Goal: Task Accomplishment & Management: Manage account settings

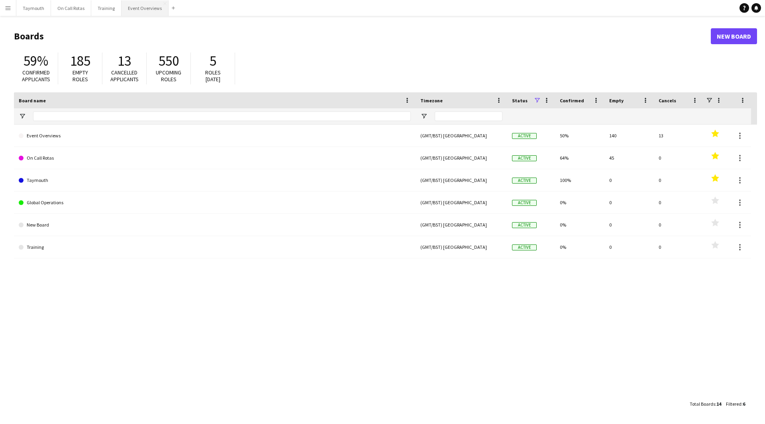
click at [137, 12] on button "Event Overviews Close" at bounding box center [144, 8] width 47 height 16
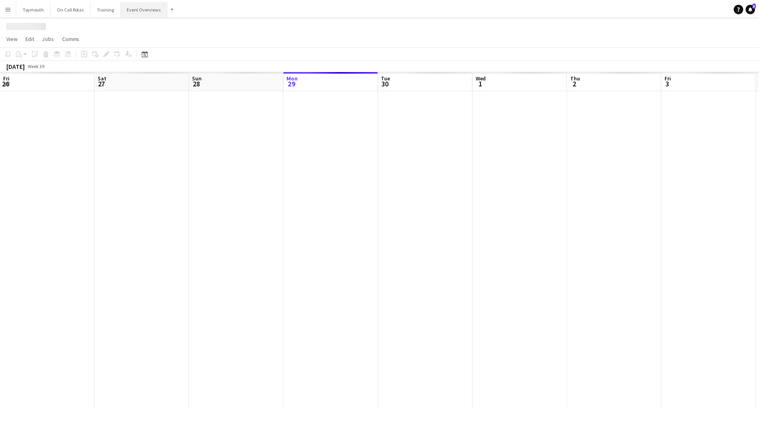
scroll to position [0, 190]
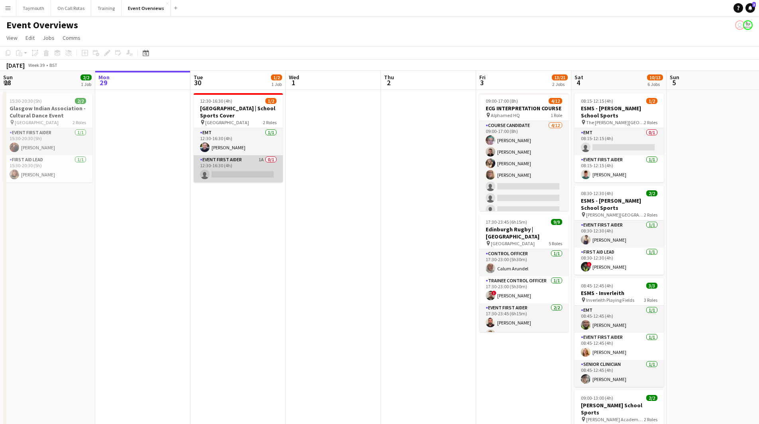
click at [243, 177] on app-card-role "Event First Aider 1A 0/1 12:30-16:30 (4h) single-neutral-actions" at bounding box center [238, 168] width 89 height 27
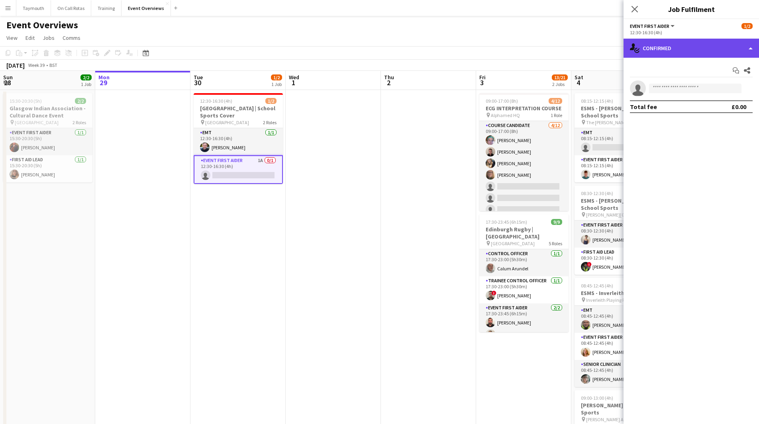
click at [690, 52] on div "single-neutral-actions-check-2 Confirmed" at bounding box center [690, 48] width 135 height 19
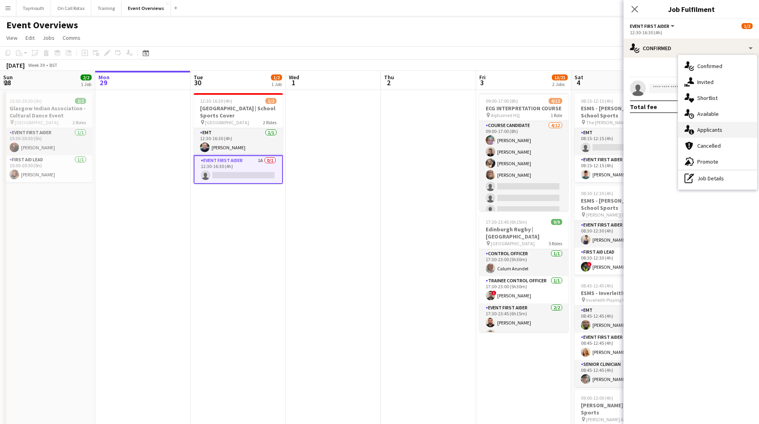
click at [714, 129] on span "Applicants" at bounding box center [709, 129] width 25 height 7
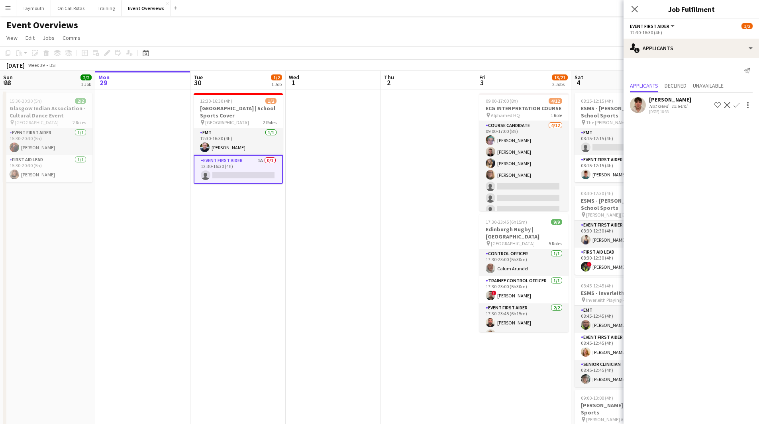
click at [735, 109] on button "Confirm" at bounding box center [737, 105] width 10 height 10
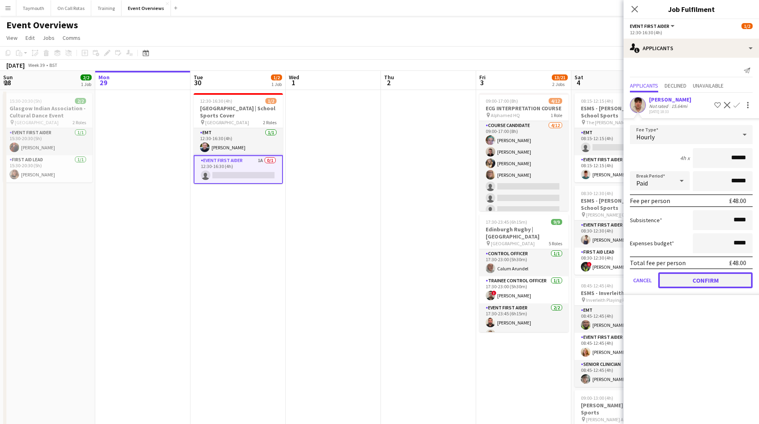
click at [702, 284] on button "Confirm" at bounding box center [705, 280] width 94 height 16
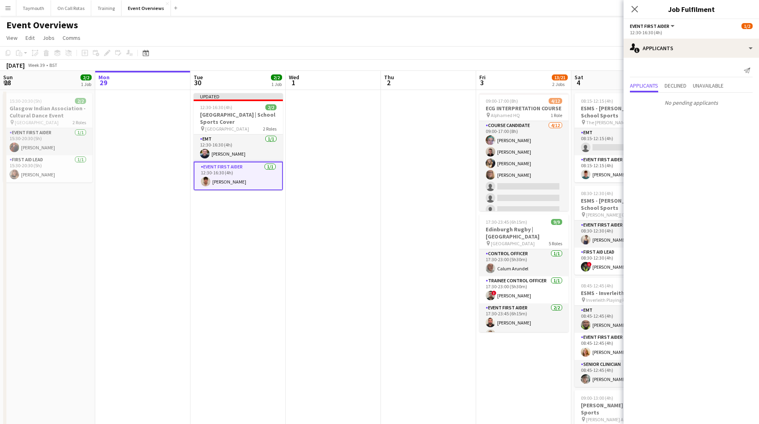
click at [447, 247] on app-date-cell at bounding box center [428, 387] width 95 height 594
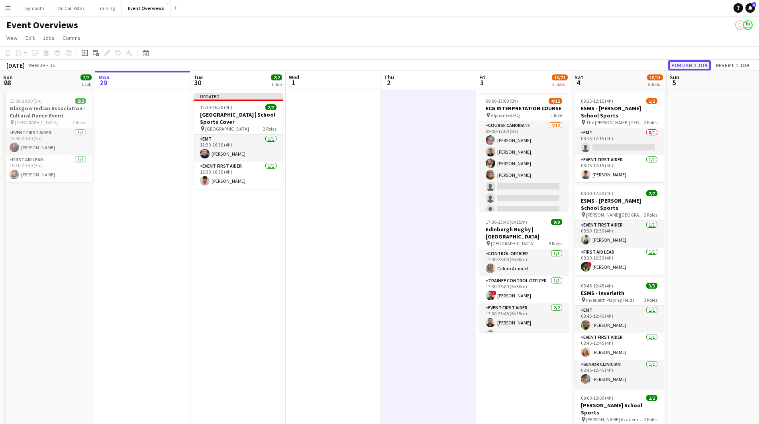
click at [687, 65] on button "Publish 1 job" at bounding box center [689, 65] width 43 height 10
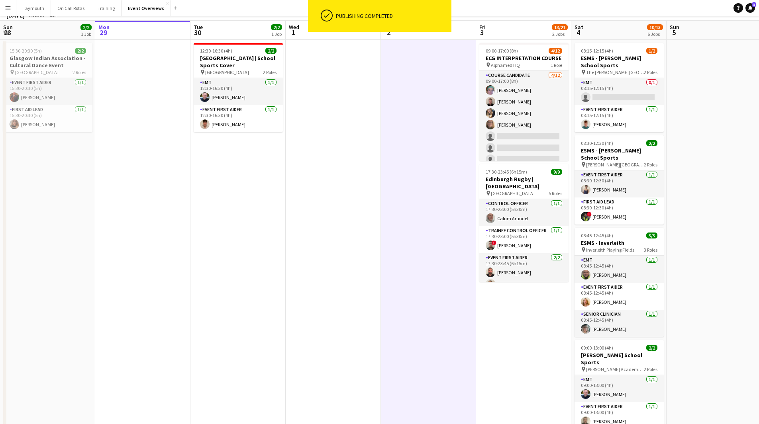
scroll to position [0, 0]
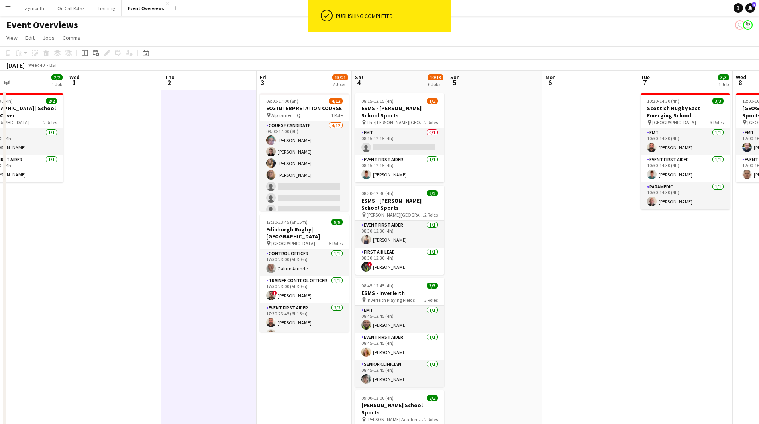
drag, startPoint x: 330, startPoint y: 259, endPoint x: 254, endPoint y: 263, distance: 75.8
click at [254, 263] on app-calendar-viewport "Sat 27 7/7 3 Jobs Sun 28 2/2 1 Job Mon 29 Tue 30 2/2 1 Job Wed 1 Thu 2 Fri 3 13…" at bounding box center [379, 377] width 759 height 613
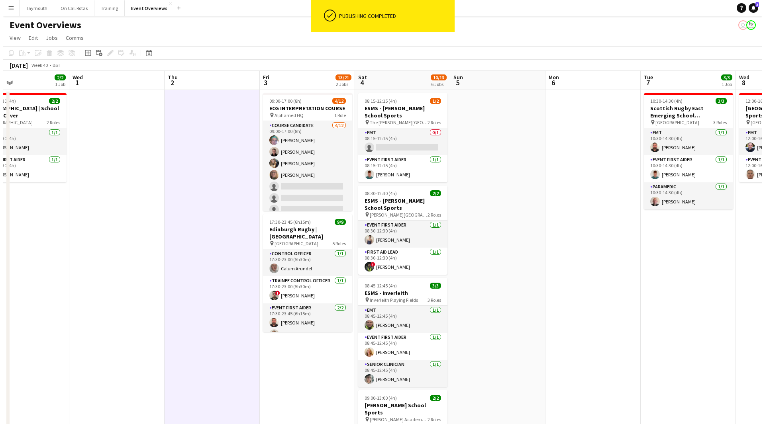
scroll to position [0, 240]
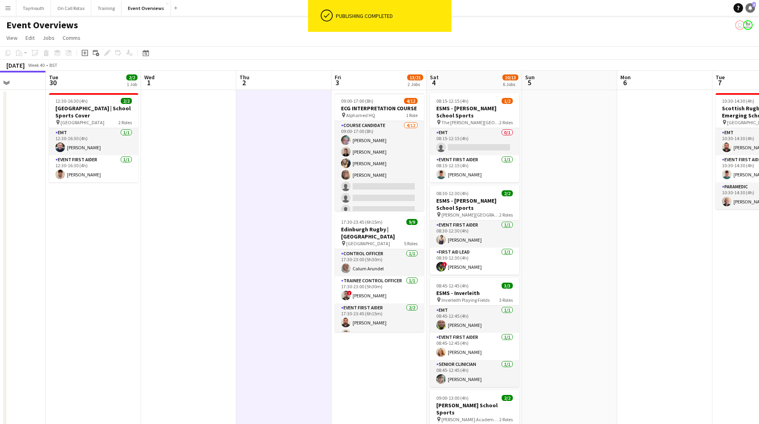
click at [747, 6] on link "Notifications 3" at bounding box center [750, 8] width 10 height 10
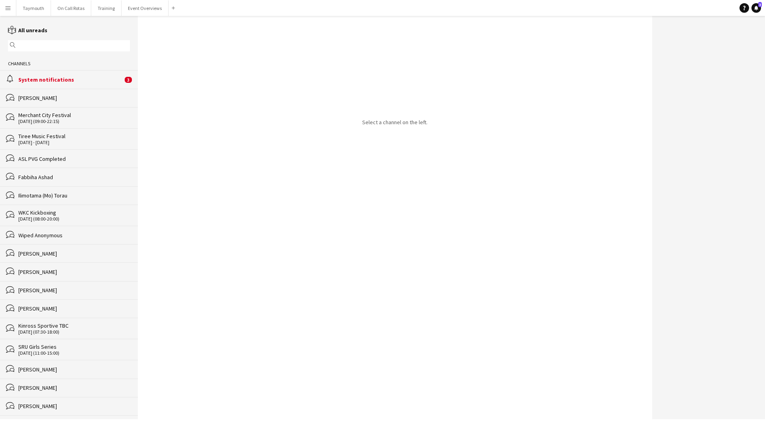
click at [94, 65] on div "Channels" at bounding box center [69, 63] width 138 height 13
click at [88, 74] on div "alarm System notifications 3" at bounding box center [69, 79] width 138 height 18
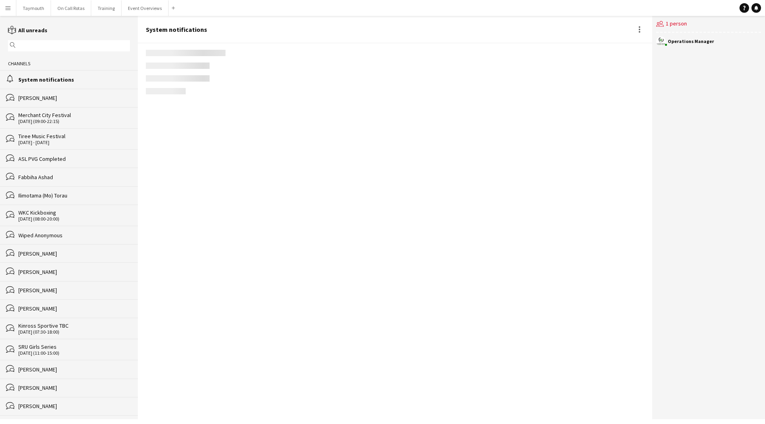
scroll to position [934, 0]
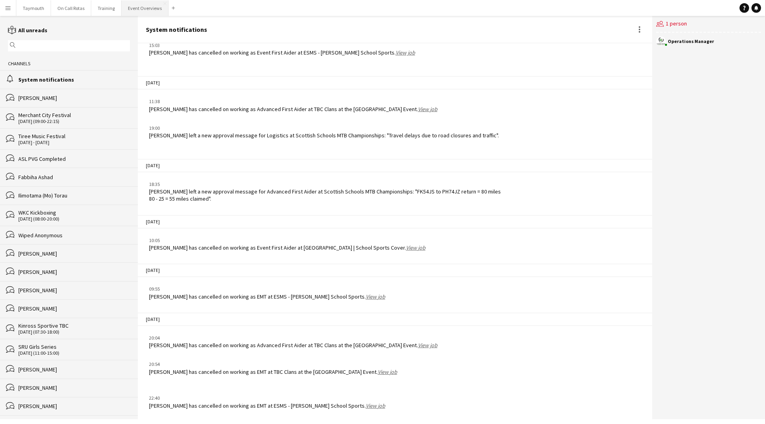
click at [152, 4] on button "Event Overviews Close" at bounding box center [144, 8] width 47 height 16
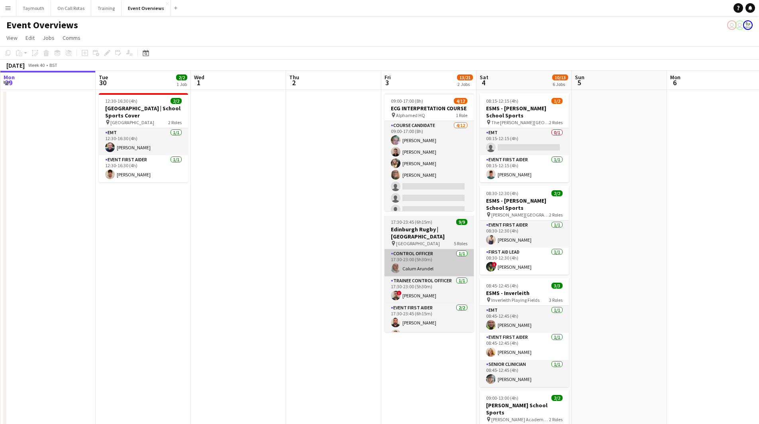
scroll to position [0, 296]
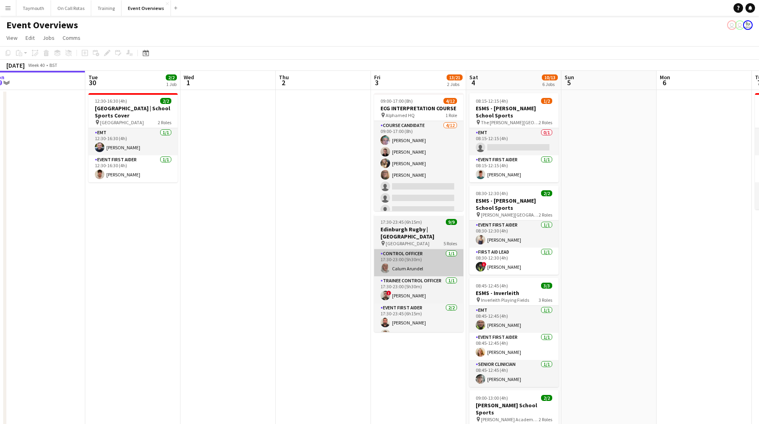
drag, startPoint x: 395, startPoint y: 276, endPoint x: 324, endPoint y: 264, distance: 72.3
click at [221, 280] on app-calendar-viewport "Fri 26 Sat 27 7/7 3 Jobs Sun 28 2/2 1 Job Mon 29 Tue 30 2/2 1 Job Wed 1 Thu 2 F…" at bounding box center [379, 377] width 759 height 613
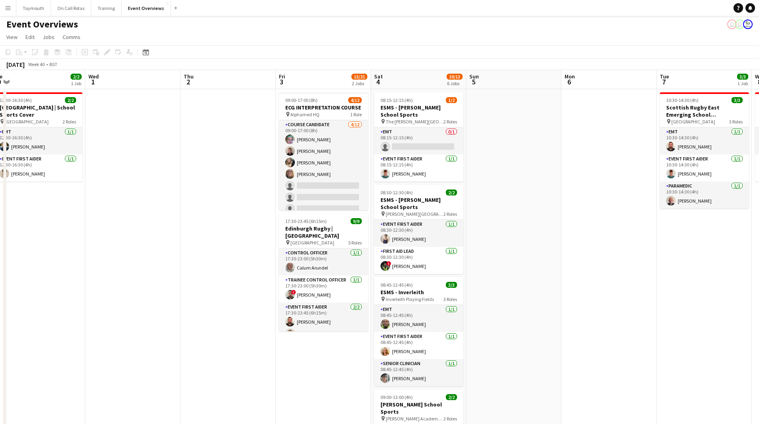
scroll to position [0, 0]
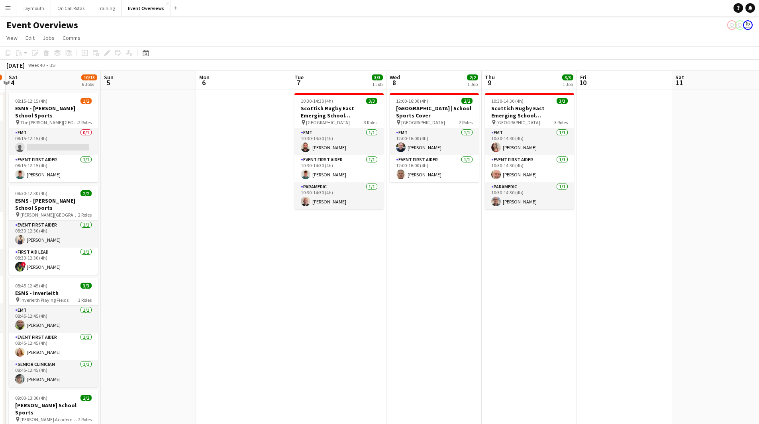
drag, startPoint x: 584, startPoint y: 291, endPoint x: 28, endPoint y: 340, distance: 557.7
click at [28, 340] on app-calendar-viewport "Wed 1 Thu 2 Fri 3 13/21 2 Jobs Sat 4 10/13 6 Jobs Sun 5 Mon 6 Tue 7 3/3 1 Job W…" at bounding box center [379, 377] width 759 height 613
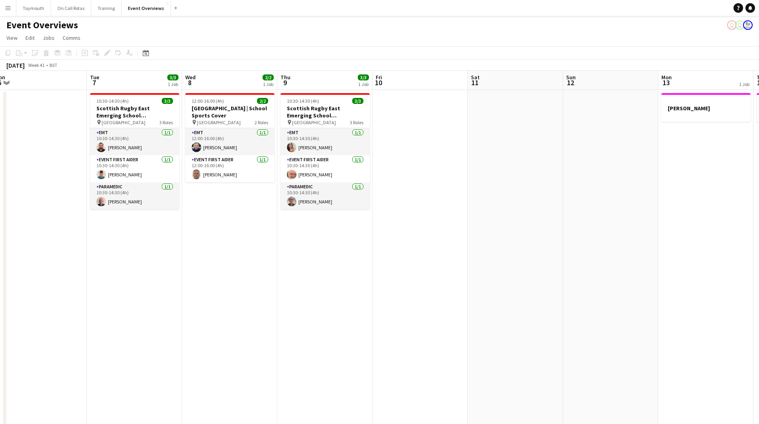
drag, startPoint x: 409, startPoint y: 335, endPoint x: 216, endPoint y: 338, distance: 193.2
click at [233, 340] on app-calendar-viewport "Sat 4 10/13 6 Jobs Sun 5 Mon 6 Tue 7 3/3 1 Job Wed 8 2/2 1 Job Thu 9 3/3 1 Job …" at bounding box center [379, 377] width 759 height 613
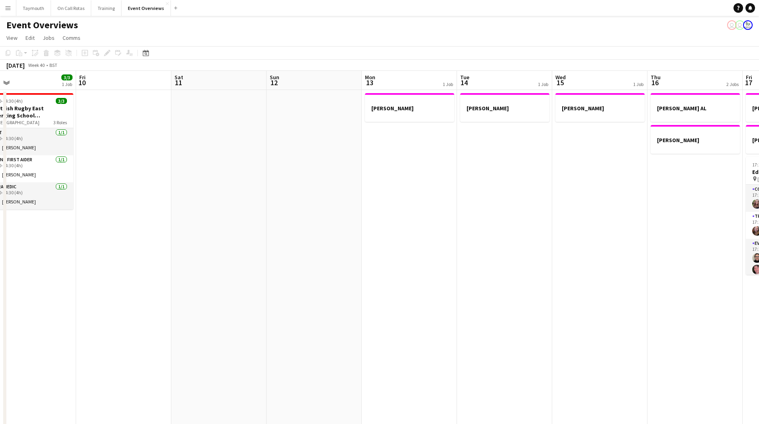
drag, startPoint x: 372, startPoint y: 310, endPoint x: 37, endPoint y: 332, distance: 335.3
click at [37, 332] on app-calendar-viewport "Mon 6 Tue 7 3/3 1 Job Wed 8 2/2 1 Job Thu 9 3/3 1 Job Fri 10 Sat 11 Sun 12 Mon …" at bounding box center [379, 377] width 759 height 613
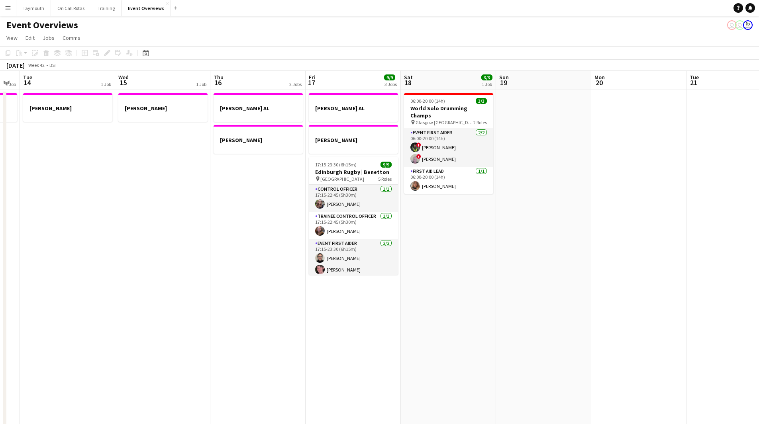
drag, startPoint x: 342, startPoint y: 278, endPoint x: 198, endPoint y: 306, distance: 147.2
click at [198, 306] on app-calendar-viewport "Sat 11 Sun 12 Mon 13 1 Job Tue 14 1 Job Wed 15 1 Job Thu 16 2 Jobs Fri 17 9/9 3…" at bounding box center [379, 377] width 759 height 613
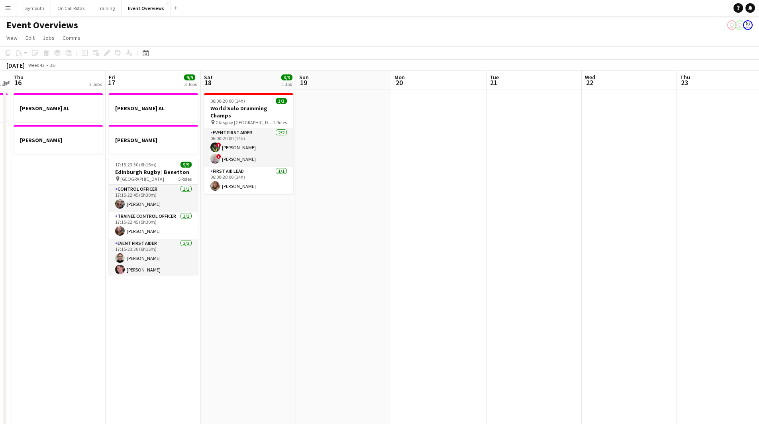
drag, startPoint x: 431, startPoint y: 264, endPoint x: 130, endPoint y: 290, distance: 302.2
click at [130, 290] on app-calendar-viewport "Mon 13 1 Job Tue 14 1 Job Wed 15 1 Job Thu 16 2 Jobs Fri 17 9/9 3 Jobs Sat 18 3…" at bounding box center [379, 377] width 759 height 613
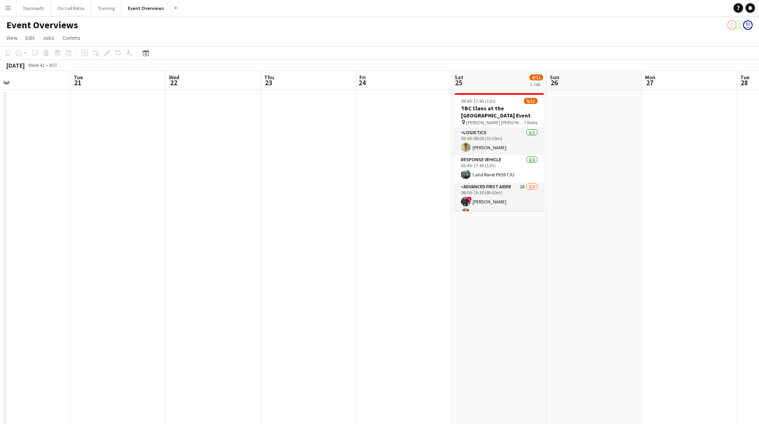
scroll to position [0, 264]
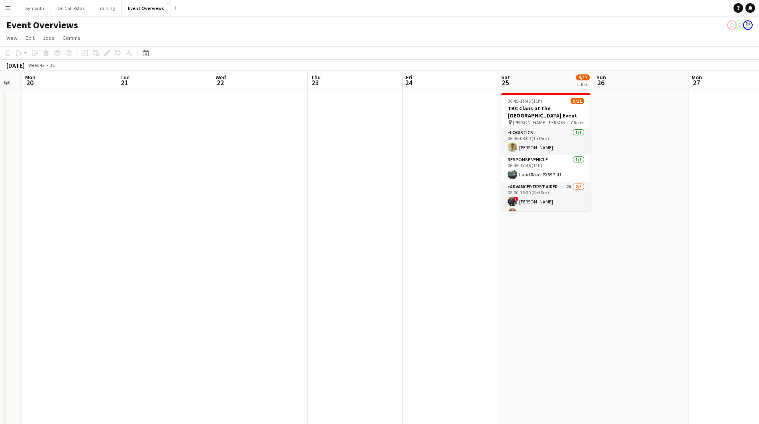
drag, startPoint x: 234, startPoint y: 293, endPoint x: 185, endPoint y: 296, distance: 48.7
click at [185, 296] on app-calendar-viewport "Fri 17 9/9 3 Jobs Sat 18 3/3 1 Job Sun 19 Mon 20 Tue 21 Wed 22 Thu 23 Fri 24 Sa…" at bounding box center [379, 377] width 759 height 613
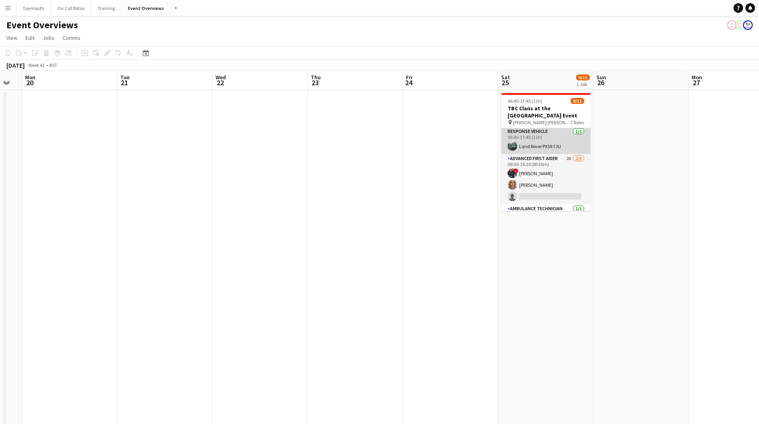
scroll to position [40, 0]
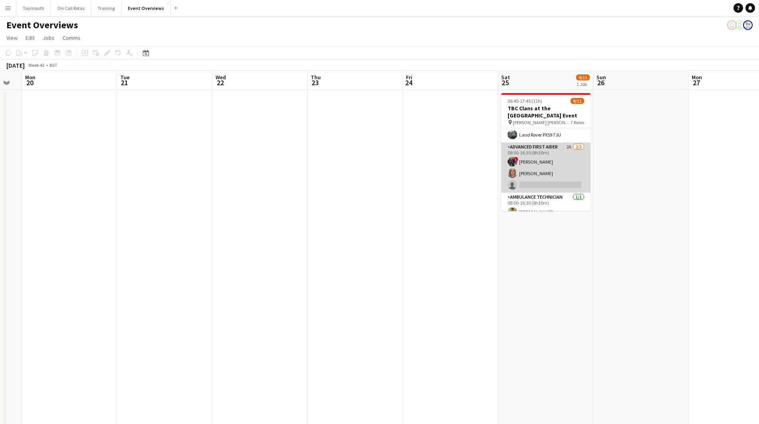
click at [564, 162] on app-card-role "Advanced First Aider 2A [DATE] 08:00-16:30 (8h30m) ! [PERSON_NAME] [PERSON_NAME…" at bounding box center [545, 168] width 89 height 50
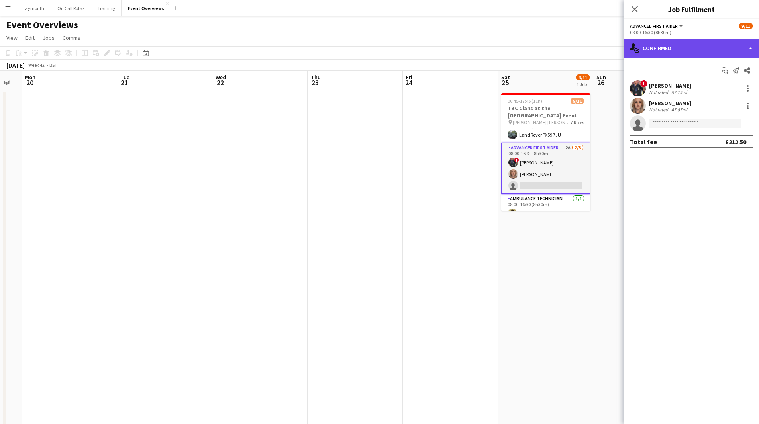
click at [711, 49] on div "single-neutral-actions-check-2 Confirmed" at bounding box center [690, 48] width 135 height 19
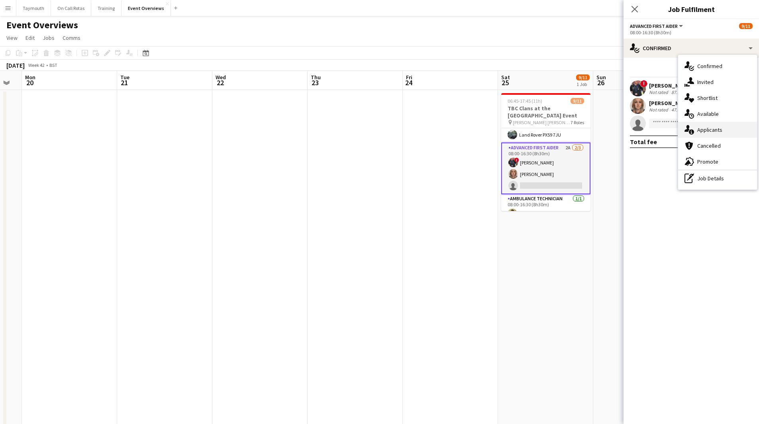
click at [715, 130] on span "Applicants" at bounding box center [709, 129] width 25 height 7
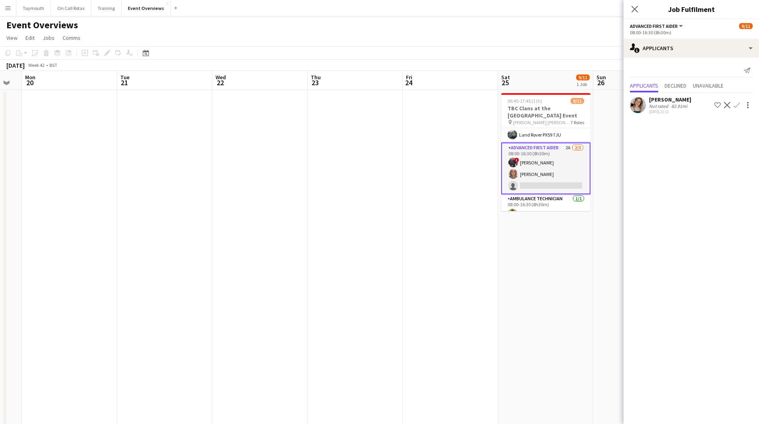
click at [690, 104] on div "Not rated 82.91mi" at bounding box center [670, 106] width 42 height 6
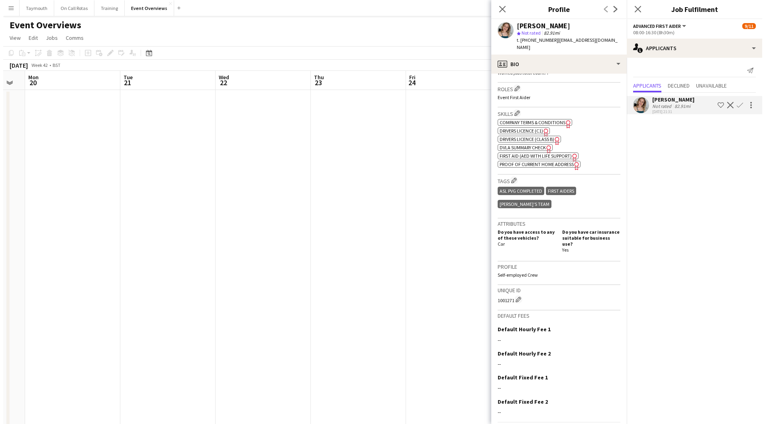
scroll to position [252, 0]
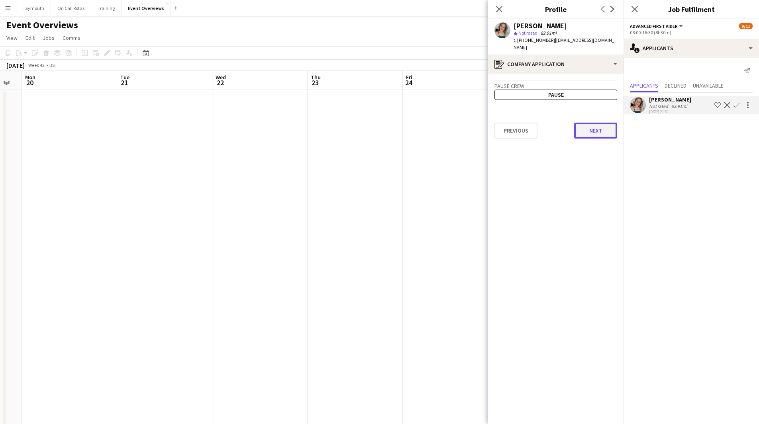
click at [592, 123] on button "Next" at bounding box center [595, 131] width 43 height 16
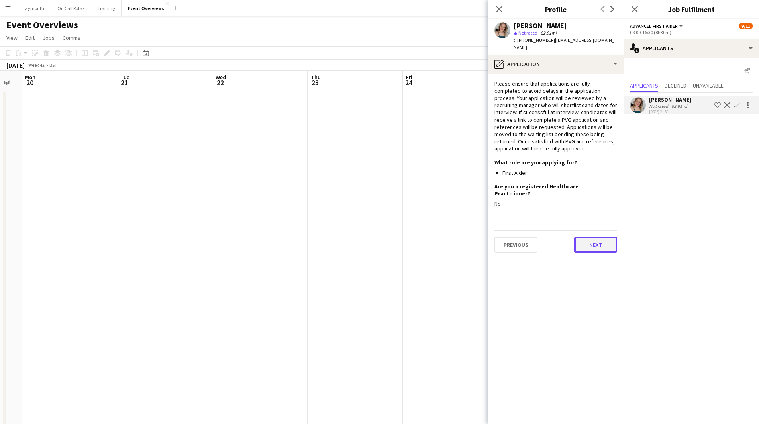
click at [596, 237] on button "Next" at bounding box center [595, 245] width 43 height 16
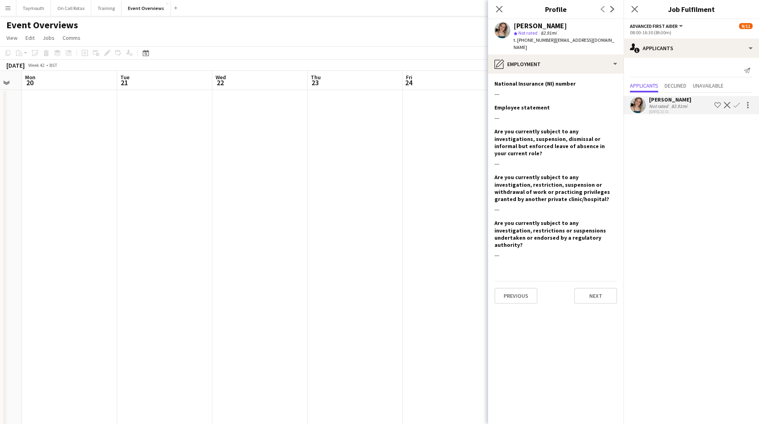
drag, startPoint x: 596, startPoint y: 253, endPoint x: 596, endPoint y: 260, distance: 7.2
click at [596, 254] on app-section-data-types "National Insurance (NI) number Edit this field --- Employee statement Edit this…" at bounding box center [555, 249] width 135 height 350
click at [595, 281] on div "Previous Next" at bounding box center [555, 292] width 123 height 23
click at [595, 283] on app-section-data-types "National Insurance (NI) number Edit this field --- Employee statement Edit this…" at bounding box center [555, 249] width 135 height 350
click at [595, 288] on button "Next" at bounding box center [595, 296] width 43 height 16
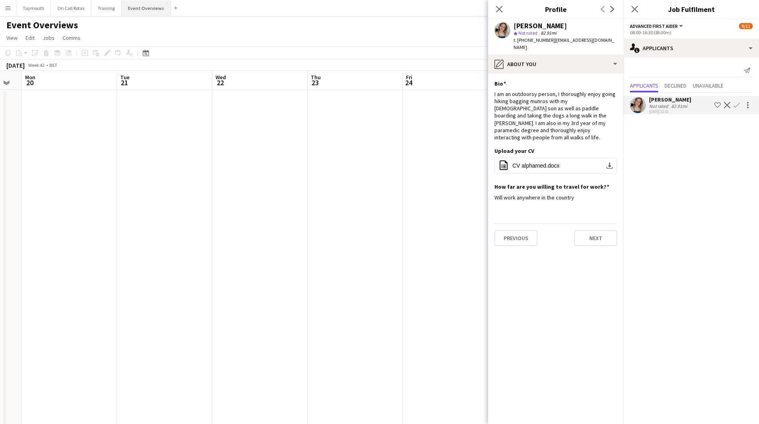
click at [132, 4] on button "Event Overviews Close" at bounding box center [145, 8] width 49 height 16
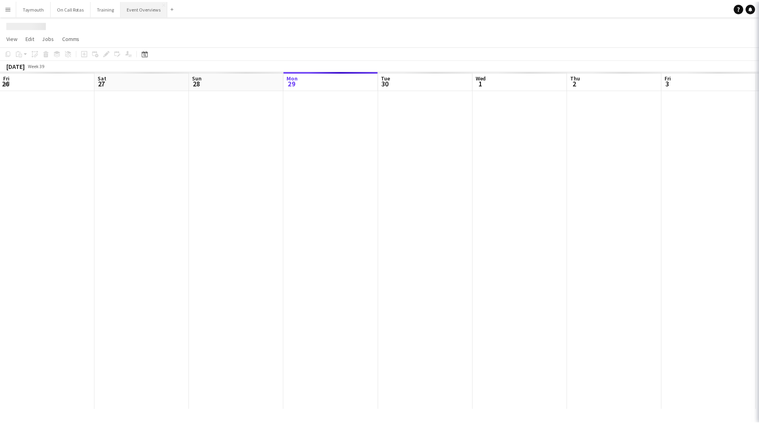
scroll to position [0, 190]
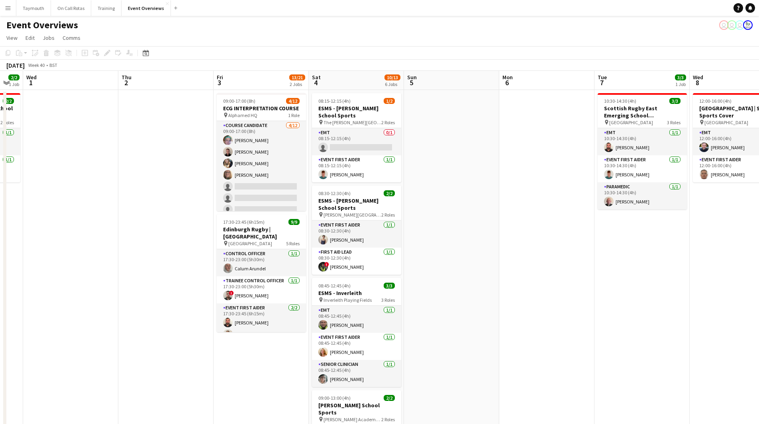
drag, startPoint x: 396, startPoint y: 249, endPoint x: 397, endPoint y: 275, distance: 26.3
click at [129, 288] on app-calendar-viewport "Sun 28 2/2 1 Job Mon 29 Tue 30 2/2 1 Job Wed 1 Thu 2 Fri 3 13/21 2 Jobs Sat 4 1…" at bounding box center [379, 377] width 759 height 613
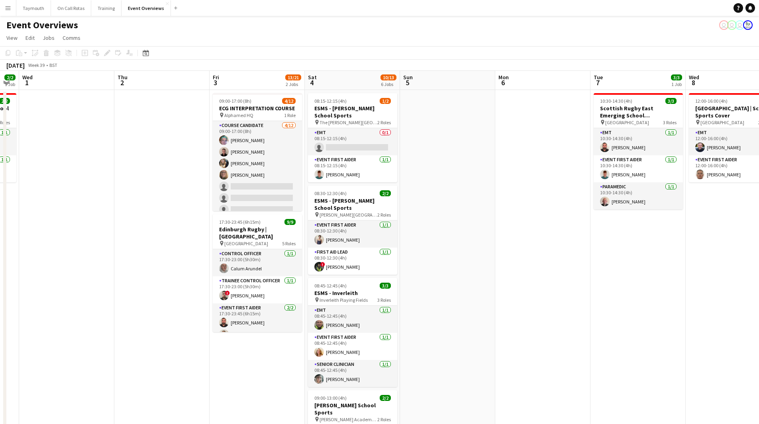
drag, startPoint x: 420, startPoint y: 296, endPoint x: 193, endPoint y: 308, distance: 227.0
click at [193, 308] on app-calendar-viewport "Sun 28 2/2 1 Job Mon 29 Tue 30 2/2 1 Job Wed 1 Thu 2 Fri 3 13/21 2 Jobs Sat 4 1…" at bounding box center [379, 377] width 759 height 613
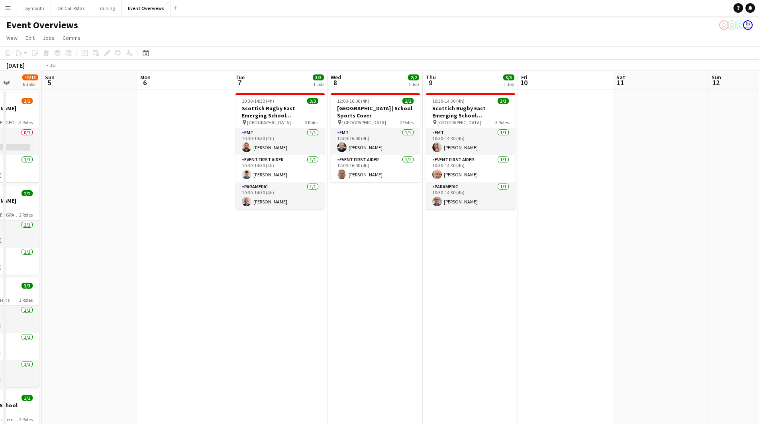
drag, startPoint x: 429, startPoint y: 298, endPoint x: 57, endPoint y: 336, distance: 373.2
click at [57, 336] on app-calendar-viewport "Thu 2 Fri 3 13/21 2 Jobs Sat 4 10/13 6 Jobs Sun 5 Mon 6 Tue 7 3/3 1 Job Wed 8 2…" at bounding box center [379, 377] width 759 height 613
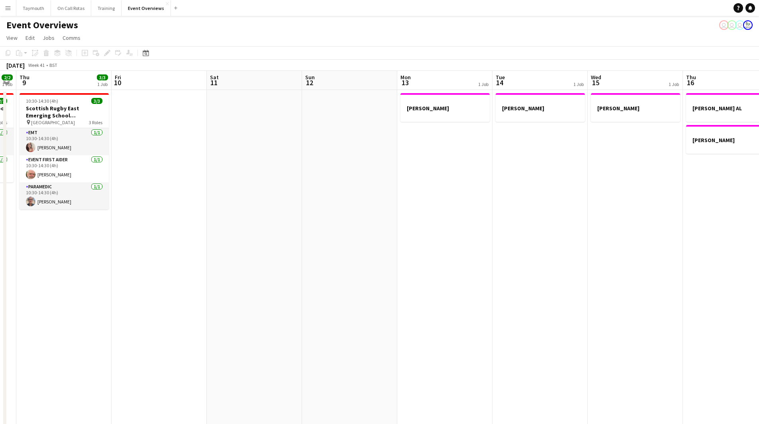
drag, startPoint x: 450, startPoint y: 318, endPoint x: 33, endPoint y: 347, distance: 418.4
click at [33, 347] on app-calendar-viewport "Mon 6 Tue 7 3/3 1 Job Wed 8 2/2 1 Job Thu 9 3/3 1 Job Fri 10 Sat 11 Sun 12 Mon …" at bounding box center [379, 377] width 759 height 613
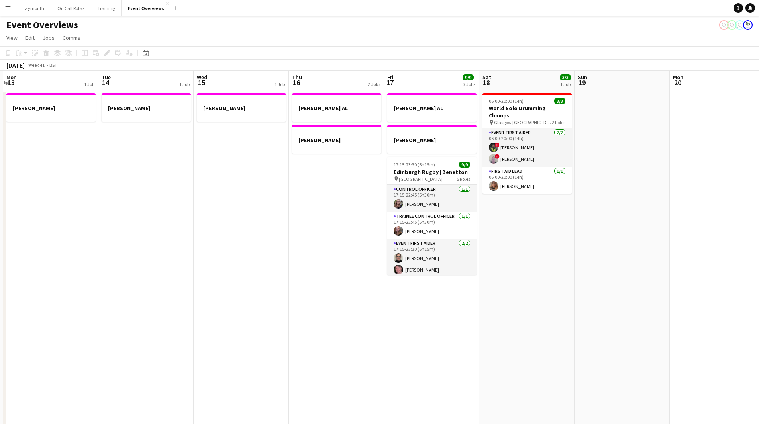
drag, startPoint x: 402, startPoint y: 331, endPoint x: 394, endPoint y: 333, distance: 8.1
click at [394, 333] on app-calendar-viewport "Fri 10 Sat 11 Sun 12 Mon 13 1 Job Tue 14 1 Job Wed 15 1 Job Thu 16 2 Jobs Fri 1…" at bounding box center [379, 377] width 759 height 613
click at [495, 317] on app-calendar-viewport "Fri 10 Sat 11 Sun 12 Mon 13 1 Job Tue 14 1 Job Wed 15 1 Job Thu 16 2 Jobs Fri 1…" at bounding box center [379, 377] width 759 height 613
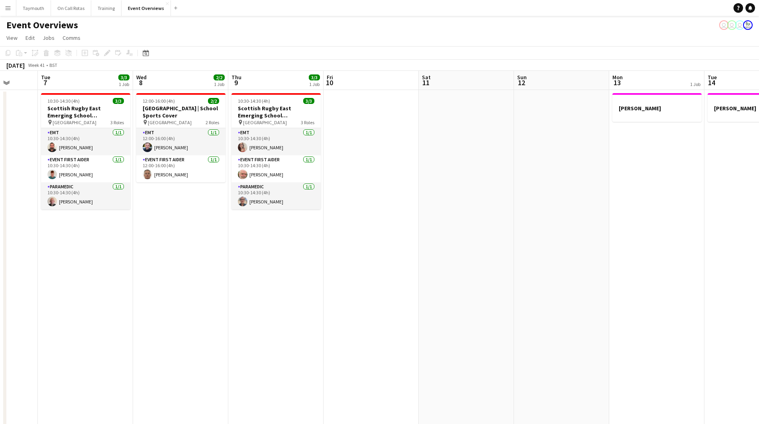
drag, startPoint x: 352, startPoint y: 313, endPoint x: 764, endPoint y: 263, distance: 415.6
click at [759, 263] on html "Menu Boards Boards Boards All jobs Status Workforce Workforce My Workforce Recr…" at bounding box center [379, 342] width 759 height 684
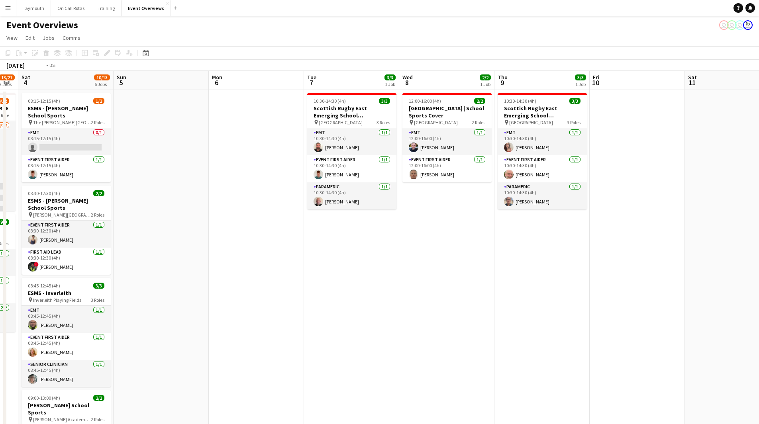
drag, startPoint x: 535, startPoint y: 323, endPoint x: 165, endPoint y: 359, distance: 371.3
click at [165, 359] on app-calendar-viewport "Wed 1 Thu 2 Fri 3 13/21 2 Jobs Sat 4 10/13 6 Jobs Sun 5 Mon 6 Tue 7 3/3 1 Job W…" at bounding box center [379, 377] width 759 height 613
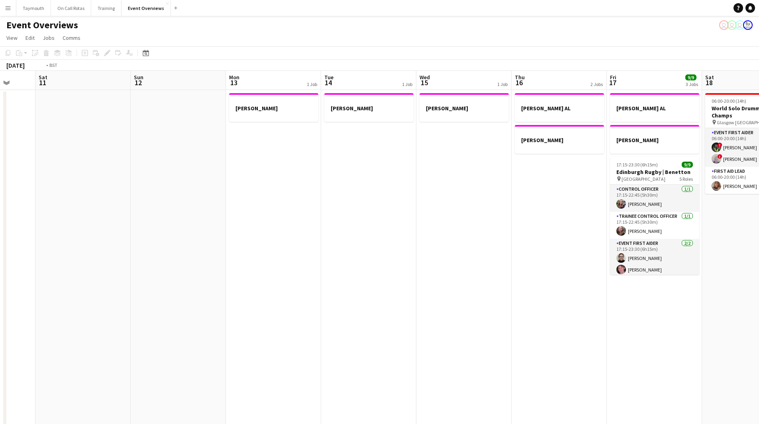
scroll to position [0, 319]
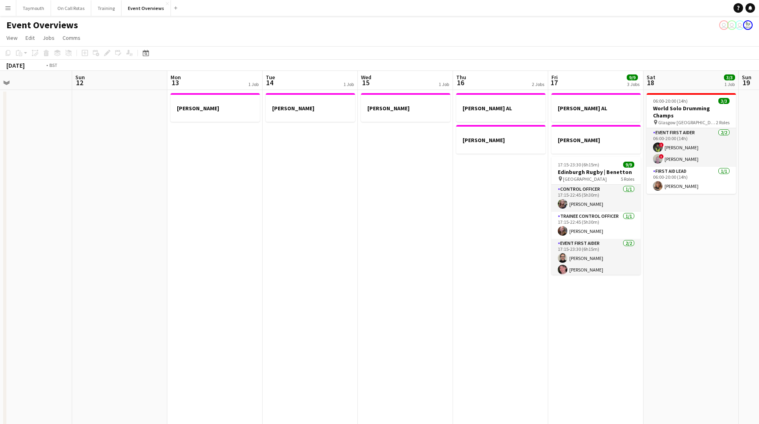
drag, startPoint x: 301, startPoint y: 321, endPoint x: 74, endPoint y: 324, distance: 227.0
click at [72, 325] on app-calendar-viewport "Wed 8 2/2 1 Job Thu 9 3/3 1 Job Fri 10 Sat 11 Sun 12 Mon 13 1 Job Tue 14 1 Job …" at bounding box center [379, 377] width 759 height 613
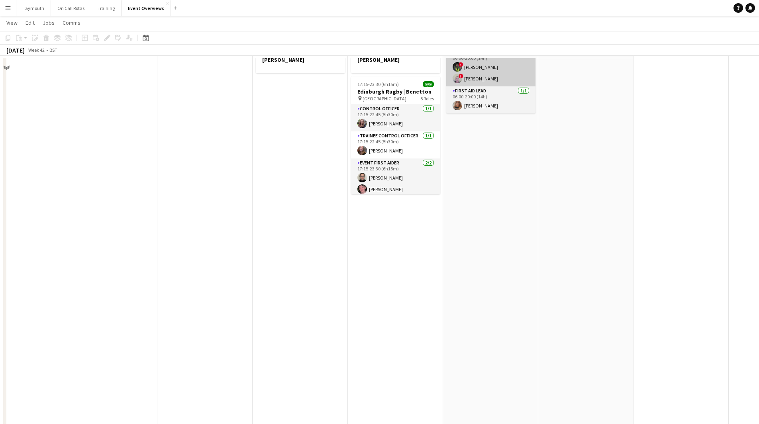
scroll to position [0, 0]
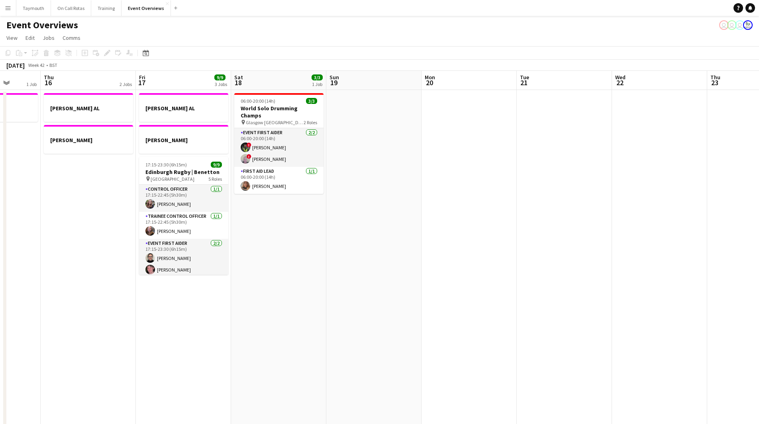
drag, startPoint x: 657, startPoint y: 202, endPoint x: 428, endPoint y: 224, distance: 230.5
click at [370, 230] on app-calendar-viewport "Sun 12 Mon 13 1 Job Tue 14 1 Job Wed 15 1 Job Thu 16 2 Jobs Fri 17 9/9 3 Jobs S…" at bounding box center [379, 377] width 759 height 613
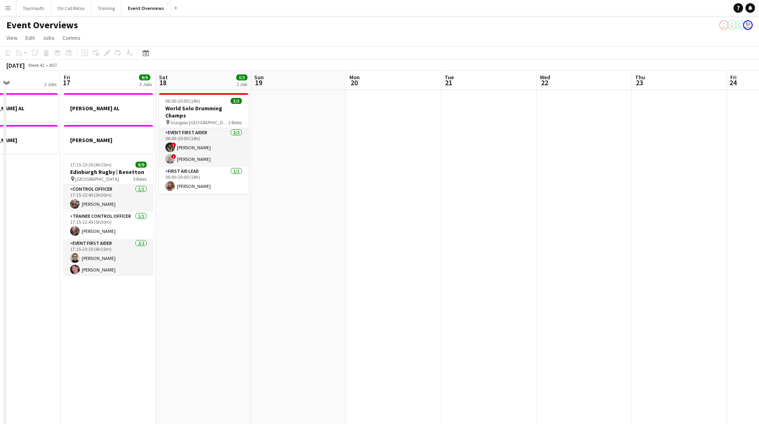
drag, startPoint x: 362, startPoint y: 237, endPoint x: 255, endPoint y: 240, distance: 106.8
click at [255, 240] on app-calendar-viewport "Tue 14 1 Job Wed 15 1 Job Thu 16 2 Jobs Fri 17 9/9 3 Jobs Sat 18 3/3 1 Job Sun …" at bounding box center [379, 377] width 759 height 613
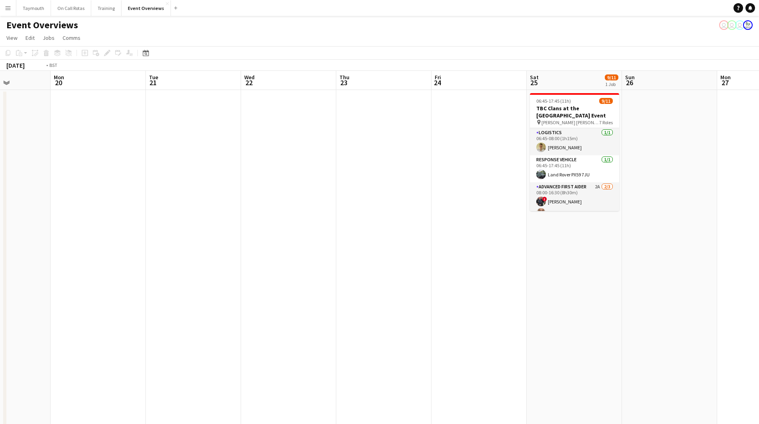
scroll to position [0, 245]
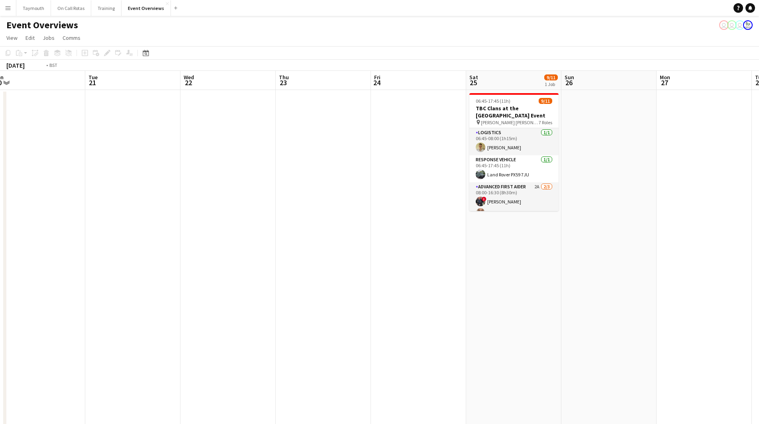
drag, startPoint x: 372, startPoint y: 249, endPoint x: 248, endPoint y: 255, distance: 124.0
click at [248, 255] on app-calendar-viewport "Fri 17 9/9 3 Jobs Sat 18 3/3 1 Job Sun 19 Mon 20 Tue 21 Wed 22 Thu 23 Fri 24 Sa…" at bounding box center [379, 377] width 759 height 613
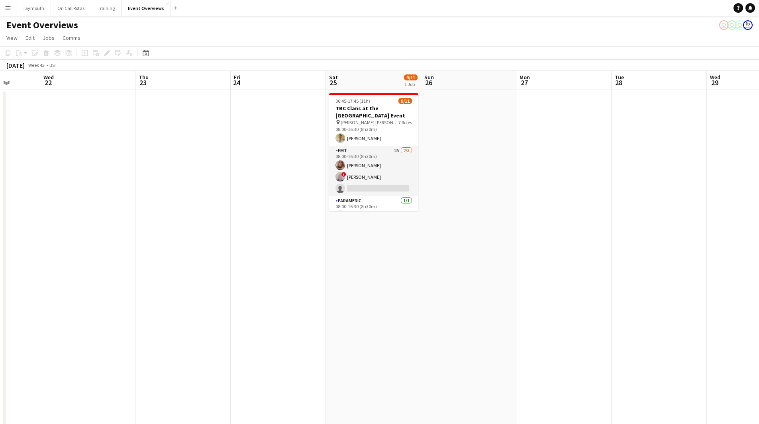
scroll to position [113, 0]
click at [381, 174] on app-card-role "EMT 2A [DATE] 08:00-16:30 (8h30m) [PERSON_NAME] ! [PERSON_NAME] single-neutral-…" at bounding box center [373, 172] width 89 height 50
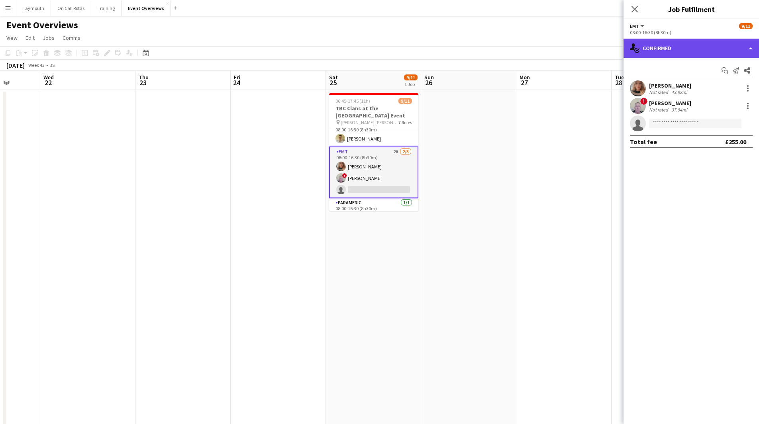
click at [686, 50] on div "single-neutral-actions-check-2 Confirmed" at bounding box center [690, 48] width 135 height 19
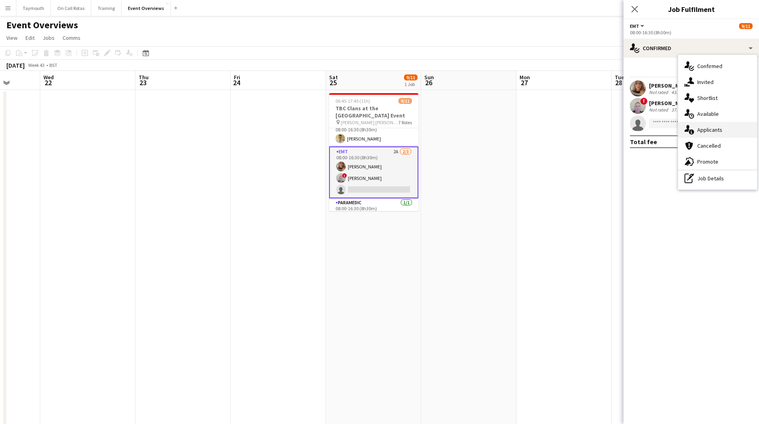
click at [706, 130] on span "Applicants" at bounding box center [709, 129] width 25 height 7
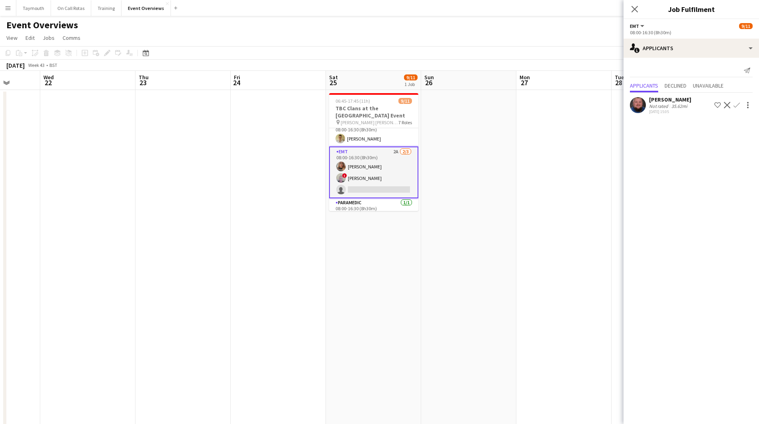
click at [736, 104] on app-icon "Confirm" at bounding box center [736, 105] width 6 height 6
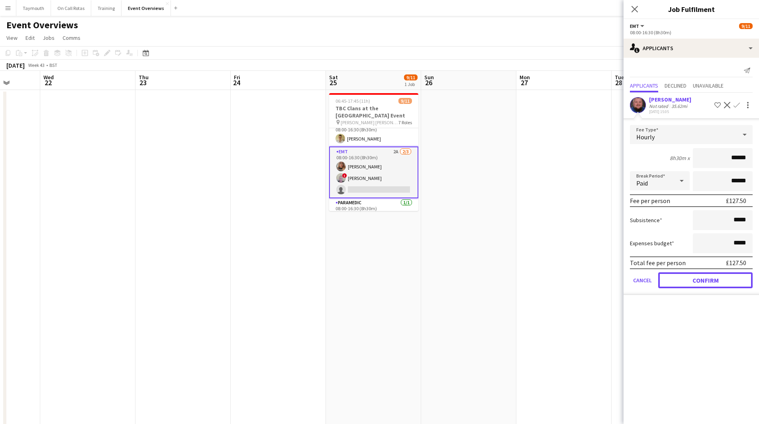
click at [683, 282] on button "Confirm" at bounding box center [705, 280] width 94 height 16
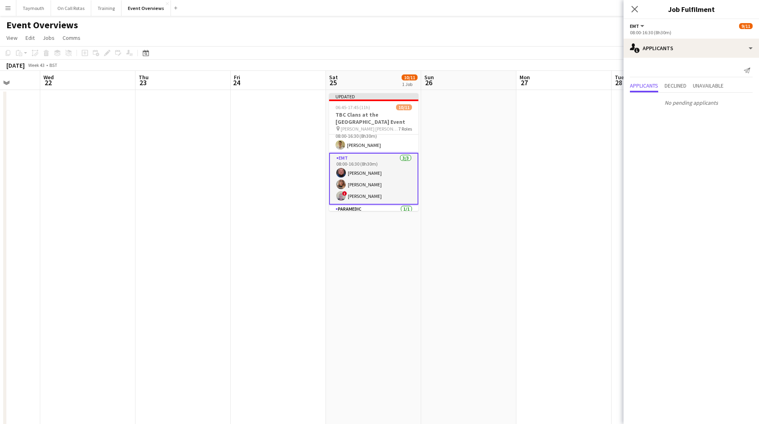
click at [501, 232] on app-date-cell at bounding box center [468, 387] width 95 height 594
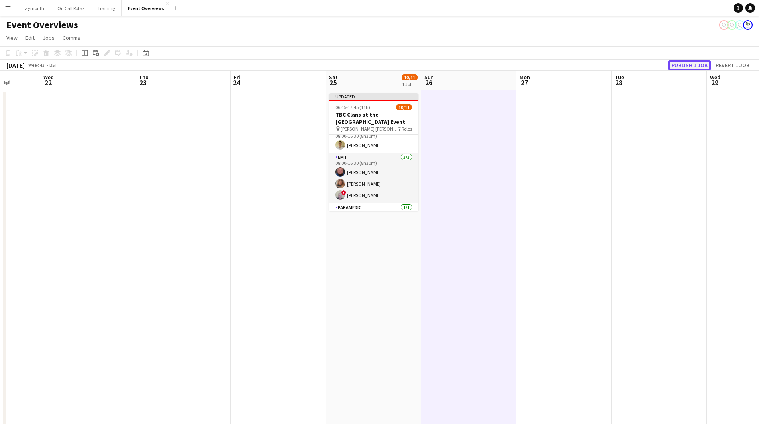
click at [691, 61] on button "Publish 1 job" at bounding box center [689, 65] width 43 height 10
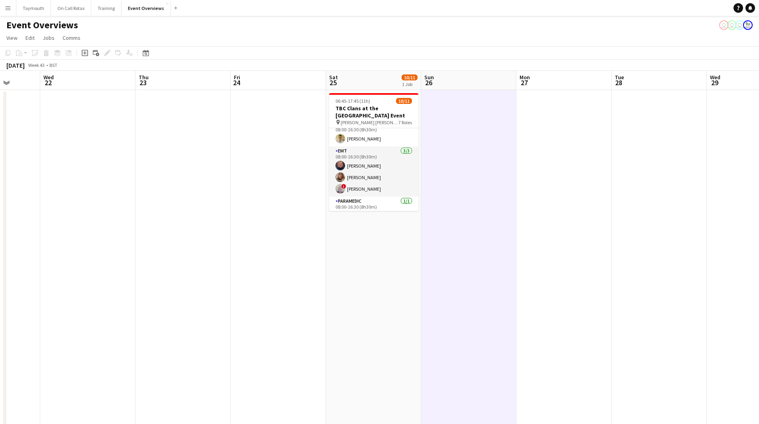
drag, startPoint x: 377, startPoint y: 175, endPoint x: 638, endPoint y: 137, distance: 263.3
click at [377, 175] on app-card-role "EMT [DATE] 08:00-16:30 (8h30m) [PERSON_NAME] [PERSON_NAME] ! [PERSON_NAME]" at bounding box center [373, 172] width 89 height 50
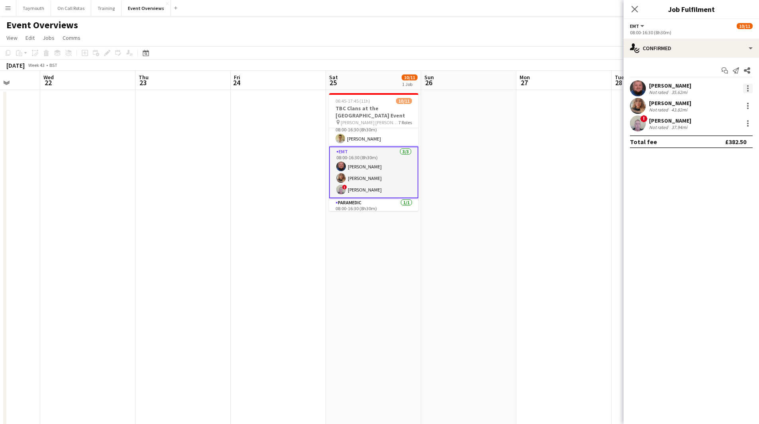
click at [746, 88] on div at bounding box center [748, 89] width 10 height 10
click at [711, 173] on button "Remove" at bounding box center [721, 179] width 62 height 19
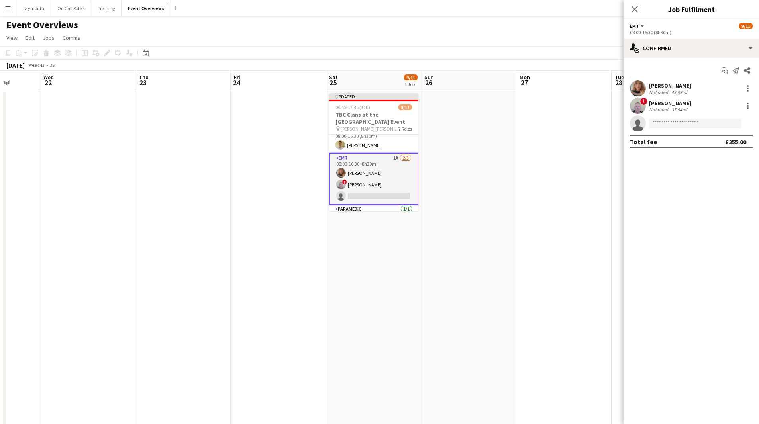
click at [567, 198] on app-date-cell at bounding box center [563, 387] width 95 height 594
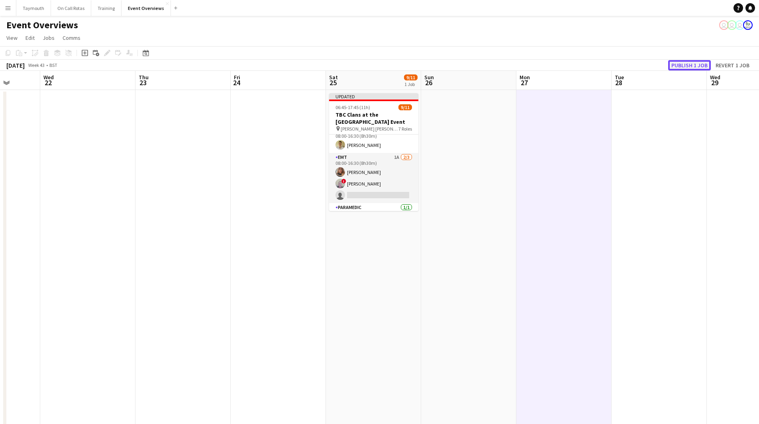
click at [688, 66] on button "Publish 1 job" at bounding box center [689, 65] width 43 height 10
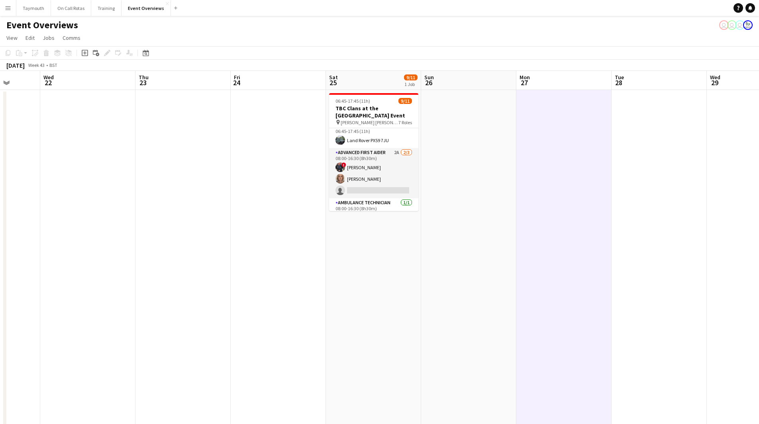
scroll to position [33, 0]
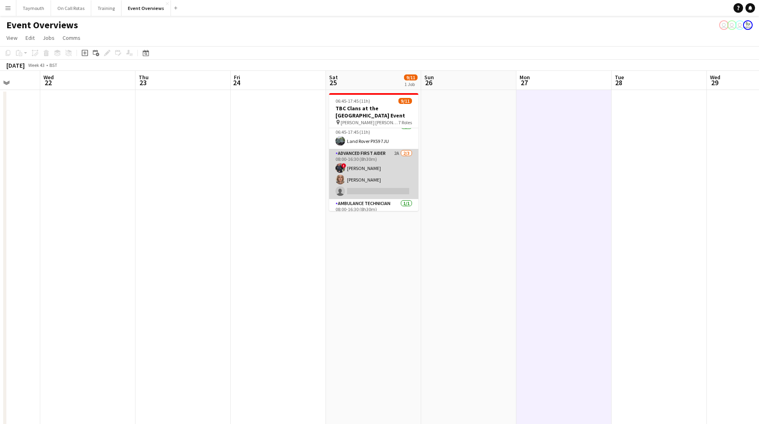
click at [367, 169] on app-card-role "Advanced First Aider 2A [DATE] 08:00-16:30 (8h30m) ! [PERSON_NAME] [PERSON_NAME…" at bounding box center [373, 174] width 89 height 50
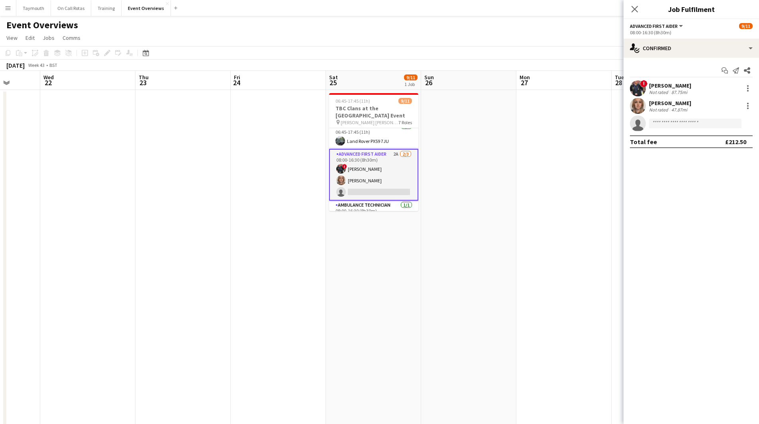
scroll to position [0, 0]
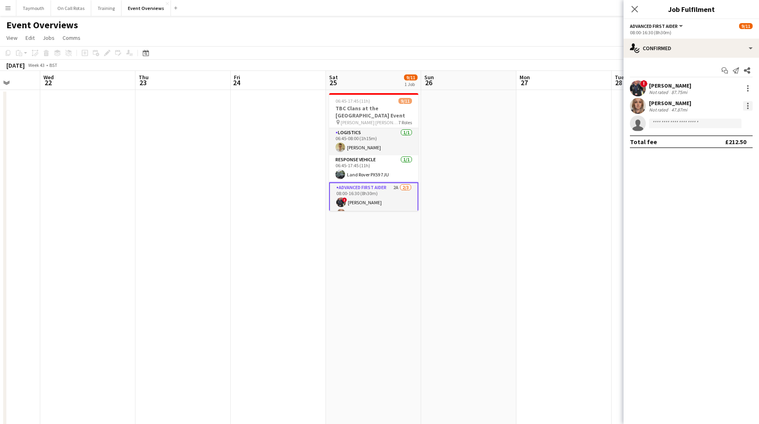
click at [752, 108] on div at bounding box center [748, 106] width 10 height 10
click at [731, 138] on span "Switch crew" at bounding box center [721, 139] width 49 height 7
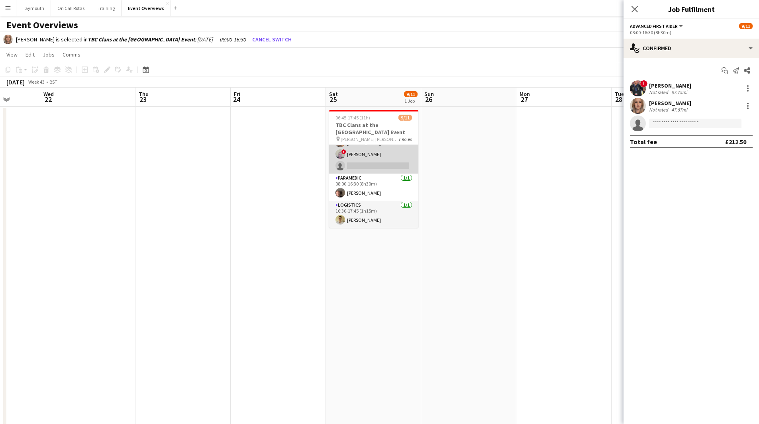
click at [392, 162] on app-card-role "EMT 1A [DATE] 08:00-16:30 (8h30m) [PERSON_NAME] ! [PERSON_NAME] single-neutral-…" at bounding box center [373, 148] width 89 height 50
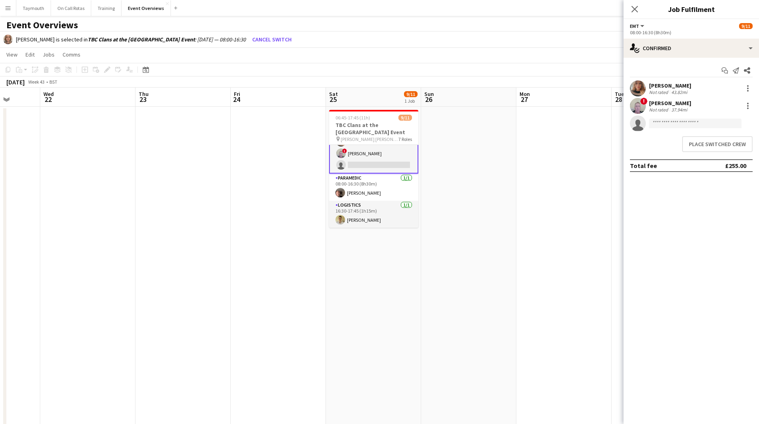
scroll to position [154, 0]
click at [718, 148] on button "Place switched crew" at bounding box center [717, 144] width 70 height 16
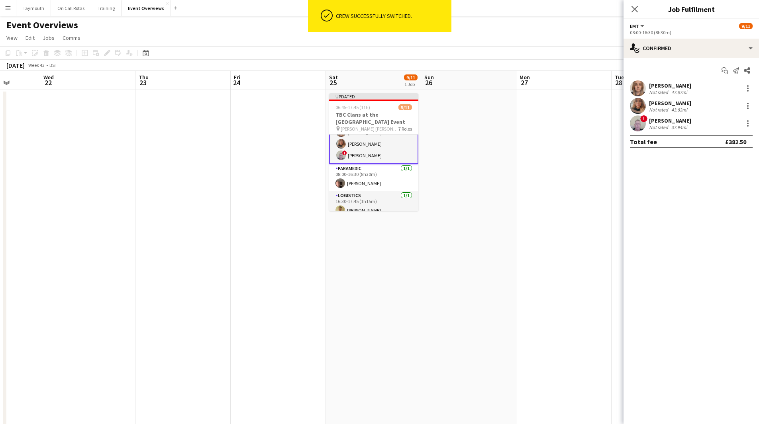
click at [479, 223] on app-date-cell at bounding box center [468, 387] width 95 height 594
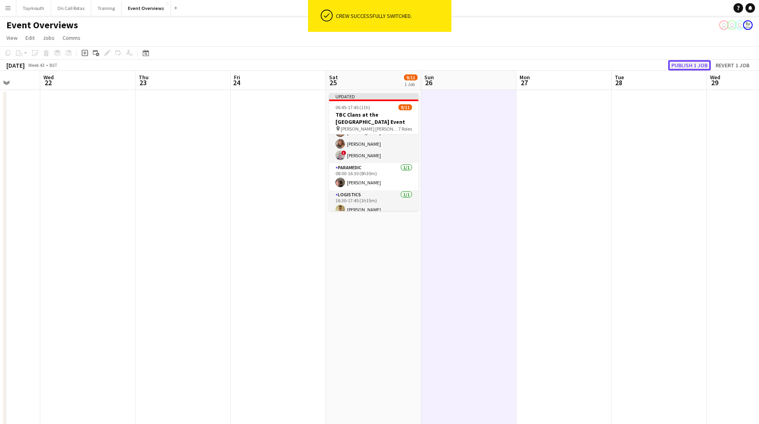
click at [699, 63] on button "Publish 1 job" at bounding box center [689, 65] width 43 height 10
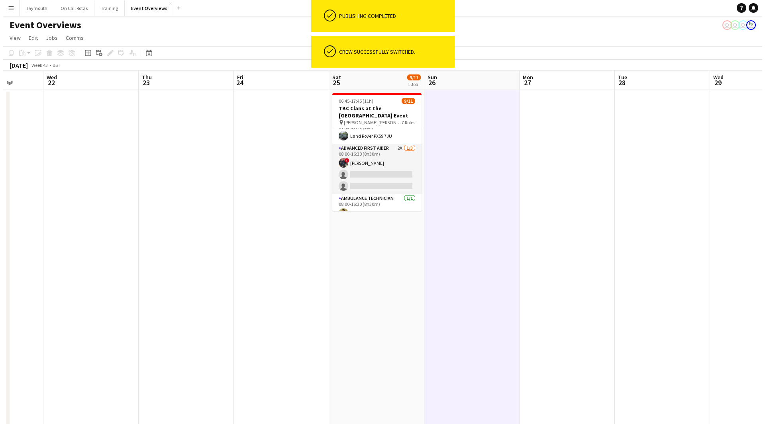
scroll to position [33, 0]
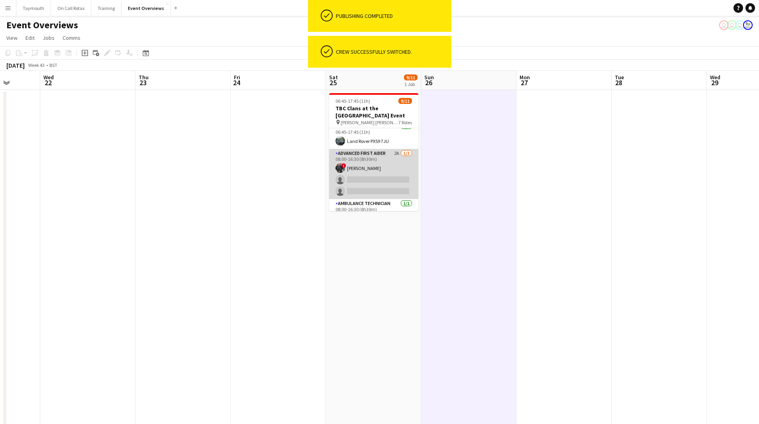
click at [385, 180] on app-card-role "Advanced First Aider 2A [DATE] 08:00-16:30 (8h30m) ! [PERSON_NAME] single-neutr…" at bounding box center [373, 174] width 89 height 50
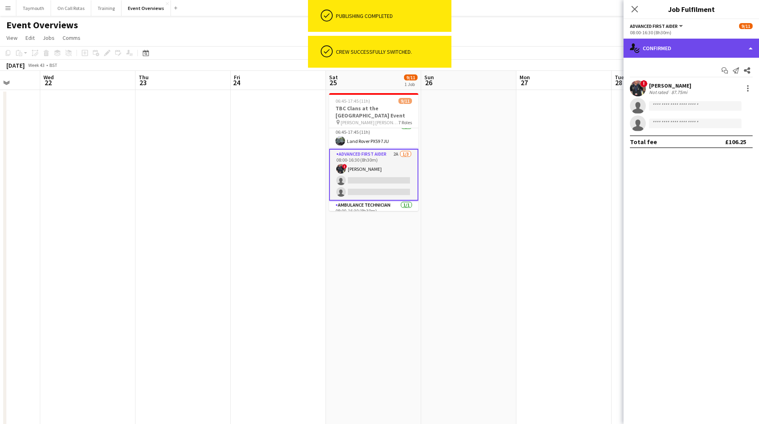
click at [709, 49] on div "single-neutral-actions-check-2 Confirmed" at bounding box center [690, 48] width 135 height 19
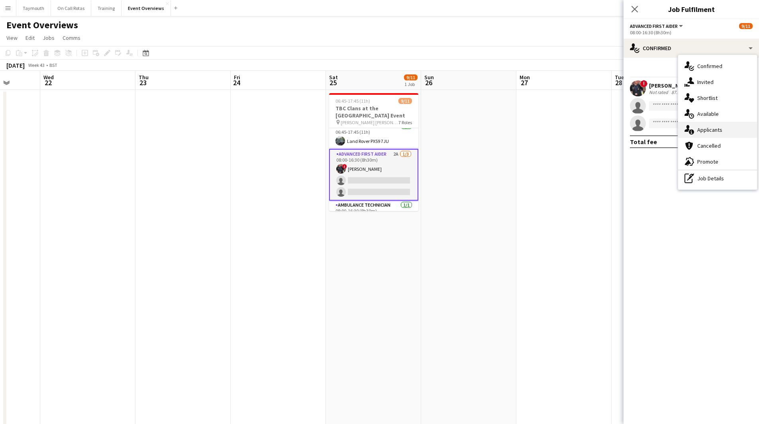
click at [711, 127] on span "Applicants" at bounding box center [709, 129] width 25 height 7
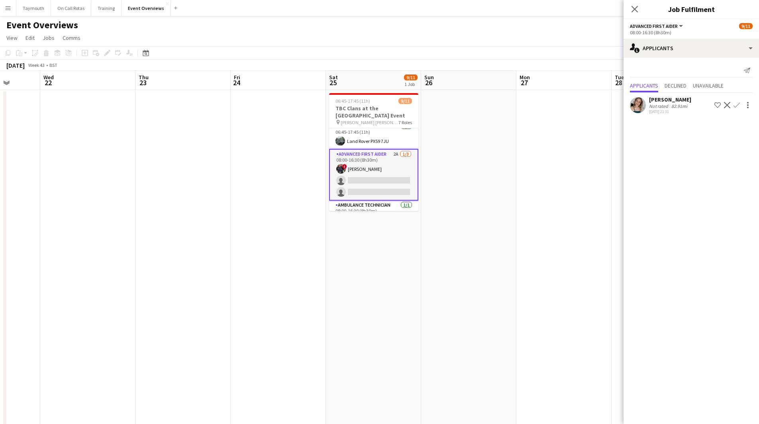
click at [653, 107] on div "Not rated" at bounding box center [659, 106] width 21 height 6
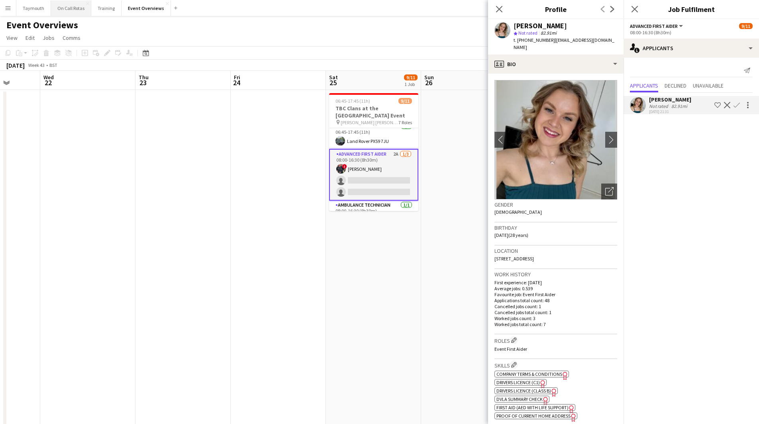
click at [71, 15] on button "On Call Rotas Close" at bounding box center [71, 8] width 40 height 16
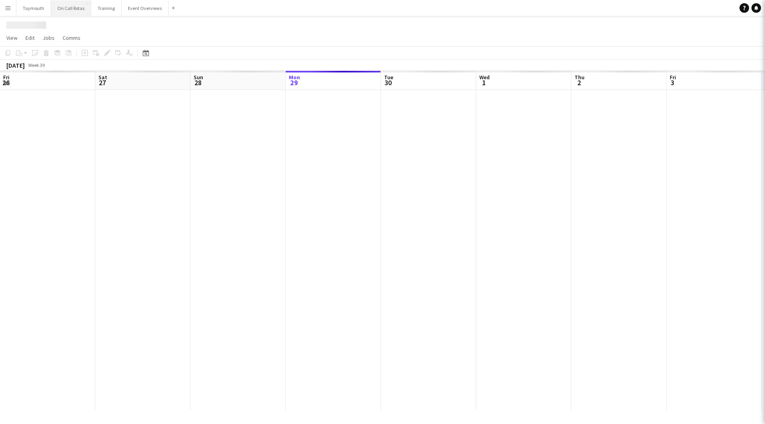
scroll to position [0, 190]
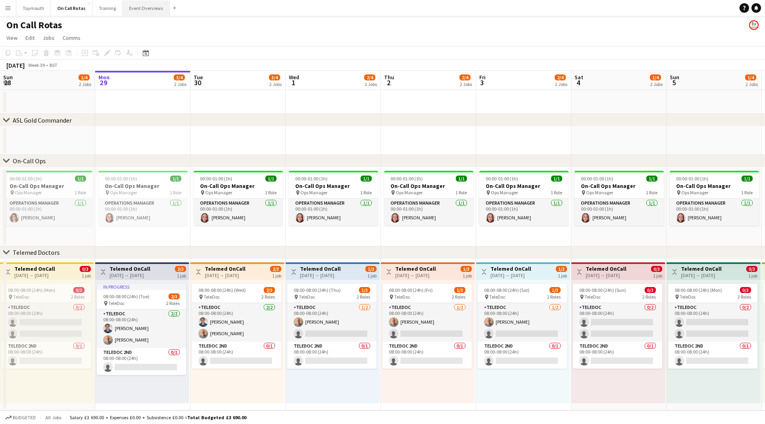
click at [131, 9] on button "Event Overviews Close" at bounding box center [146, 8] width 47 height 16
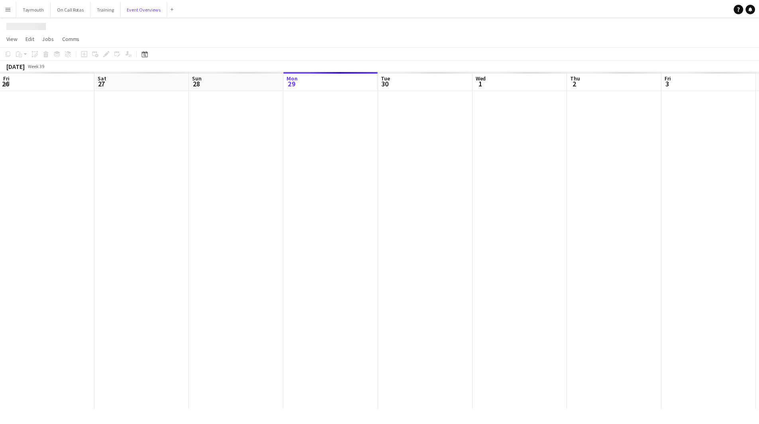
scroll to position [0, 190]
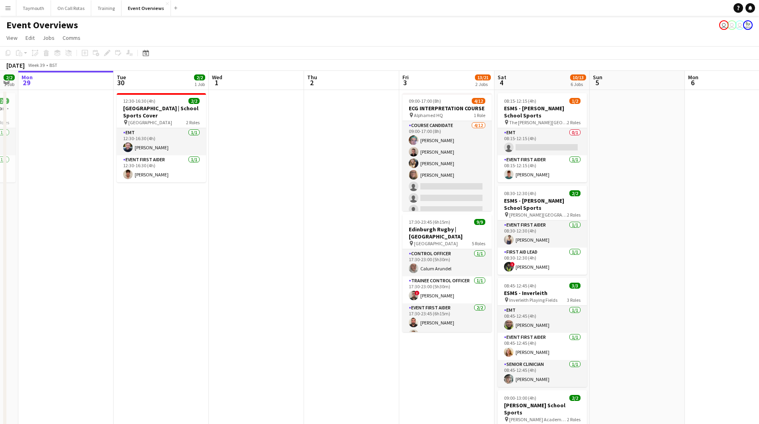
drag, startPoint x: 419, startPoint y: 275, endPoint x: 335, endPoint y: 292, distance: 86.5
click at [337, 293] on app-calendar-viewport "Sat 27 7/7 3 Jobs Sun 28 2/2 1 Job Mon 29 Tue 30 2/2 1 Job Wed 1 Thu 2 Fri 3 13…" at bounding box center [379, 377] width 759 height 613
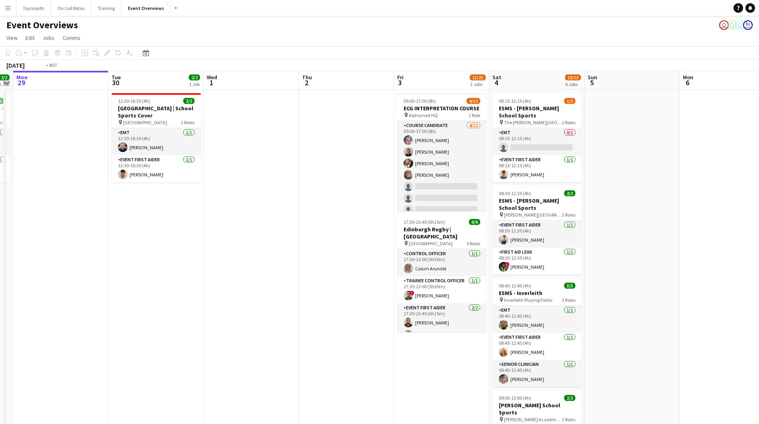
scroll to position [0, 248]
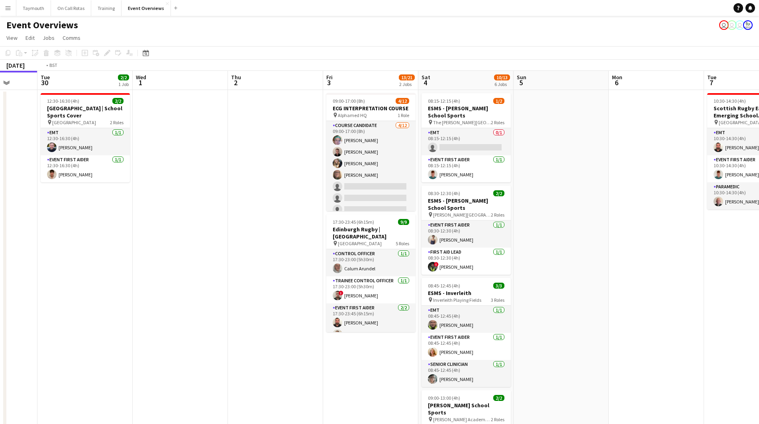
click at [148, 295] on app-calendar-viewport "Sat 27 7/7 3 Jobs Sun 28 2/2 1 Job Mon 29 Tue 30 2/2 1 Job Wed 1 Thu 2 Fri 3 13…" at bounding box center [379, 377] width 759 height 613
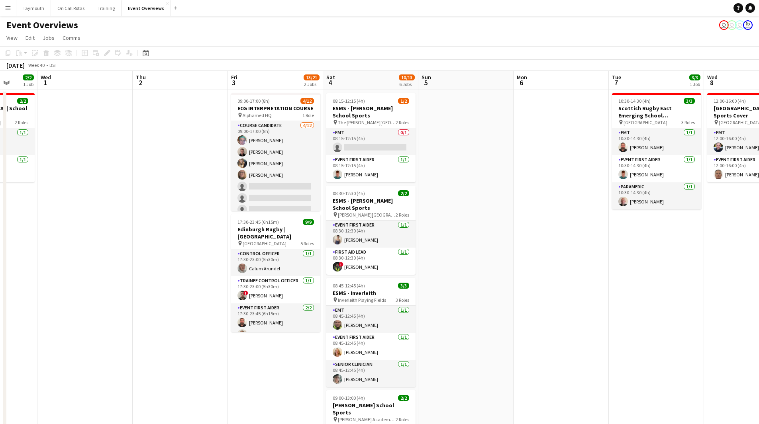
scroll to position [0, 256]
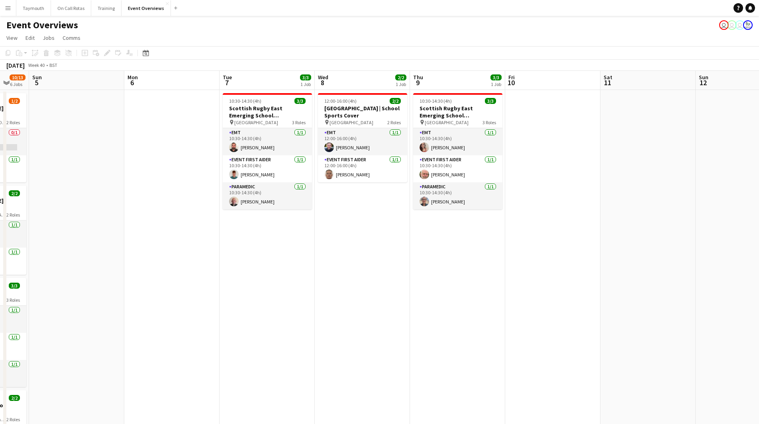
drag, startPoint x: 575, startPoint y: 269, endPoint x: 186, endPoint y: 341, distance: 395.7
click at [186, 341] on app-calendar-viewport "Thu 2 Fri 3 13/21 2 Jobs Sat 4 10/13 6 Jobs Sun 5 Mon 6 Tue 7 3/3 1 Job Wed 8 2…" at bounding box center [379, 377] width 759 height 613
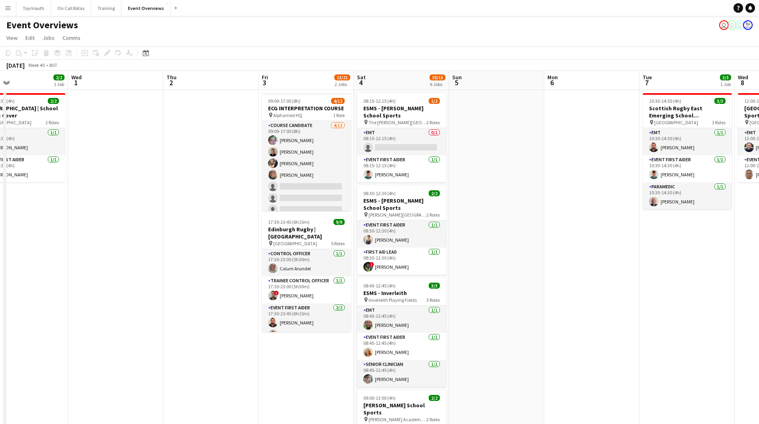
drag, startPoint x: 589, startPoint y: 254, endPoint x: 567, endPoint y: 248, distance: 22.9
click at [585, 249] on app-calendar-viewport "Sun 28 2/2 1 Job Mon 29 Tue 30 2/2 1 Job Wed 1 Thu 2 Fri 3 13/21 2 Jobs Sat 4 1…" at bounding box center [379, 377] width 759 height 613
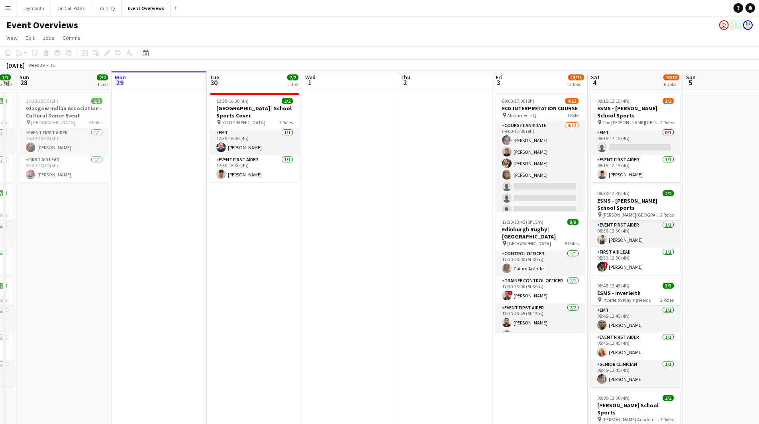
scroll to position [0, 243]
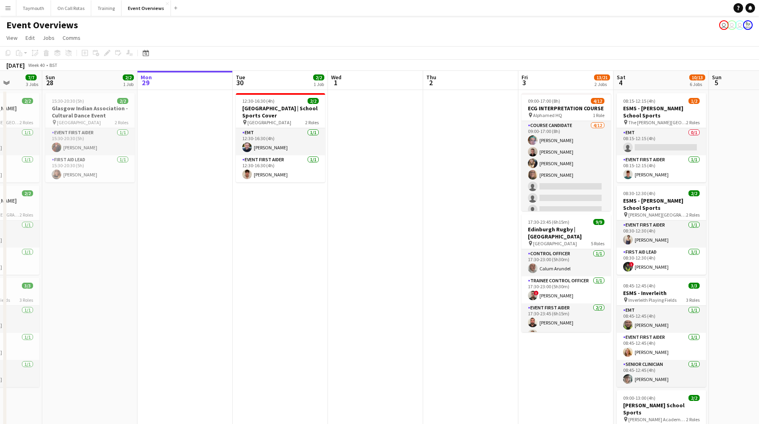
drag, startPoint x: 188, startPoint y: 282, endPoint x: 448, endPoint y: 298, distance: 260.6
click at [448, 298] on app-calendar-viewport "Thu 25 Fri 26 Sat 27 7/7 3 Jobs Sun 28 2/2 1 Job Mon 29 Tue 30 2/2 1 Job Wed 1 …" at bounding box center [379, 377] width 759 height 613
click at [647, 139] on app-card-role "EMT 1A 0/1 08:15-12:15 (4h) single-neutral-actions" at bounding box center [661, 141] width 89 height 27
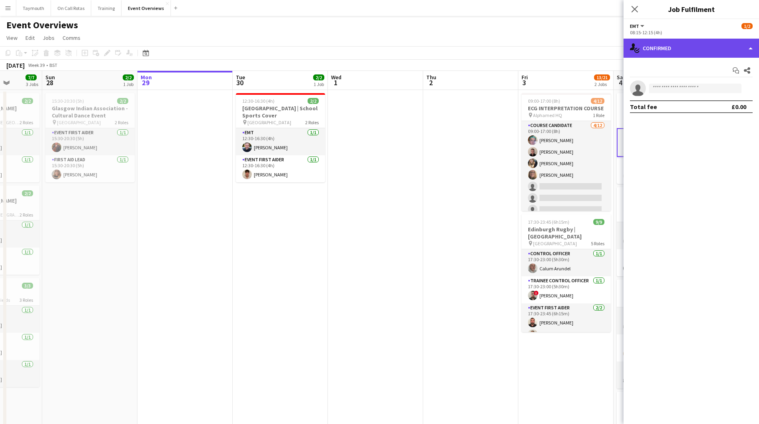
click at [685, 45] on div "single-neutral-actions-check-2 Confirmed" at bounding box center [690, 48] width 135 height 19
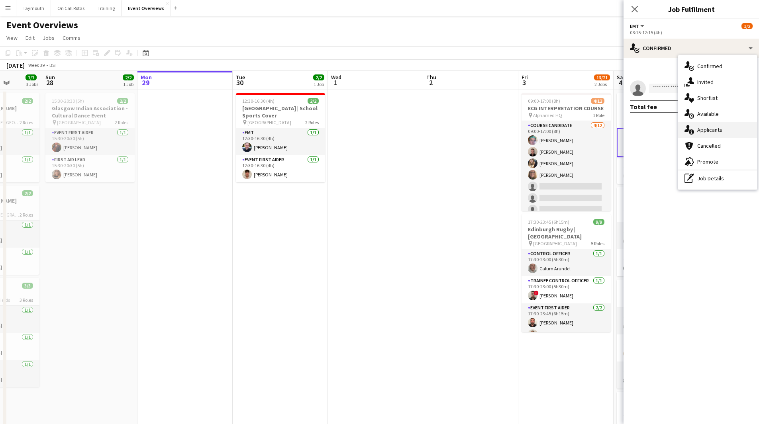
click at [717, 127] on span "Applicants" at bounding box center [709, 129] width 25 height 7
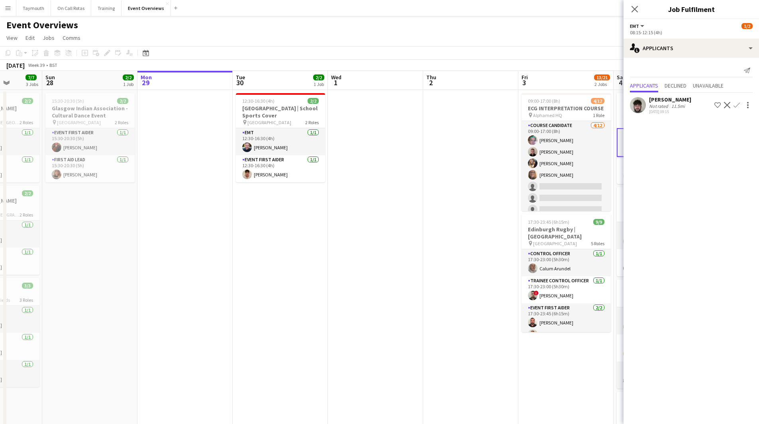
click at [676, 100] on div "[PERSON_NAME]" at bounding box center [670, 99] width 42 height 7
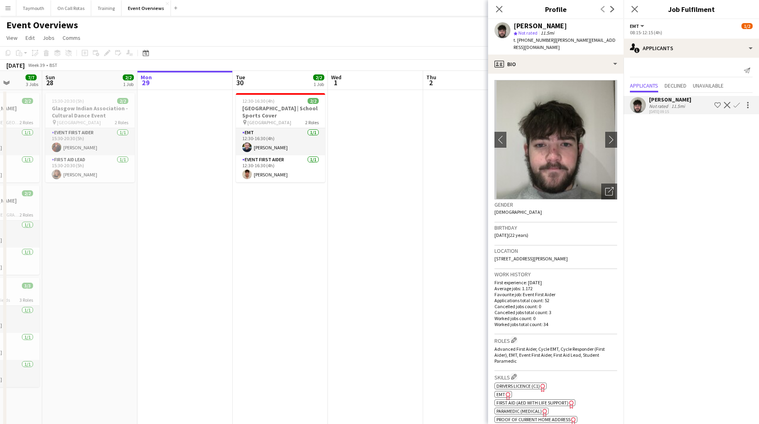
click at [736, 104] on app-icon "Confirm" at bounding box center [736, 105] width 6 height 6
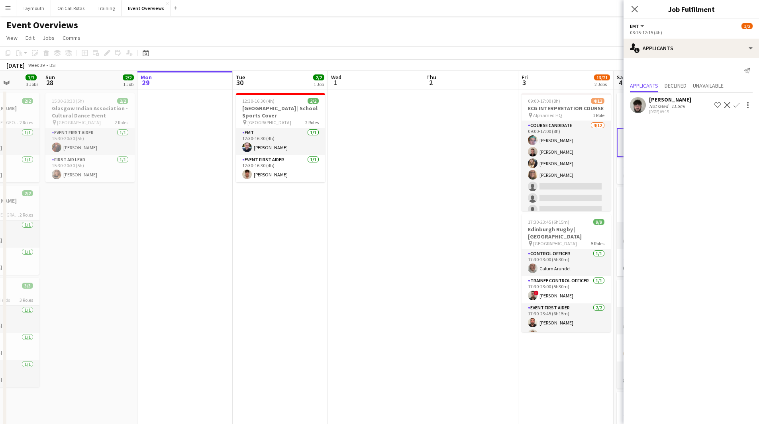
click at [738, 104] on app-icon "Confirm" at bounding box center [736, 105] width 6 height 6
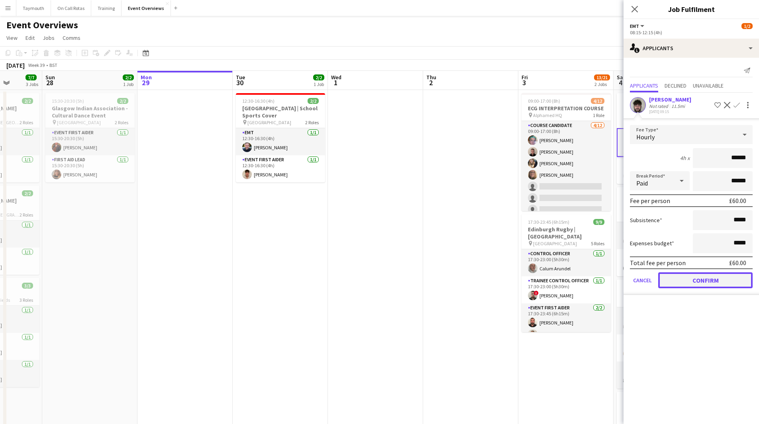
click at [714, 284] on button "Confirm" at bounding box center [705, 280] width 94 height 16
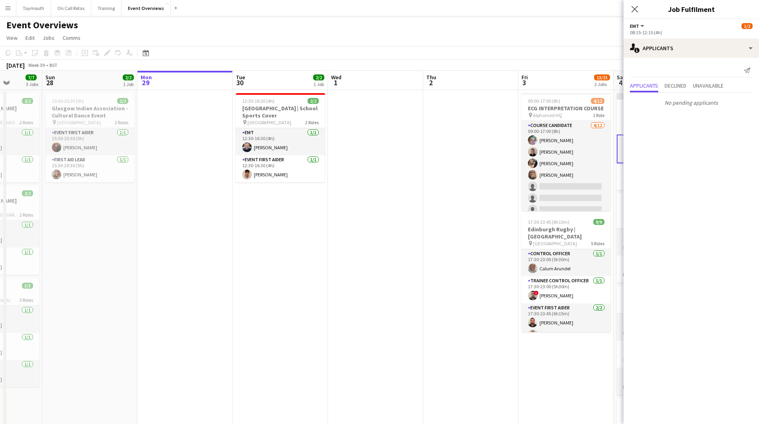
click at [346, 282] on app-date-cell at bounding box center [375, 387] width 95 height 594
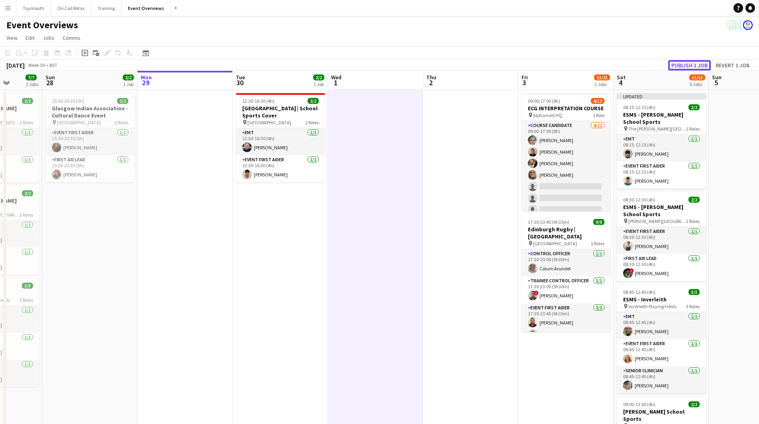
click at [673, 61] on button "Publish 1 job" at bounding box center [689, 65] width 43 height 10
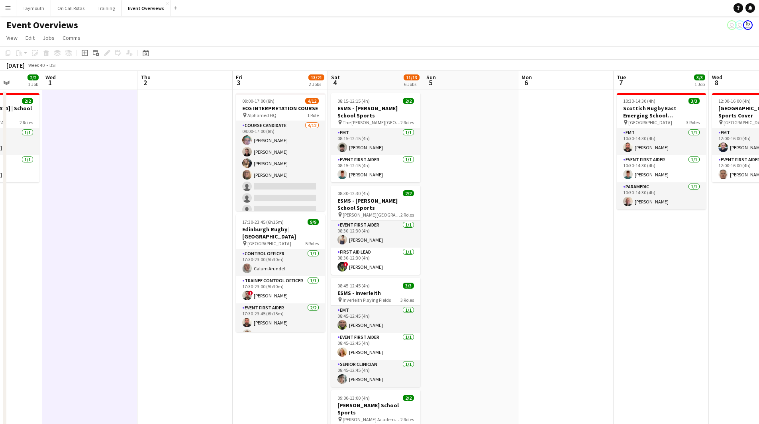
drag, startPoint x: -123, startPoint y: 259, endPoint x: -147, endPoint y: 260, distance: 23.9
click at [0, 260] on html "Menu Boards Boards Boards All jobs Status Workforce Workforce My Workforce Recr…" at bounding box center [379, 345] width 759 height 690
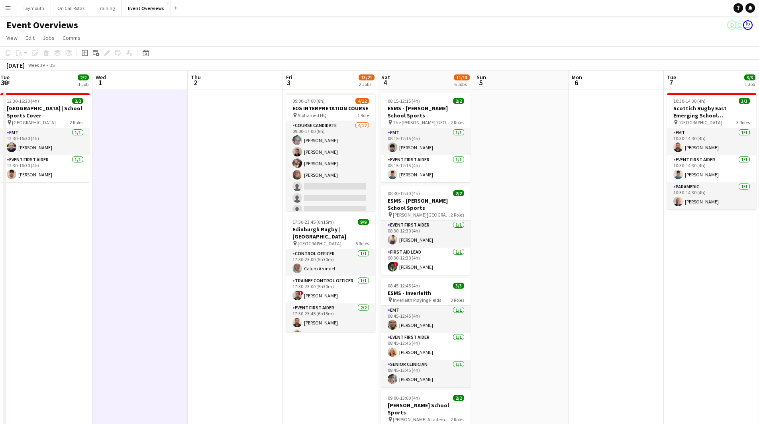
click at [156, 284] on app-calendar-viewport "Sun 28 2/2 1 Job Mon 29 Tue 30 2/2 1 Job Wed 1 Thu 2 Fri 3 13/21 2 Jobs Sat 4 1…" at bounding box center [379, 380] width 759 height 619
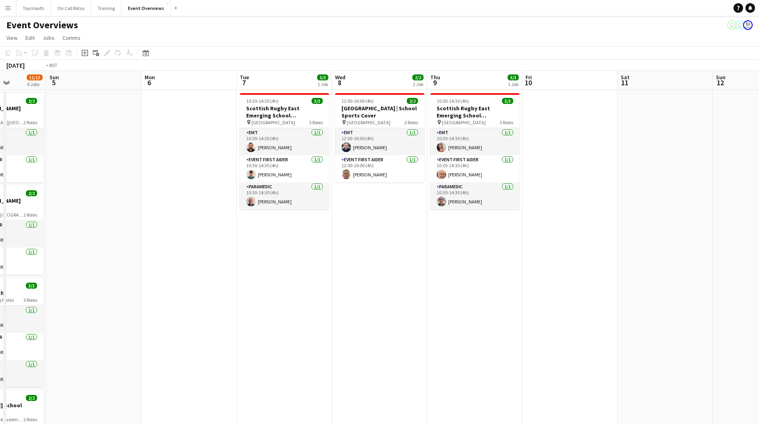
drag, startPoint x: 563, startPoint y: 264, endPoint x: 338, endPoint y: 206, distance: 232.9
click at [141, 277] on app-calendar-viewport "Wed 1 Thu 2 Fri 3 13/21 2 Jobs Sat 4 11/13 6 Jobs Sun 5 Mon 6 Tue 7 3/3 1 Job W…" at bounding box center [379, 380] width 759 height 619
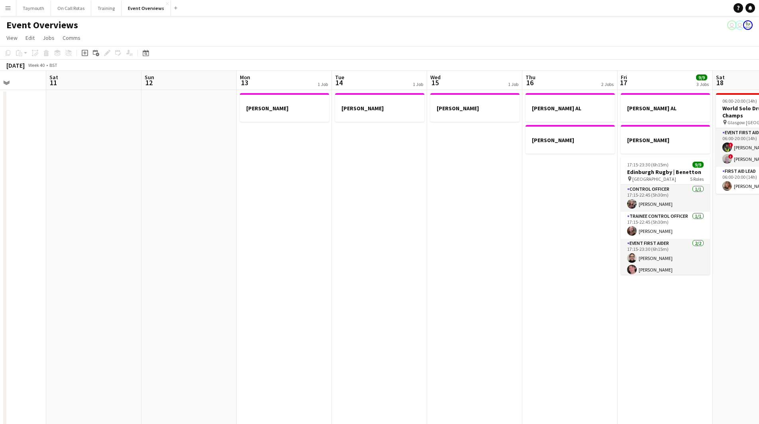
drag, startPoint x: 220, startPoint y: 228, endPoint x: 460, endPoint y: 154, distance: 250.8
click at [202, 228] on app-calendar-viewport "Tue 7 3/3 1 Job Wed 8 2/2 1 Job Thu 9 3/3 1 Job Fri 10 Sat 11 Sun 12 Mon 13 1 J…" at bounding box center [379, 377] width 759 height 613
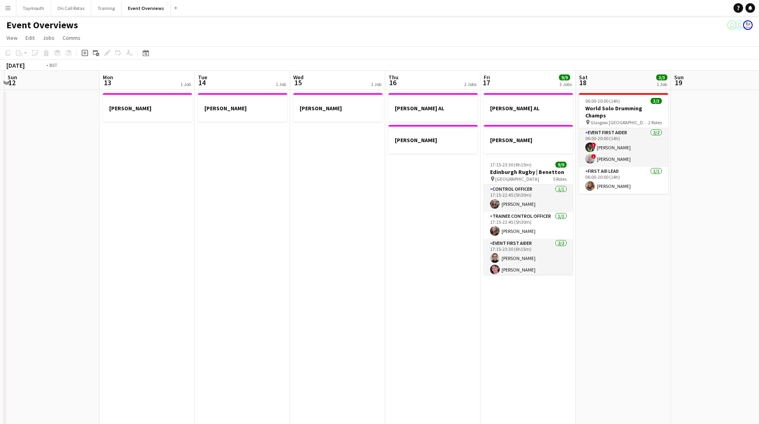
drag, startPoint x: 460, startPoint y: 154, endPoint x: 84, endPoint y: 198, distance: 378.1
click at [90, 198] on app-calendar-viewport "Thu 9 3/3 1 Job Fri 10 Sat 11 Sun 12 Mon 13 1 Job Tue 14 1 Job Wed 15 1 Job Thu…" at bounding box center [379, 377] width 759 height 613
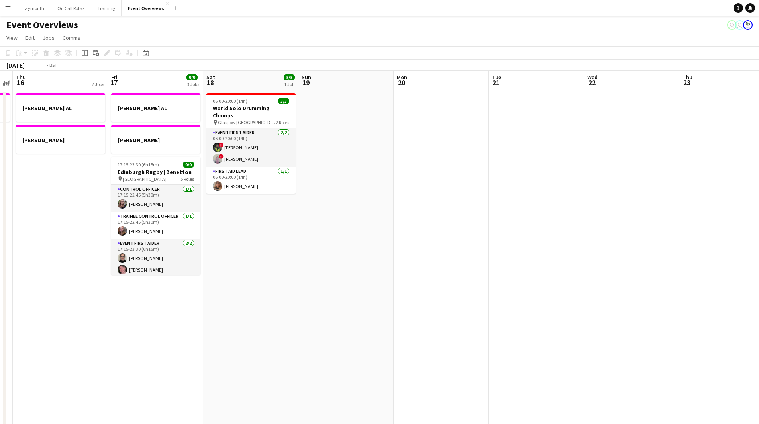
drag, startPoint x: 562, startPoint y: 166, endPoint x: 57, endPoint y: 173, distance: 504.7
click at [53, 176] on app-calendar-viewport "Sun 12 Mon 13 1 Job Tue 14 1 Job Wed 15 1 Job Thu 16 2 Jobs Fri 17 9/9 3 Jobs S…" at bounding box center [379, 377] width 759 height 613
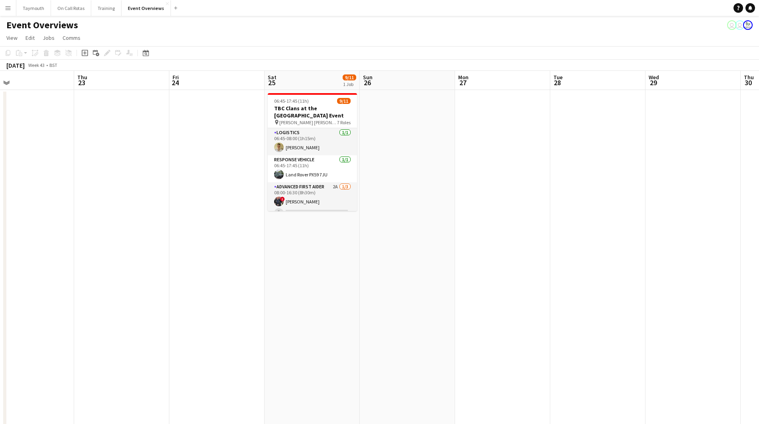
drag, startPoint x: 318, startPoint y: 191, endPoint x: 263, endPoint y: 186, distance: 55.5
click at [263, 187] on app-calendar-viewport "Sun 19 Mon 20 Tue 21 Wed 22 Thu 23 Fri 24 Sat 25 9/11 1 Job Sun 26 Mon 27 Tue 2…" at bounding box center [379, 377] width 759 height 613
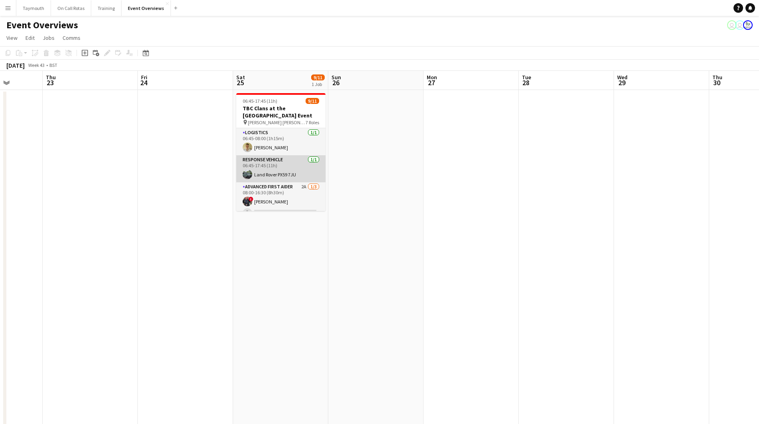
scroll to position [40, 0]
click at [300, 147] on app-card-role "Advanced First Aider 2A [DATE] 08:00-16:30 (8h30m) ! [PERSON_NAME] single-neutr…" at bounding box center [280, 168] width 89 height 50
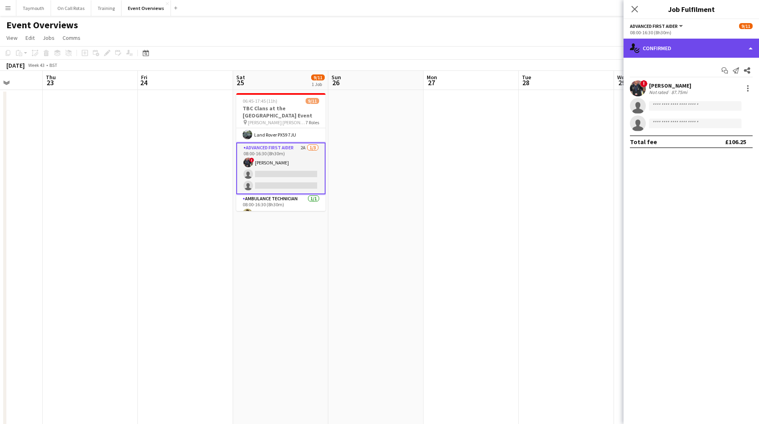
click at [696, 50] on div "single-neutral-actions-check-2 Confirmed" at bounding box center [690, 48] width 135 height 19
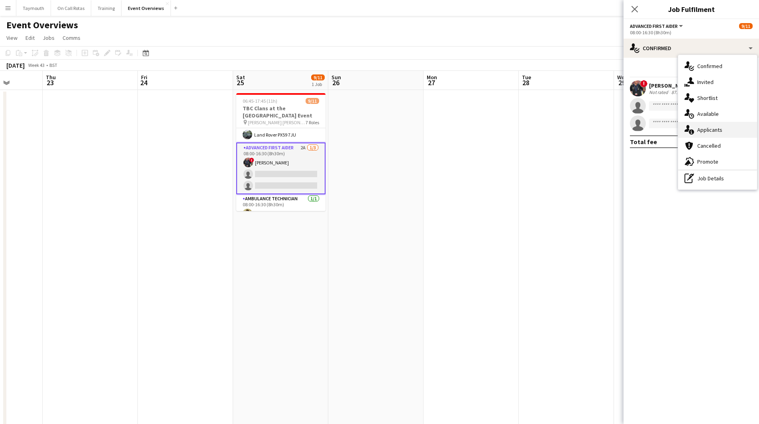
click at [703, 128] on span "Applicants" at bounding box center [709, 129] width 25 height 7
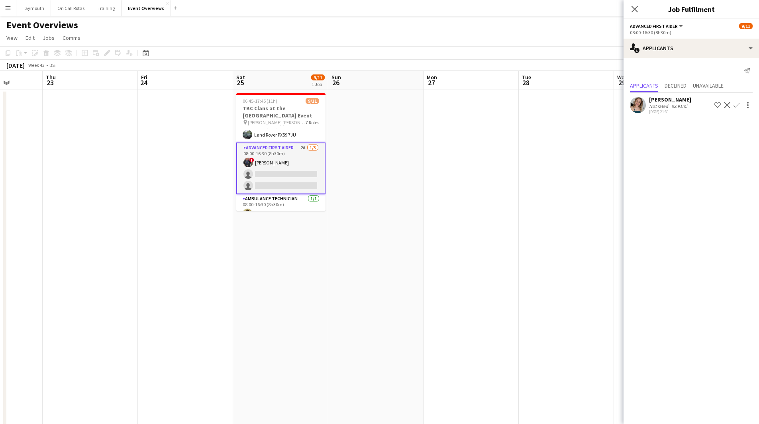
click at [689, 112] on div "[DATE] 21:31" at bounding box center [670, 111] width 42 height 5
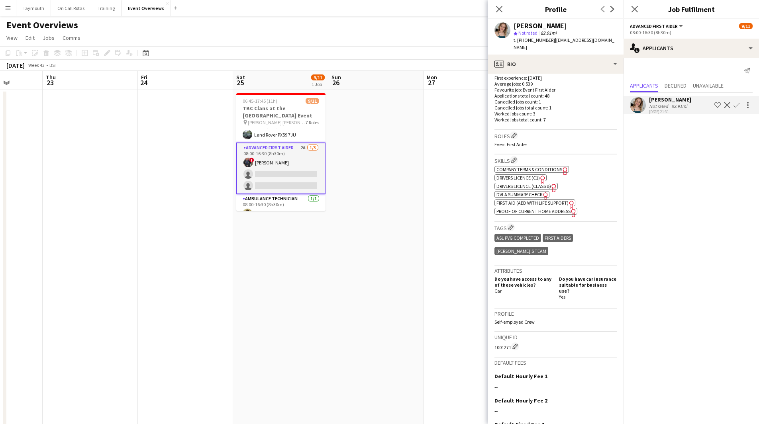
scroll to position [252, 0]
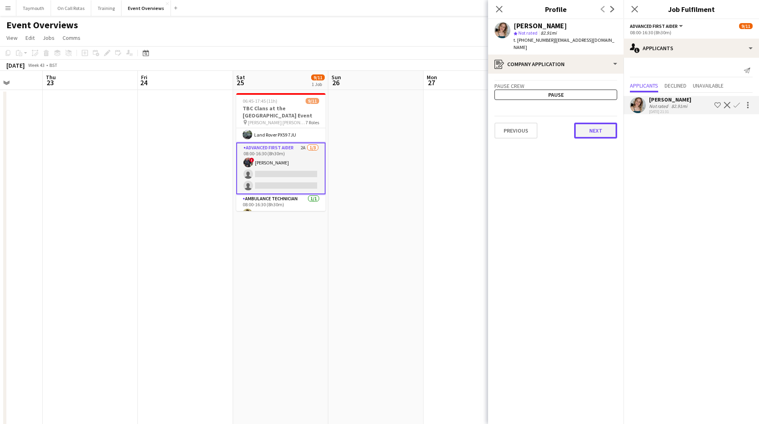
click at [585, 123] on button "Next" at bounding box center [595, 131] width 43 height 16
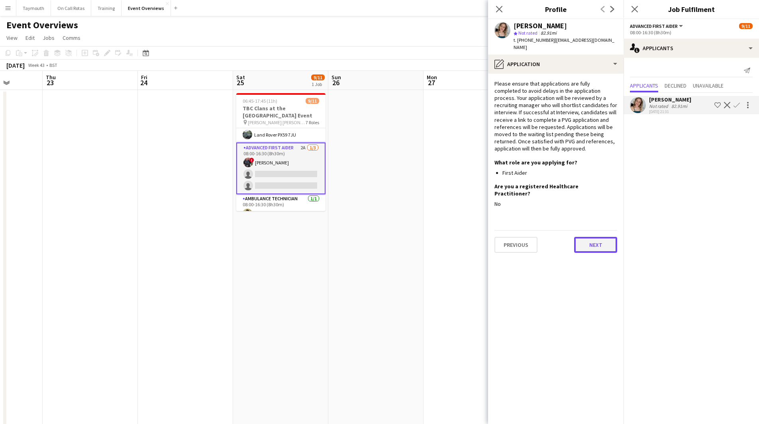
click at [596, 237] on button "Next" at bounding box center [595, 245] width 43 height 16
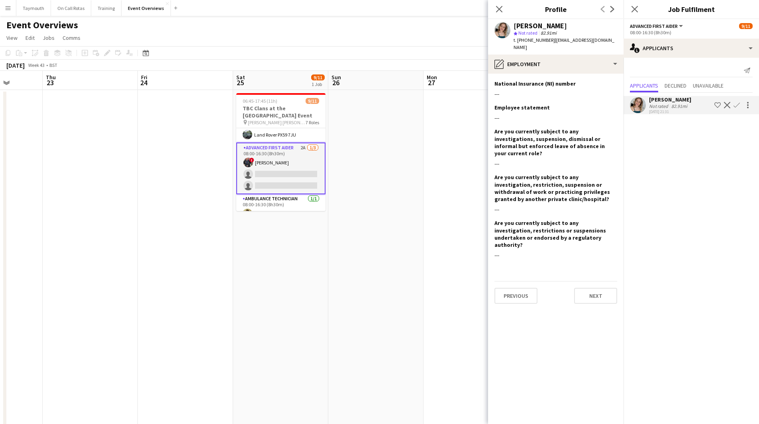
click at [593, 281] on div "Previous Next" at bounding box center [555, 292] width 123 height 23
click at [588, 288] on button "Next" at bounding box center [595, 296] width 43 height 16
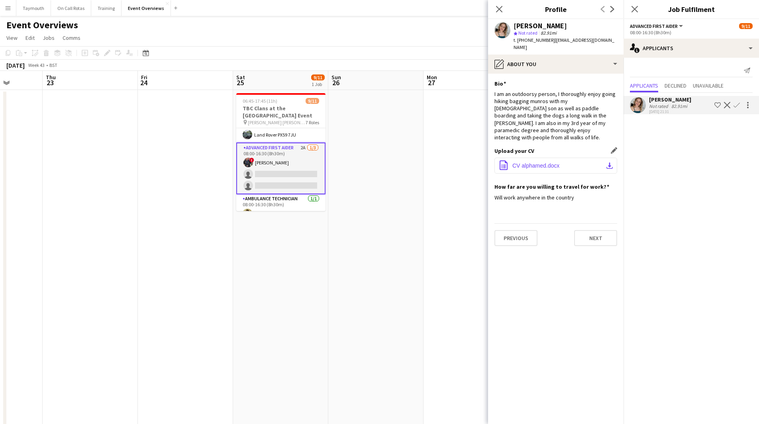
click at [605, 158] on button "office-file-sheet CV alphamed.docx download-bottom" at bounding box center [555, 166] width 123 height 16
drag, startPoint x: 610, startPoint y: 41, endPoint x: 551, endPoint y: 39, distance: 59.0
click at [551, 39] on app-profile-header "[PERSON_NAME] star Not rated 82.91mi t. [PHONE_NUMBER] | [EMAIL_ADDRESS][DOMAIN…" at bounding box center [555, 36] width 135 height 35
copy span "[EMAIL_ADDRESS][DOMAIN_NAME]"
click at [399, 280] on app-date-cell at bounding box center [375, 411] width 95 height 643
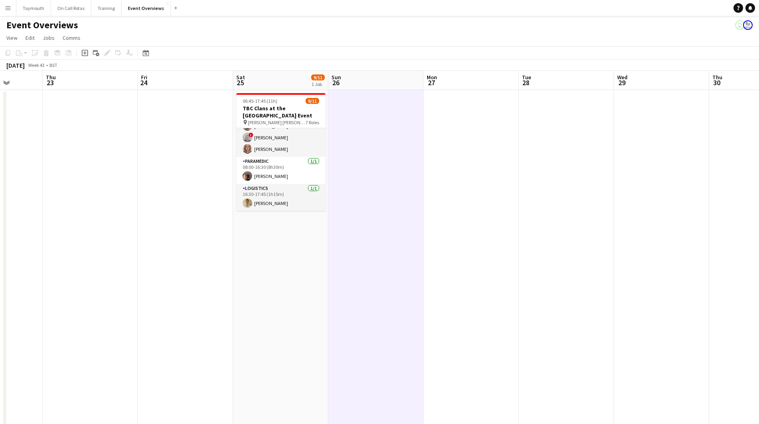
scroll to position [0, 0]
click at [259, 196] on app-card-role "Advanced First Aider 2A [DATE] 08:00-16:30 (8h30m) ! [PERSON_NAME] single-neutr…" at bounding box center [280, 207] width 89 height 50
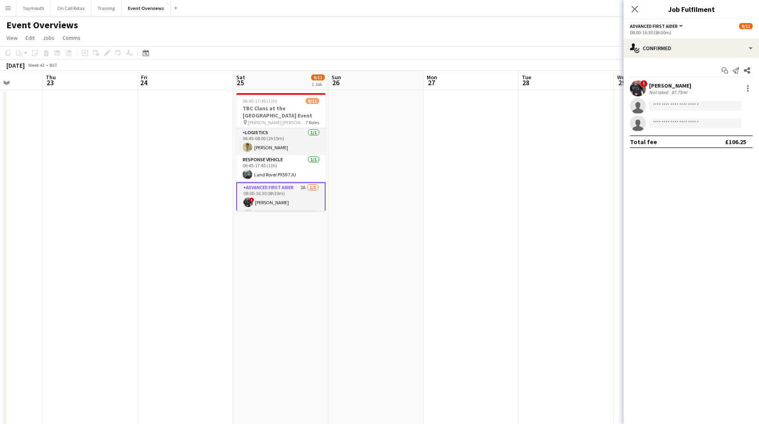
click at [450, 179] on app-date-cell at bounding box center [470, 411] width 95 height 643
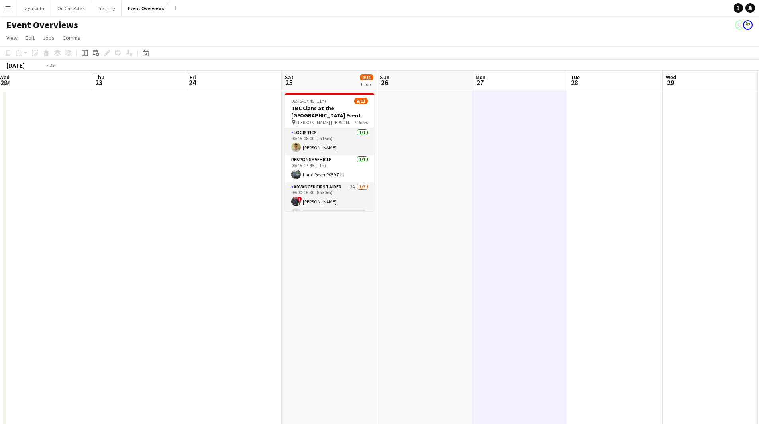
drag, startPoint x: 205, startPoint y: 273, endPoint x: 489, endPoint y: 266, distance: 284.1
click at [489, 266] on app-calendar-viewport "Mon 20 Tue 21 Wed 22 Thu 23 Fri 24 Sat 25 9/11 1 Job Sun 26 Mon 27 Tue 28 Wed 2…" at bounding box center [379, 402] width 759 height 662
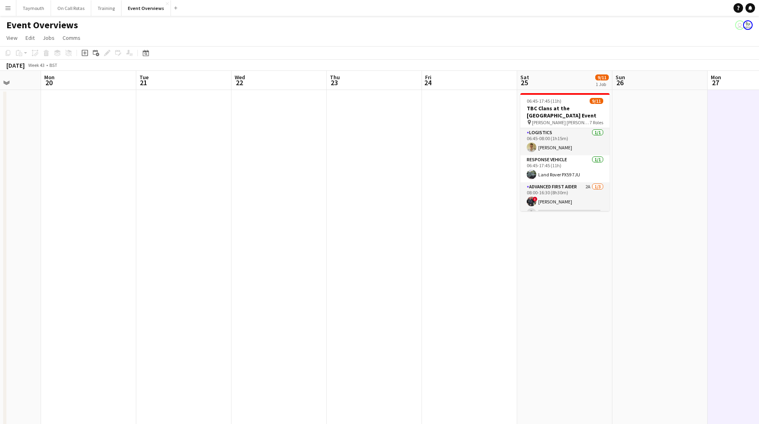
drag, startPoint x: 178, startPoint y: 298, endPoint x: 604, endPoint y: 293, distance: 426.2
click at [595, 292] on app-calendar-viewport "Fri 17 9/9 3 Jobs Sat 18 3/3 1 Job Sun 19 Mon 20 Tue 21 Wed 22 Thu 23 Fri 24 Sa…" at bounding box center [379, 402] width 759 height 662
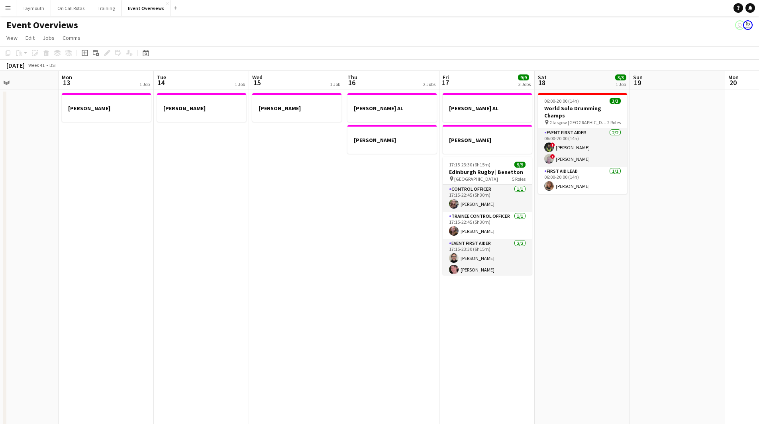
drag, startPoint x: 276, startPoint y: 323, endPoint x: 543, endPoint y: 316, distance: 266.5
click at [543, 316] on app-calendar-viewport "Fri 10 Sat 11 Sun 12 Mon 13 1 Job Tue 14 1 Job Wed 15 1 Job Thu 16 2 Jobs Fri 1…" at bounding box center [379, 402] width 759 height 662
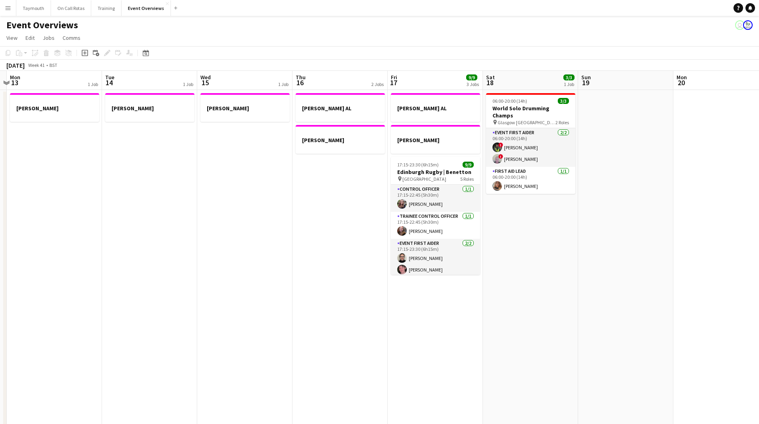
drag, startPoint x: 283, startPoint y: 335, endPoint x: 622, endPoint y: 323, distance: 339.2
click at [627, 316] on app-calendar-viewport "Fri 10 Sat 11 Sun 12 Mon 13 1 Job Tue 14 1 Job Wed 15 1 Job Thu 16 2 Jobs Fri 1…" at bounding box center [379, 402] width 759 height 662
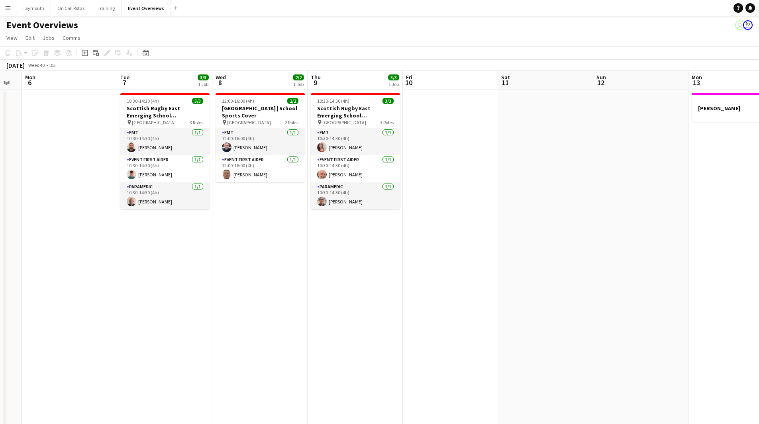
drag, startPoint x: 333, startPoint y: 330, endPoint x: 722, endPoint y: 330, distance: 389.9
click at [712, 329] on app-calendar-viewport "Fri 3 13/21 2 Jobs Sat 4 11/13 6 Jobs Sun 5 Mon 6 Tue 7 3/3 1 Job Wed 8 2/2 1 J…" at bounding box center [379, 402] width 759 height 662
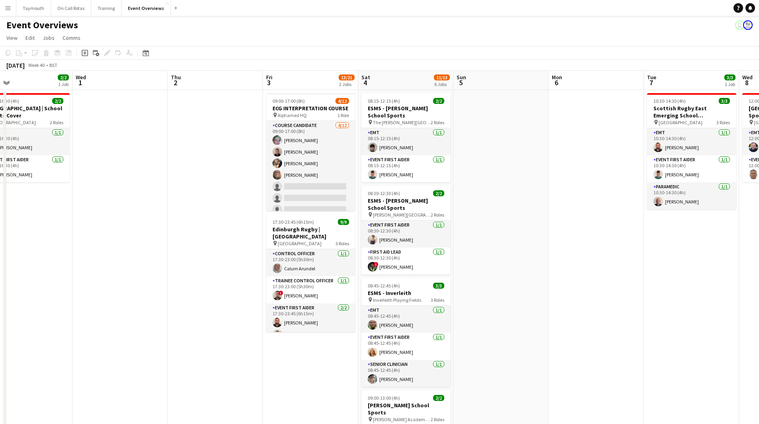
drag, startPoint x: 681, startPoint y: 321, endPoint x: 720, endPoint y: 321, distance: 39.0
click at [717, 321] on app-calendar-viewport "Sun 28 2/2 1 Job Mon 29 Tue 30 2/2 1 Job Wed 1 Thu 2 Fri 3 13/21 2 Jobs Sat 4 1…" at bounding box center [379, 402] width 759 height 662
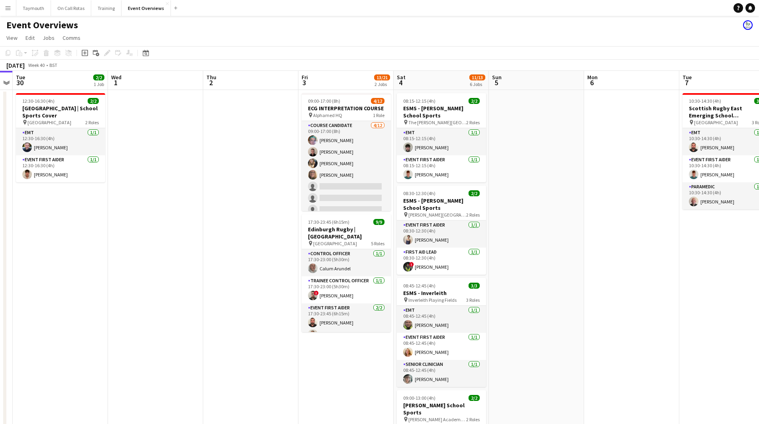
click at [225, 307] on app-date-cell at bounding box center [250, 411] width 95 height 643
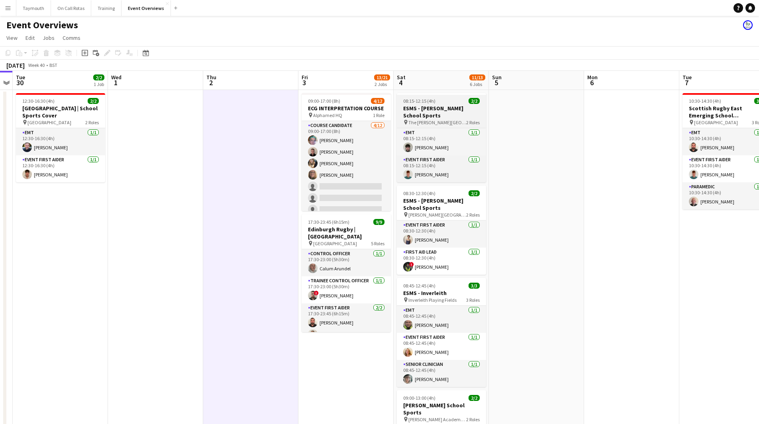
click at [446, 110] on h3 "ESMS - [PERSON_NAME] School Sports" at bounding box center [441, 112] width 89 height 14
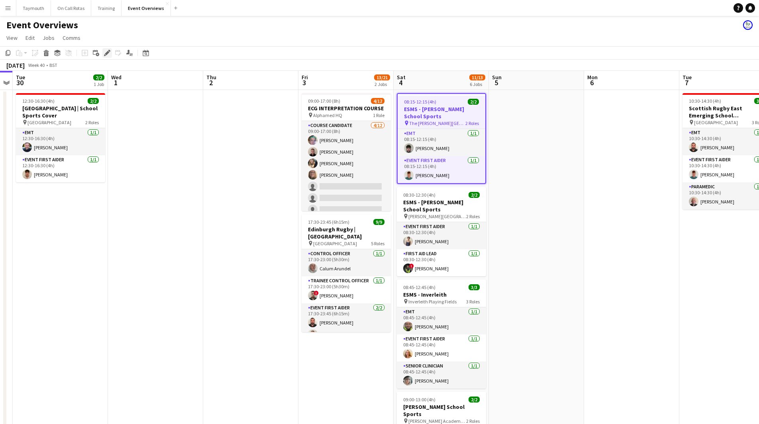
click at [107, 53] on icon at bounding box center [107, 53] width 4 height 4
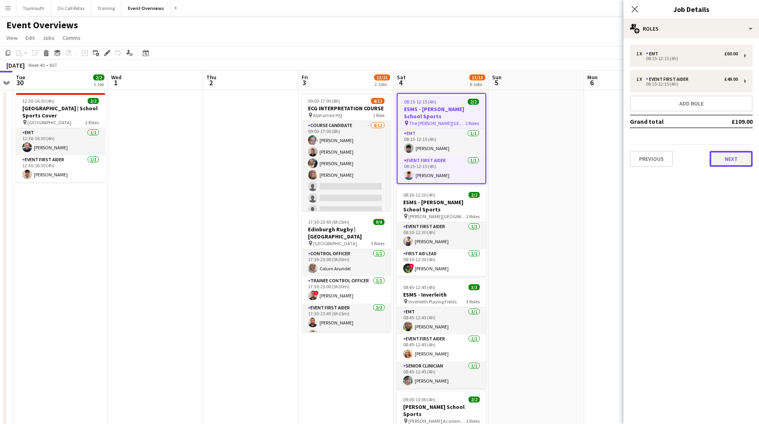
click at [729, 161] on button "Next" at bounding box center [730, 159] width 43 height 16
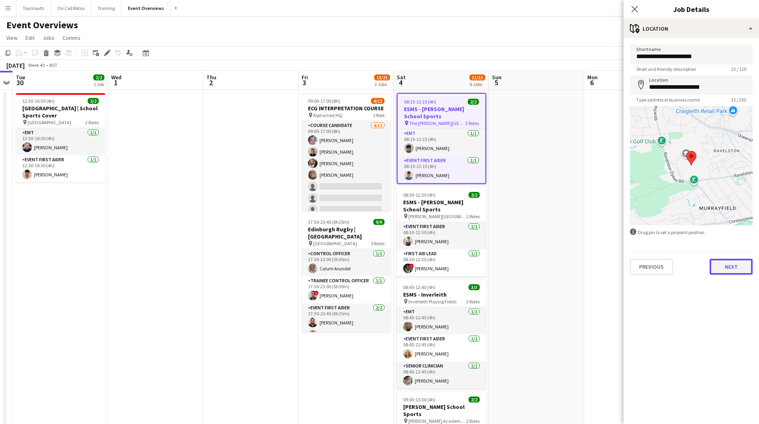
click at [731, 269] on button "Next" at bounding box center [730, 267] width 43 height 16
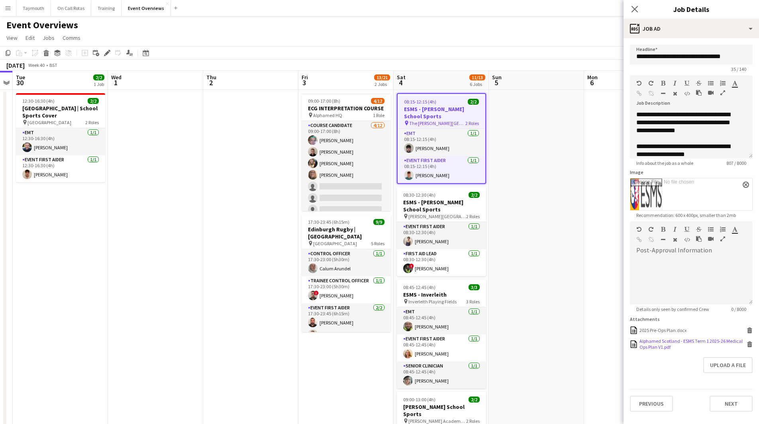
click at [750, 348] on div "Alphamed Scotland - ESMS Term 1 2025-26 Medical Ops Plan V1.pdf Alphamed [GEOGR…" at bounding box center [691, 344] width 123 height 12
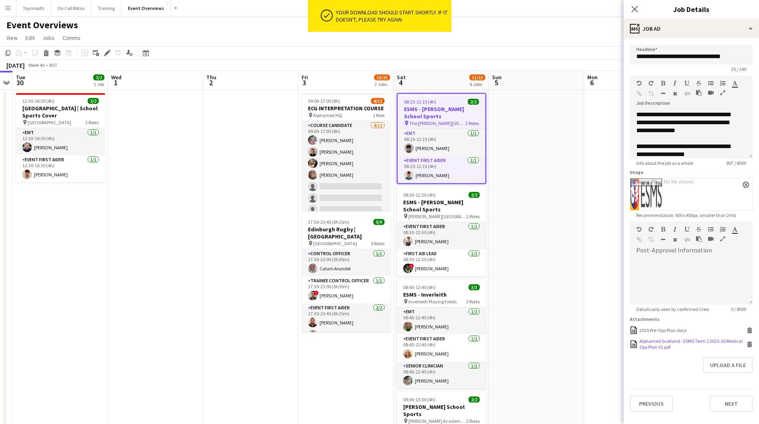
click at [750, 344] on icon at bounding box center [750, 345] width 4 height 4
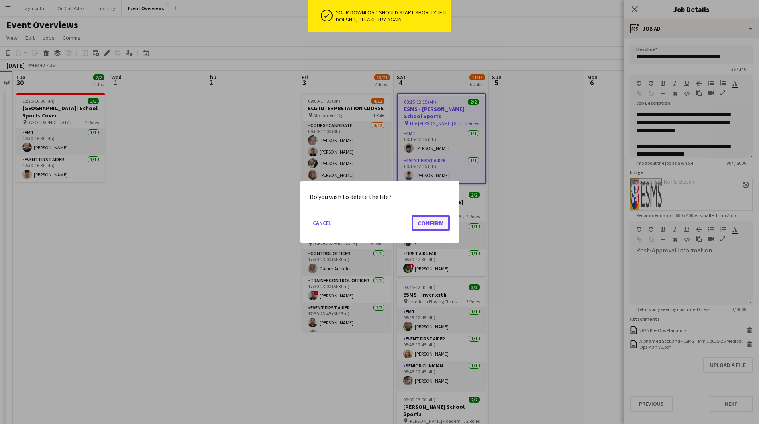
click at [435, 223] on button "Confirm" at bounding box center [430, 223] width 38 height 16
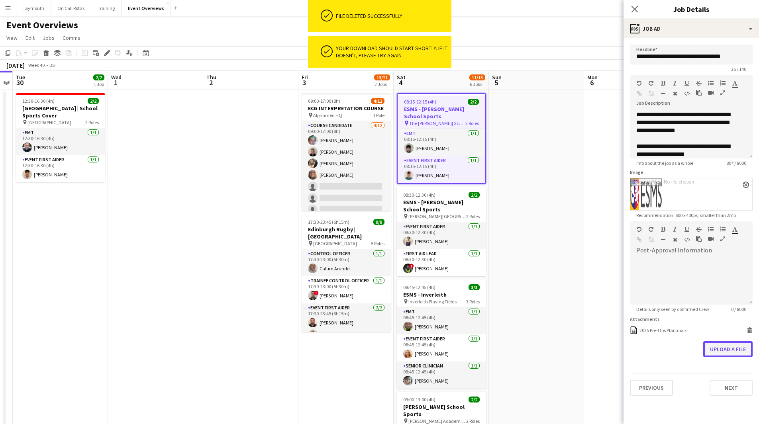
click at [732, 349] on button "Upload a file" at bounding box center [727, 349] width 49 height 16
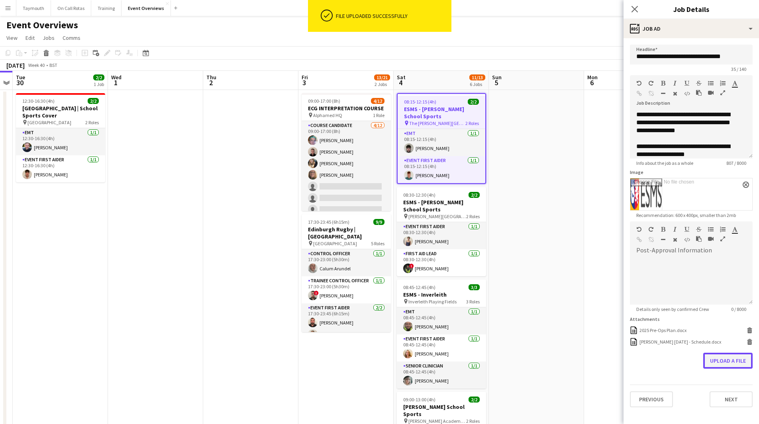
click at [723, 361] on button "Upload a file" at bounding box center [727, 361] width 49 height 16
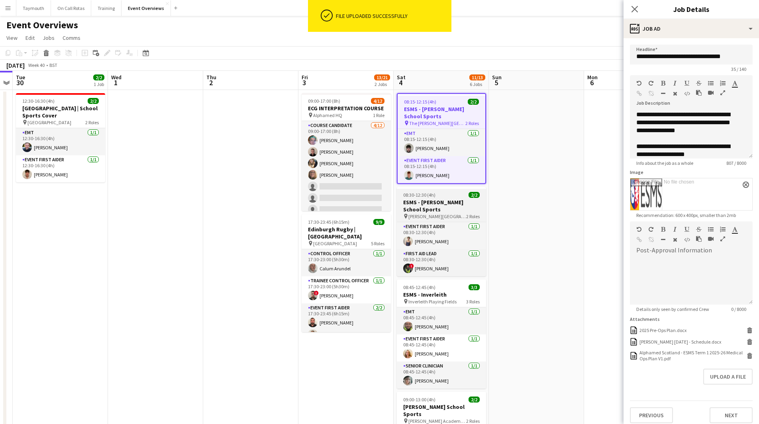
click at [451, 209] on h3 "ESMS - [PERSON_NAME] School Sports" at bounding box center [441, 206] width 89 height 14
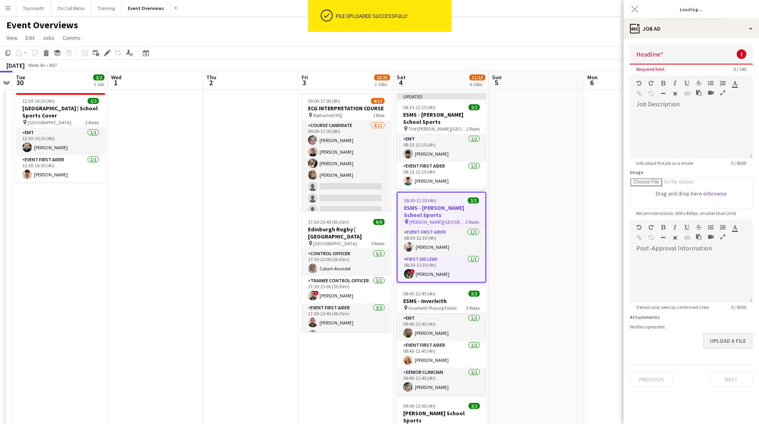
type input "**********"
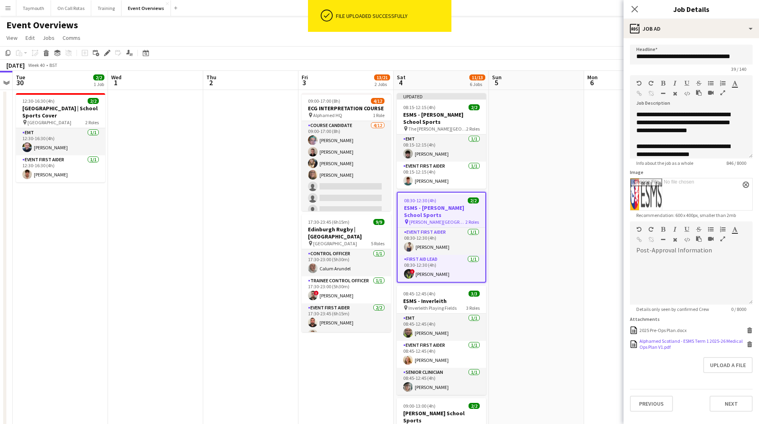
click at [748, 346] on icon at bounding box center [750, 345] width 4 height 4
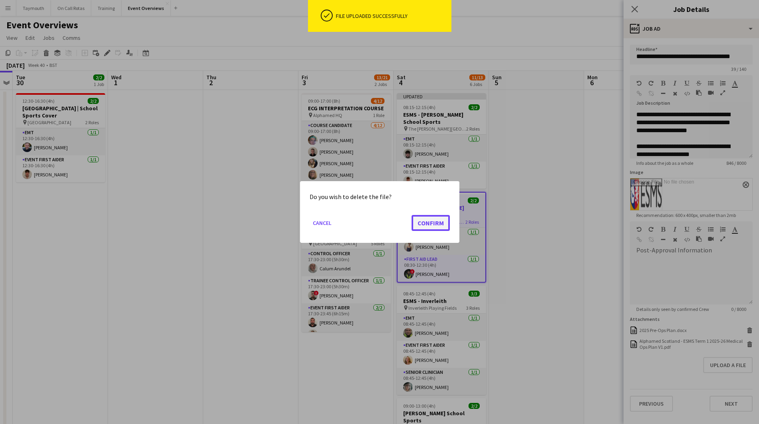
click at [448, 229] on button "Confirm" at bounding box center [430, 223] width 38 height 16
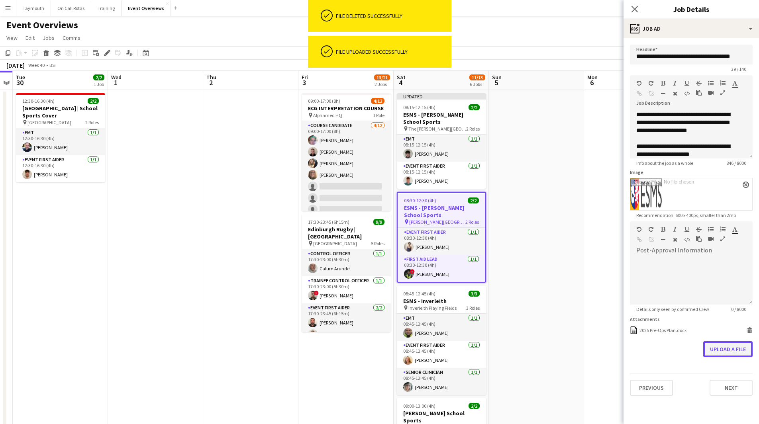
click at [732, 345] on button "Upload a file" at bounding box center [727, 349] width 49 height 16
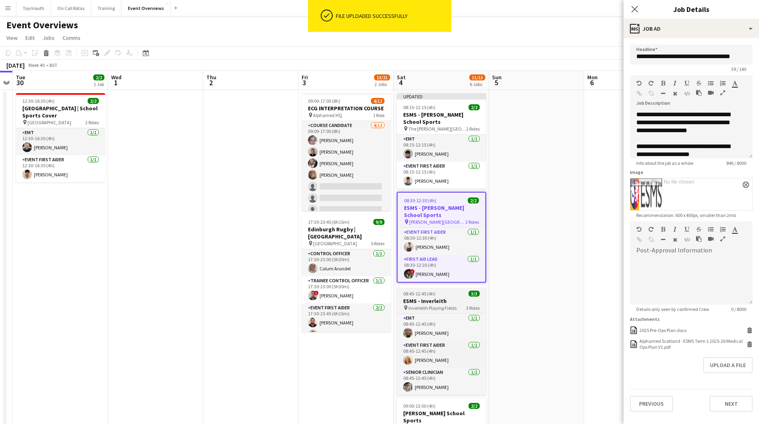
click at [458, 299] on h3 "ESMS - Inverleith" at bounding box center [441, 301] width 89 height 7
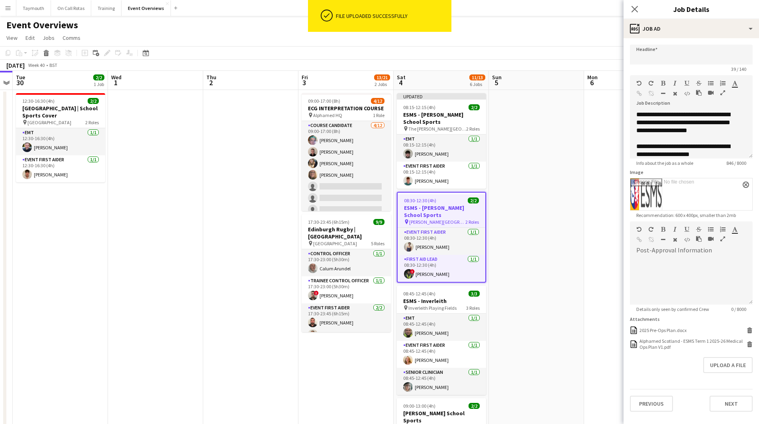
type input "**********"
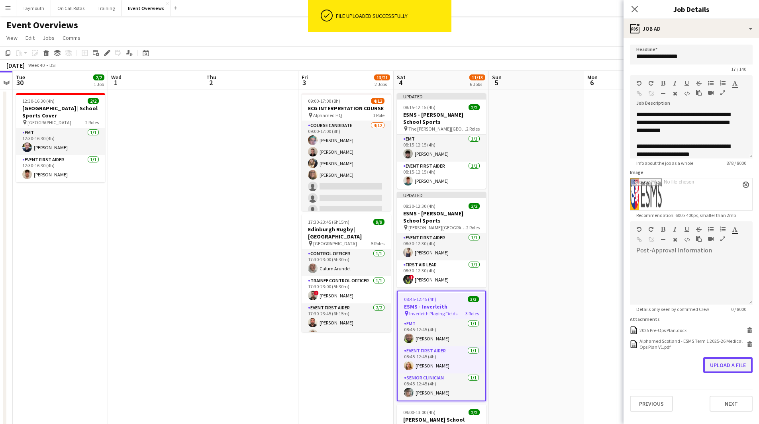
click at [724, 370] on button "Upload a file" at bounding box center [727, 365] width 49 height 16
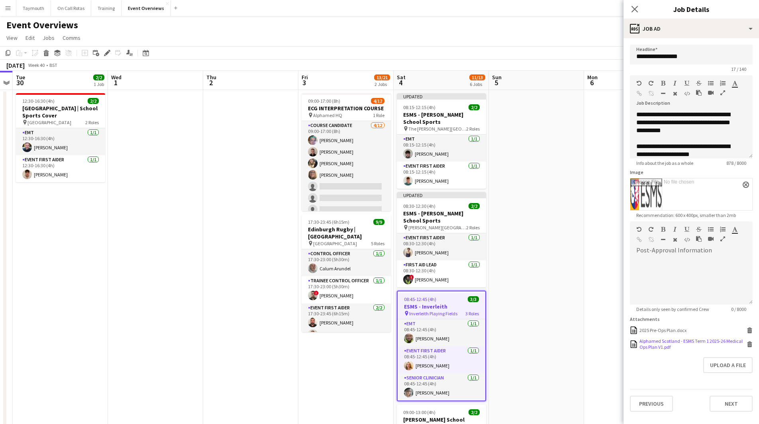
click at [748, 344] on icon at bounding box center [750, 345] width 4 height 4
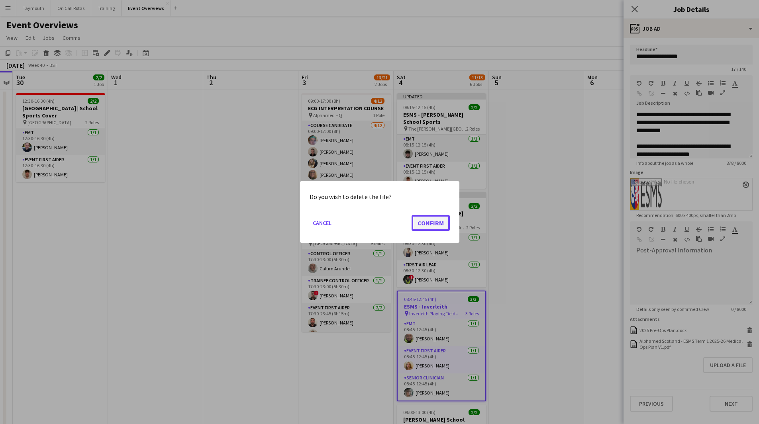
click at [442, 223] on button "Confirm" at bounding box center [430, 223] width 38 height 16
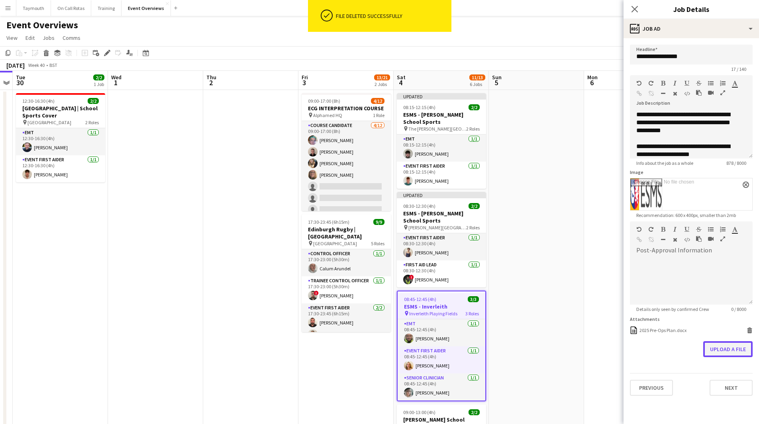
click at [712, 344] on button "Upload a file" at bounding box center [727, 349] width 49 height 16
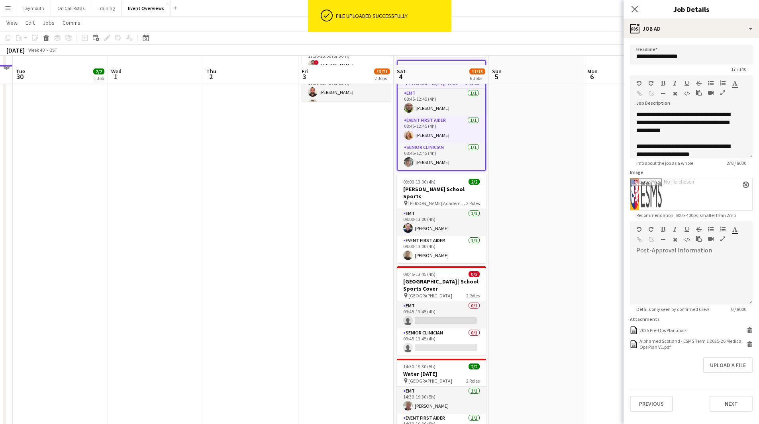
scroll to position [239, 0]
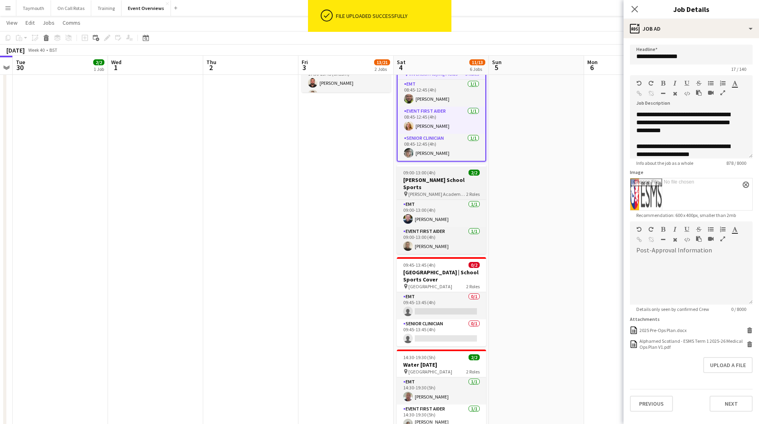
click at [464, 179] on h3 "[PERSON_NAME] School Sports" at bounding box center [441, 183] width 89 height 14
type input "**********"
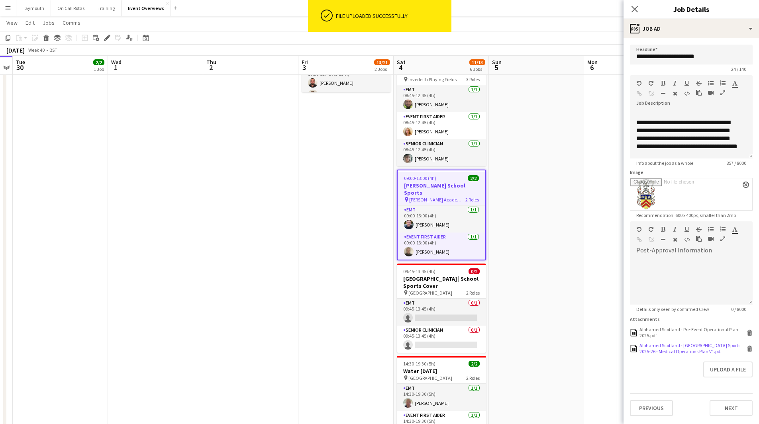
click at [752, 349] on icon "Delete" at bounding box center [749, 349] width 6 height 6
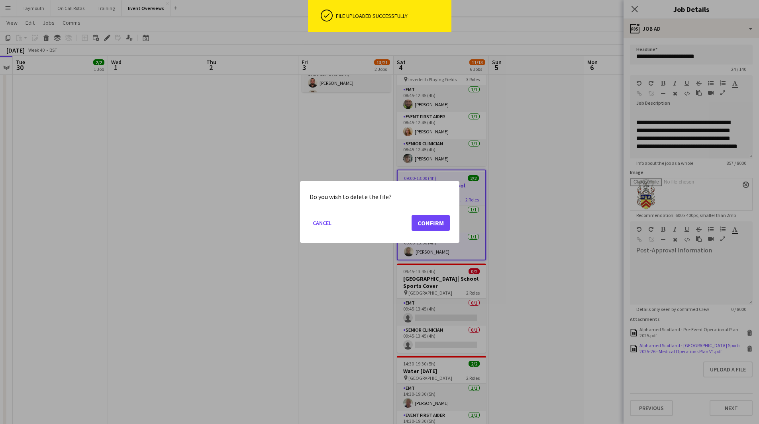
scroll to position [0, 0]
click at [444, 223] on button "Confirm" at bounding box center [430, 223] width 38 height 16
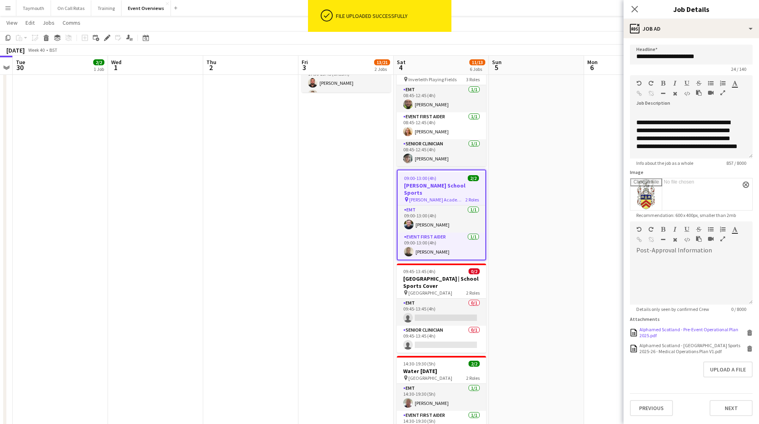
scroll to position [239, 0]
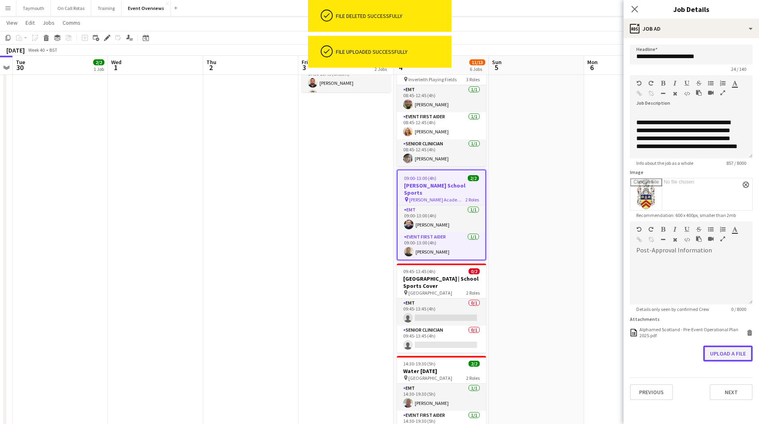
click at [720, 351] on button "Upload a file" at bounding box center [727, 354] width 49 height 16
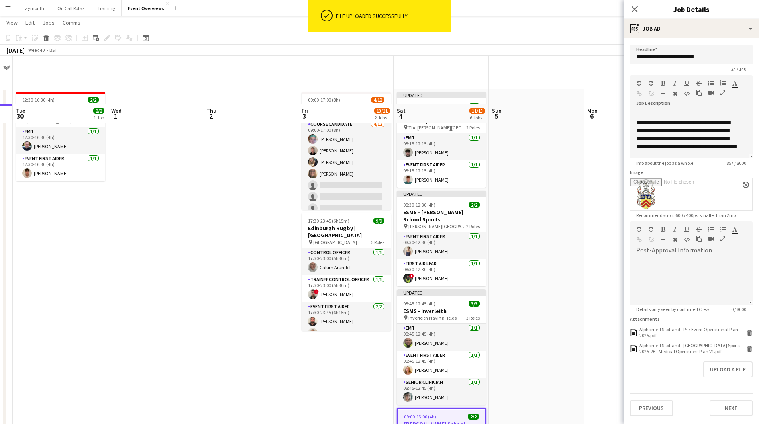
scroll to position [0, 0]
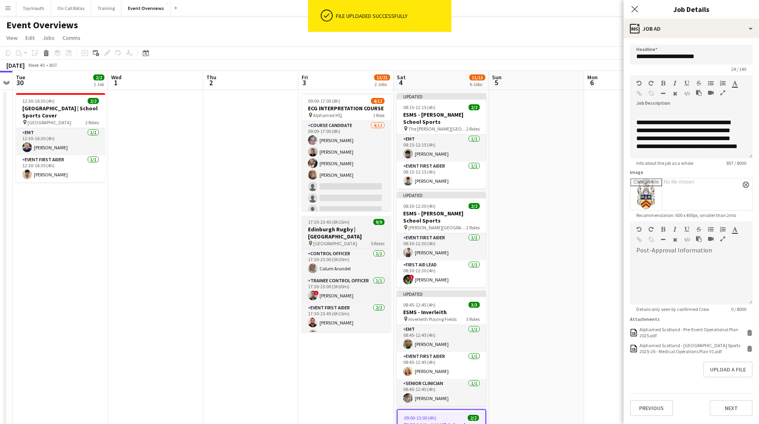
click at [333, 216] on app-job-card "17:30-23:45 (6h15m) 9/9 Edinburgh Rugby | [GEOGRAPHIC_DATA] pin Hive Stadium 5 …" at bounding box center [345, 273] width 89 height 118
type input "**********"
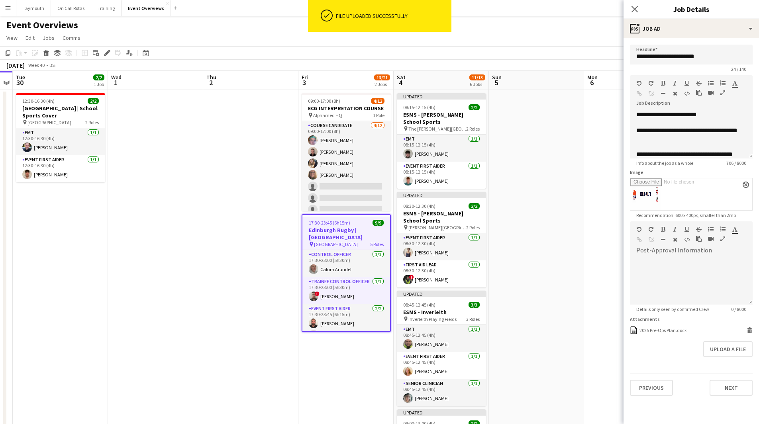
click at [536, 246] on app-date-cell at bounding box center [536, 411] width 95 height 643
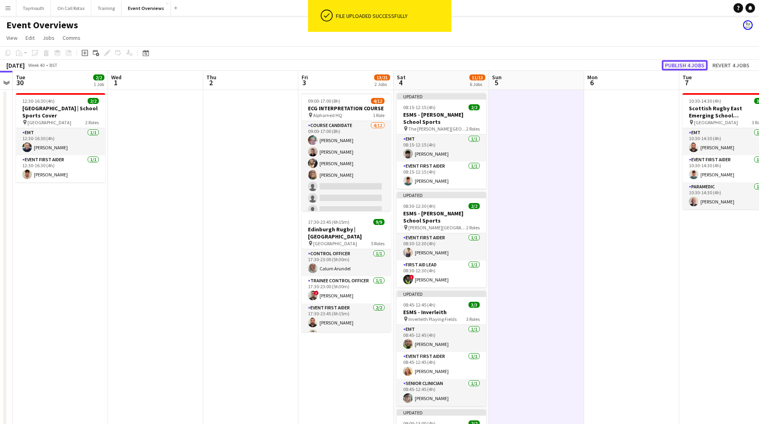
click at [675, 65] on button "Publish 4 jobs" at bounding box center [685, 65] width 46 height 10
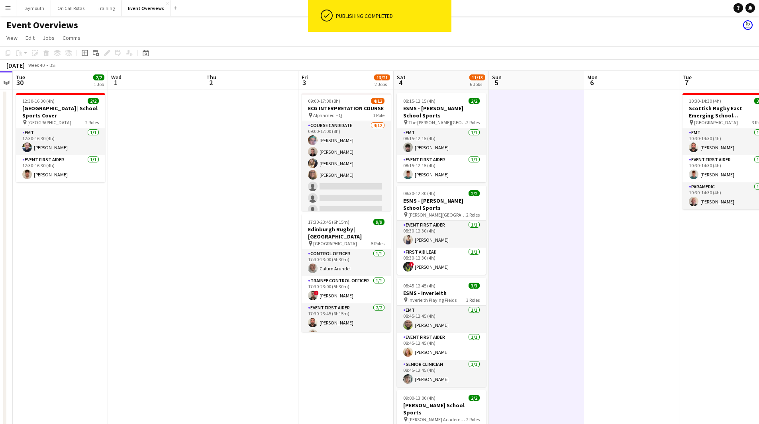
drag, startPoint x: 659, startPoint y: 215, endPoint x: 614, endPoint y: 225, distance: 46.5
click at [614, 225] on app-calendar-viewport "Sun 28 2/2 1 Job Mon 29 Tue 30 2/2 1 Job Wed 1 Thu 2 Fri 3 13/21 2 Jobs Sat 4 1…" at bounding box center [379, 402] width 759 height 662
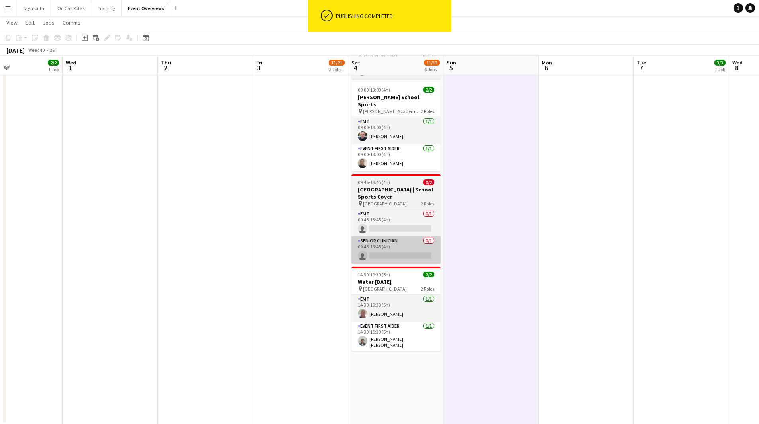
scroll to position [308, 0]
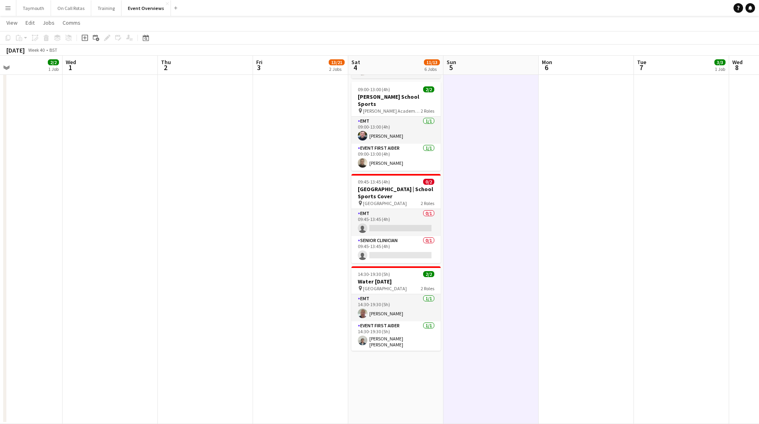
click at [7, 6] on app-icon "Menu" at bounding box center [8, 8] width 6 height 6
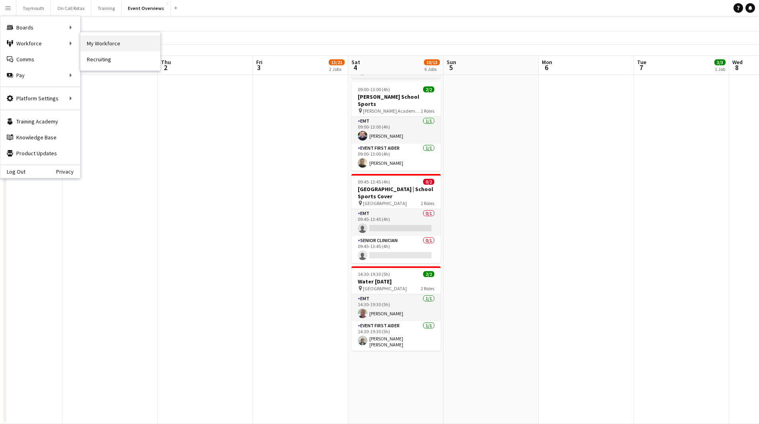
click at [126, 43] on link "My Workforce" at bounding box center [120, 43] width 80 height 16
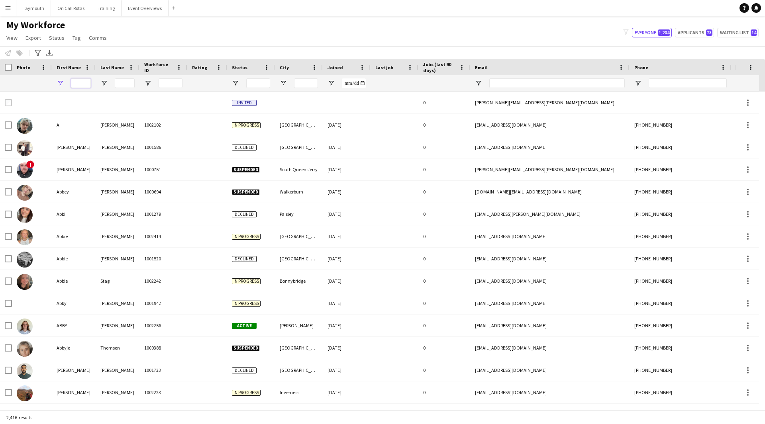
drag, startPoint x: 83, startPoint y: 83, endPoint x: 60, endPoint y: 86, distance: 22.9
click at [80, 83] on input "First Name Filter Input" at bounding box center [81, 83] width 20 height 10
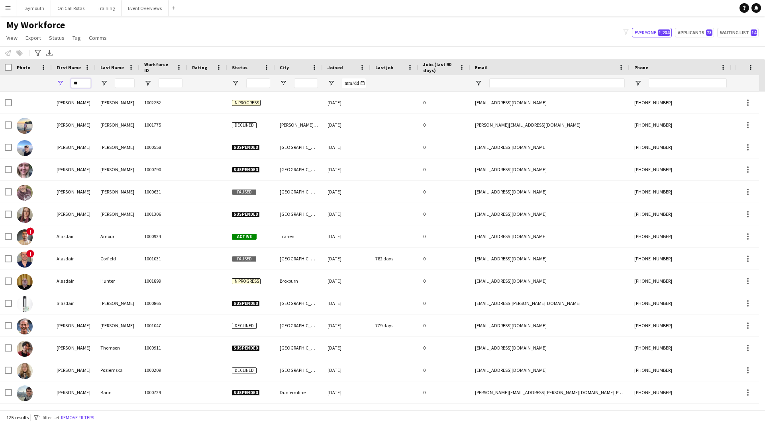
type input "**"
click at [128, 80] on input "Last Name Filter Input" at bounding box center [125, 83] width 20 height 10
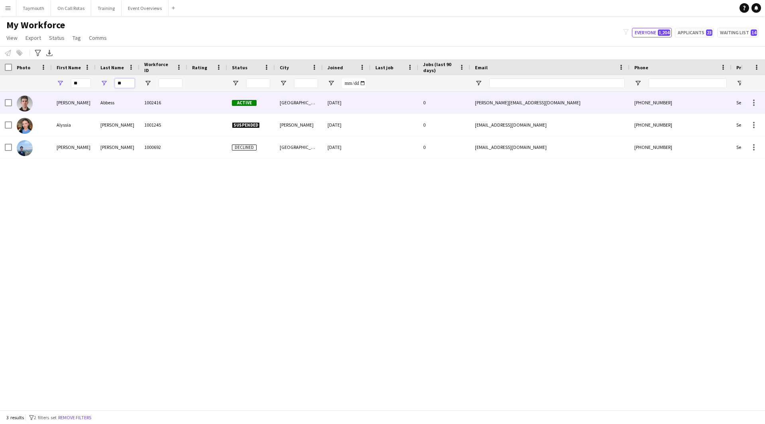
type input "**"
click at [125, 106] on div "Abbess" at bounding box center [118, 103] width 44 height 22
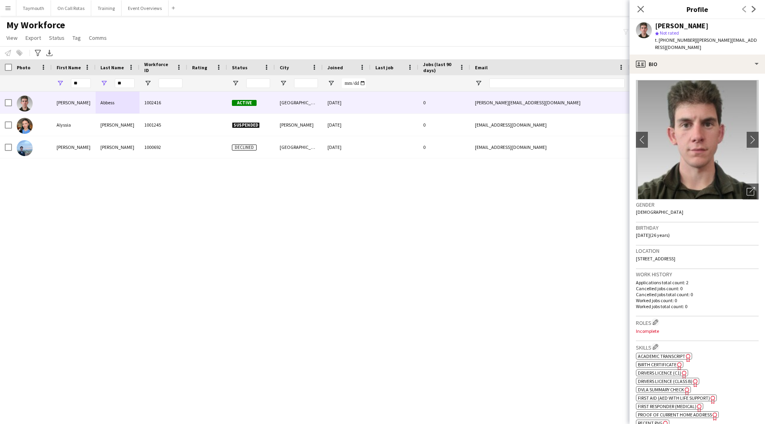
click at [679, 353] on span "Academic Transcript" at bounding box center [661, 356] width 47 height 6
click at [667, 395] on span "First Aid (AED with life support)" at bounding box center [674, 398] width 72 height 6
click at [151, 10] on button "Event Overviews Close" at bounding box center [144, 8] width 47 height 16
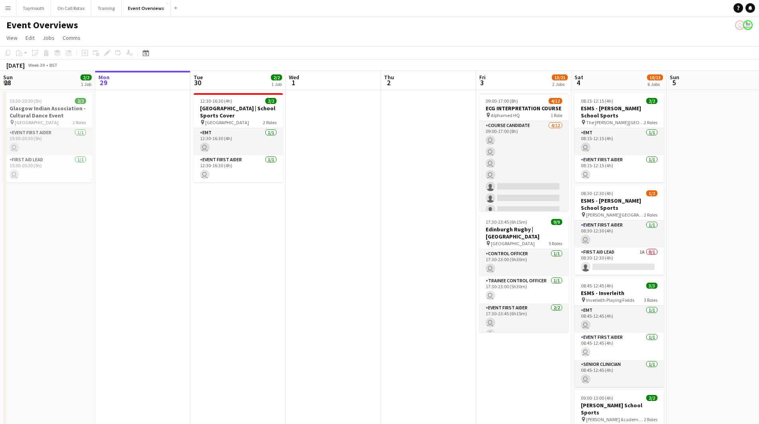
click at [84, 195] on app-calendar-viewport "Fri 26 Sat 27 7/7 3 Jobs Sun 28 2/2 1 Job Mon 29 Tue 30 2/2 1 Job Wed 1 Thu 2 F…" at bounding box center [379, 377] width 759 height 613
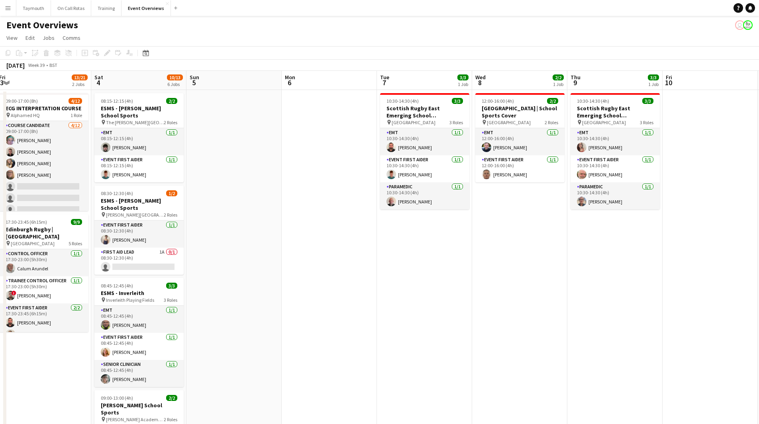
drag, startPoint x: 431, startPoint y: 247, endPoint x: 377, endPoint y: 278, distance: 62.0
click at [63, 264] on app-calendar-viewport "Wed 1 Thu 2 Fri 3 13/21 2 Jobs Sat 4 10/13 6 Jobs Sun 5 Mon 6 Tue 7 3/3 1 Job W…" at bounding box center [379, 377] width 759 height 613
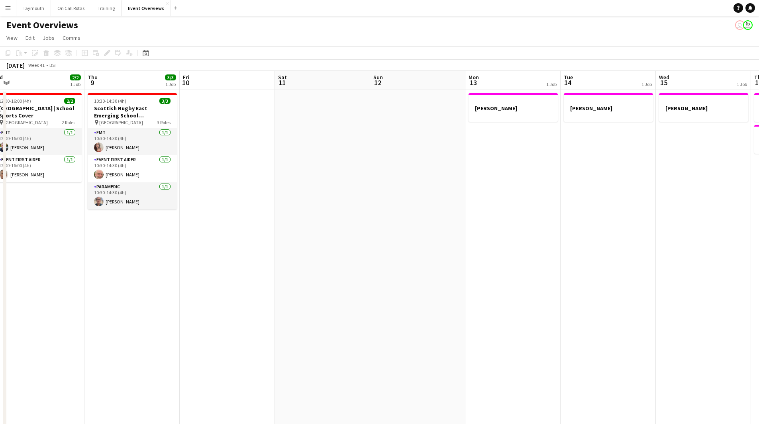
drag, startPoint x: 311, startPoint y: 281, endPoint x: 293, endPoint y: 278, distance: 18.6
click at [100, 281] on app-calendar-viewport "Mon 6 Tue 7 3/3 1 Job Wed 8 2/2 1 Job Thu 9 3/3 1 Job Fri 10 Sat 11 Sun 12 Mon …" at bounding box center [379, 377] width 759 height 613
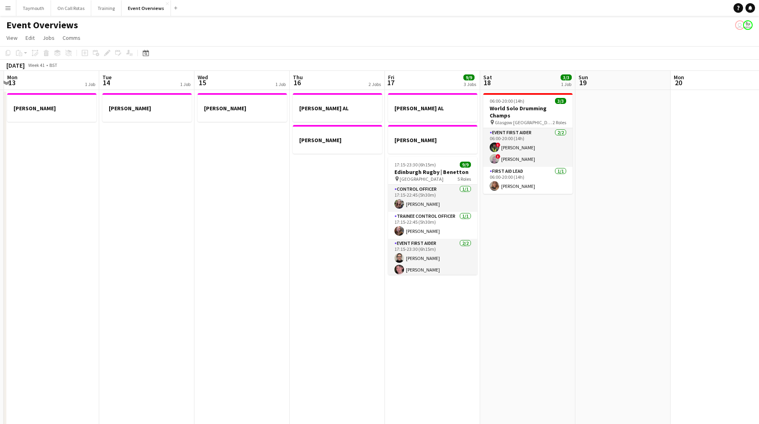
click at [87, 264] on app-calendar-viewport "Fri 10 Sat 11 Sun 12 Mon 13 1 Job Tue 14 1 Job Wed 15 1 Job Thu 16 2 Jobs Fri 1…" at bounding box center [379, 377] width 759 height 613
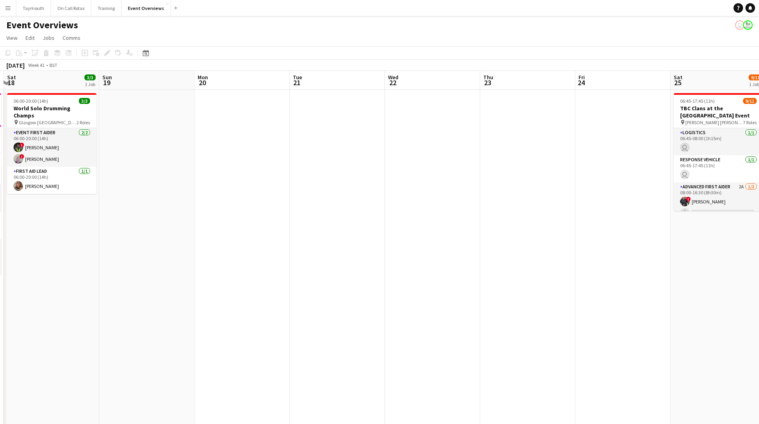
click at [159, 264] on app-calendar-viewport "Wed 15 1 Job Thu 16 2 Jobs Fri 17 9/9 3 Jobs Sat 18 3/3 1 Job Sun 19 Mon 20 Tue…" at bounding box center [379, 377] width 759 height 613
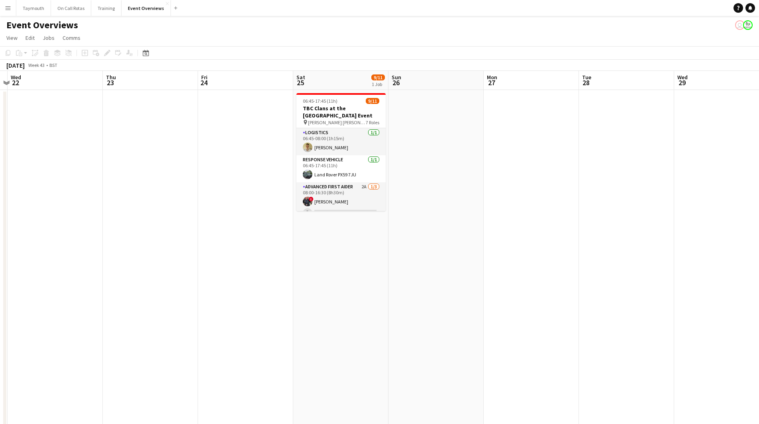
drag, startPoint x: 491, startPoint y: 258, endPoint x: 304, endPoint y: 262, distance: 186.8
click at [298, 263] on app-calendar-viewport "Sun 19 Mon 20 Tue 21 Wed 22 Thu 23 Fri 24 Sat 25 9/11 1 Job Sun 26 Mon 27 Tue 2…" at bounding box center [379, 377] width 759 height 613
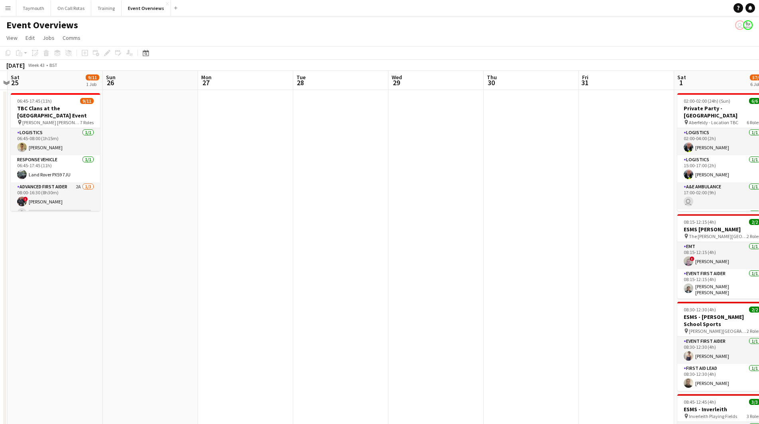
scroll to position [0, 244]
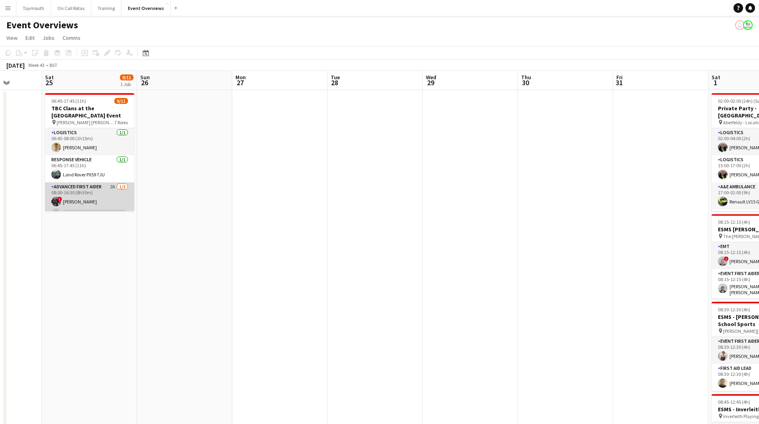
click at [102, 189] on app-card-role "Advanced First Aider 2A [DATE] 08:00-16:30 (8h30m) ! [PERSON_NAME] single-neutr…" at bounding box center [89, 207] width 89 height 50
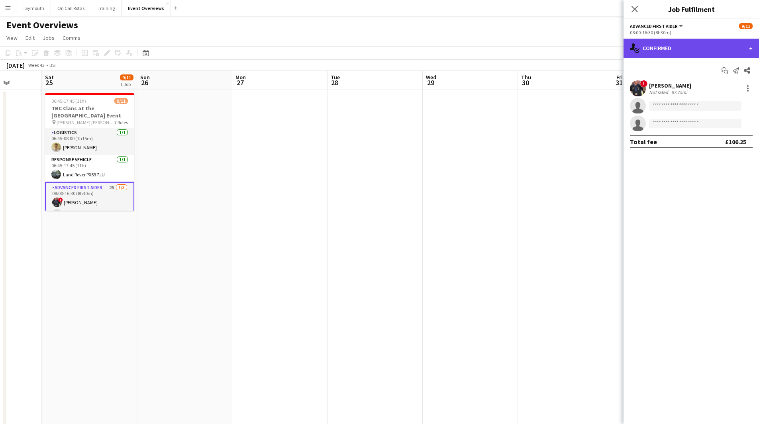
click at [688, 50] on div "single-neutral-actions-check-2 Confirmed" at bounding box center [690, 48] width 135 height 19
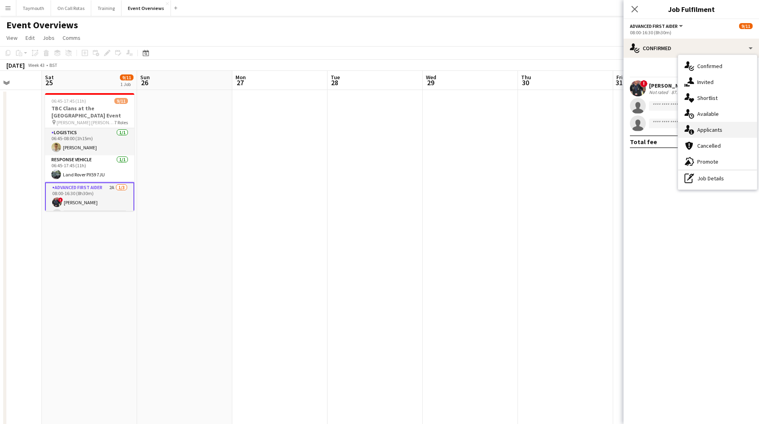
click at [722, 127] on div "single-neutral-actions-information Applicants" at bounding box center [717, 130] width 79 height 16
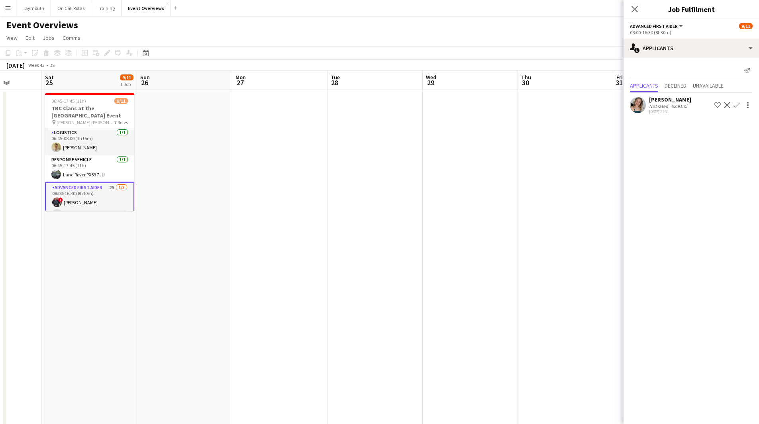
click at [736, 104] on app-icon "Confirm" at bounding box center [736, 105] width 6 height 6
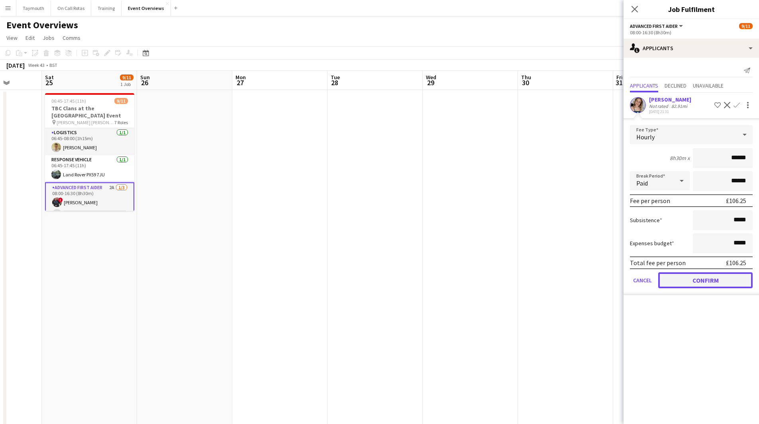
click at [702, 276] on button "Confirm" at bounding box center [705, 280] width 94 height 16
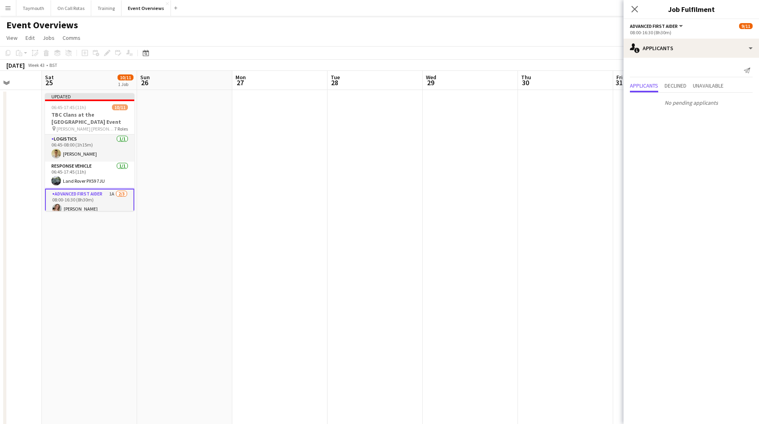
click at [517, 241] on app-date-cell at bounding box center [470, 411] width 95 height 643
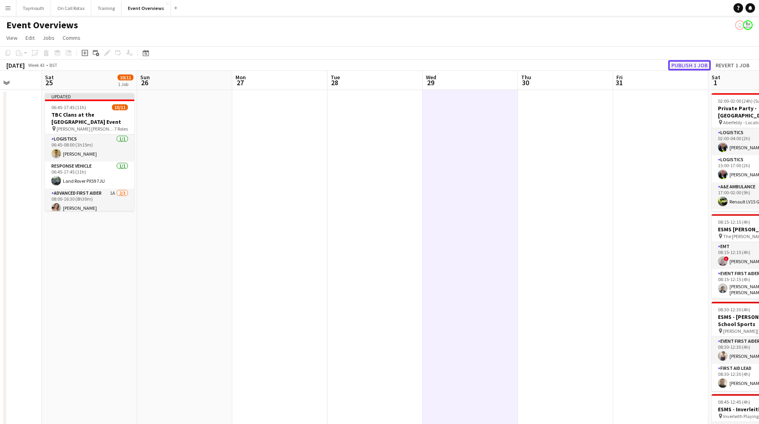
click at [689, 67] on button "Publish 1 job" at bounding box center [689, 65] width 43 height 10
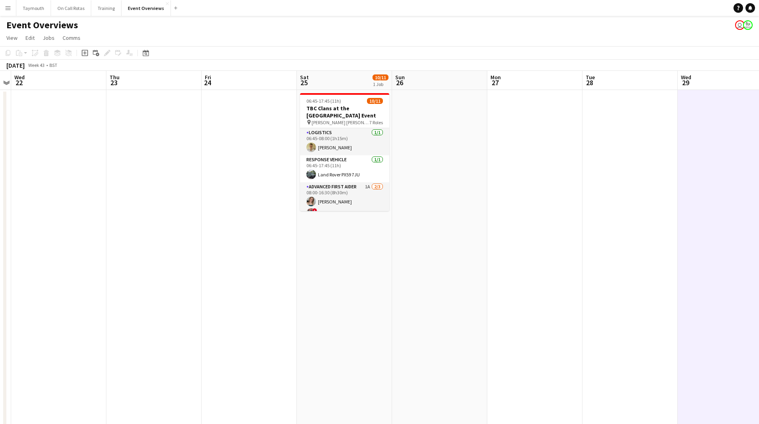
drag, startPoint x: 238, startPoint y: 381, endPoint x: 704, endPoint y: 345, distance: 467.0
click at [710, 350] on app-calendar-viewport "Tue 21 Wed 22 Thu 23 Fri 24 Sat 25 10/11 1 Job Sun 26 Mon 27 Tue 28 Wed 29 Thu …" at bounding box center [379, 402] width 759 height 662
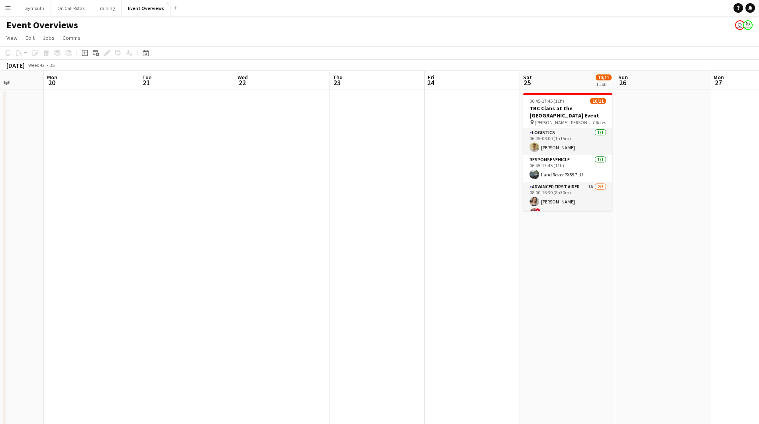
drag, startPoint x: 218, startPoint y: 342, endPoint x: 685, endPoint y: 327, distance: 467.0
click at [681, 328] on app-calendar-viewport "Fri 17 9/9 3 Jobs Sat 18 3/3 1 Job Sun 19 Mon 20 Tue 21 Wed 22 Thu 23 Fri 24 Sa…" at bounding box center [379, 402] width 759 height 662
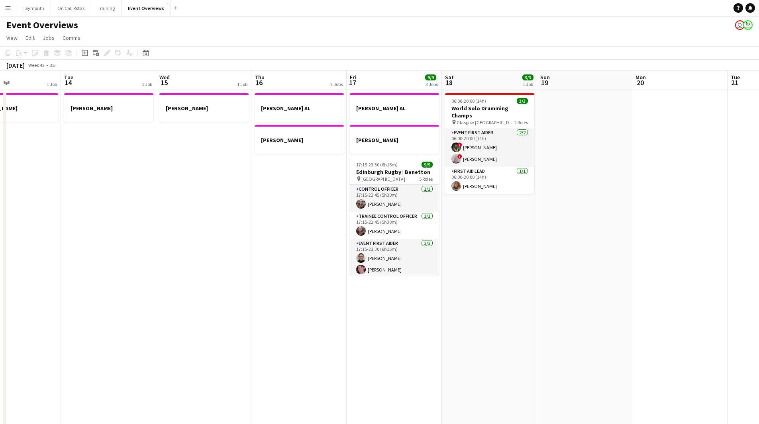
drag, startPoint x: 128, startPoint y: 313, endPoint x: 440, endPoint y: 332, distance: 312.8
click at [582, 315] on app-calendar-viewport "Sun 12 Mon 13 1 Job Tue 14 1 Job Wed 15 1 Job Thu 16 2 Jobs Fri 17 9/9 3 Jobs S…" at bounding box center [379, 402] width 759 height 662
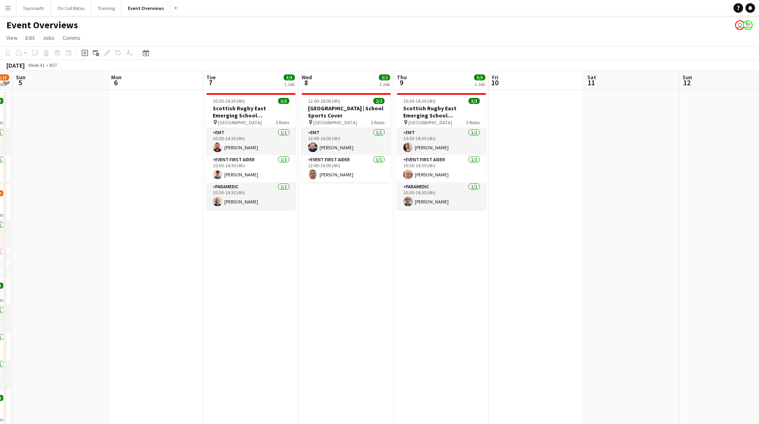
drag, startPoint x: 184, startPoint y: 342, endPoint x: 525, endPoint y: 340, distance: 340.9
click at [536, 340] on app-calendar-viewport "Fri 3 13/21 2 Jobs Sat 4 10/13 6 Jobs Sun 5 Mon 6 Tue 7 3/3 1 Job Wed 8 2/2 1 J…" at bounding box center [379, 402] width 759 height 662
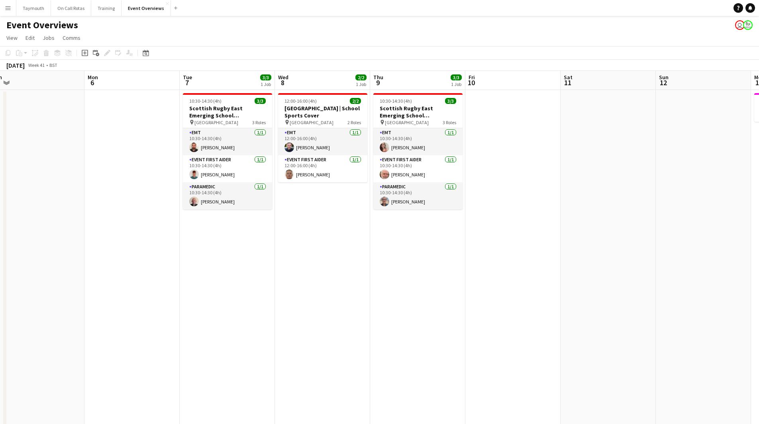
click at [568, 337] on app-calendar-viewport "Fri 3 13/21 2 Jobs Sat 4 10/13 6 Jobs Sun 5 Mon 6 Tue 7 3/3 1 Job Wed 8 2/2 1 J…" at bounding box center [379, 402] width 759 height 662
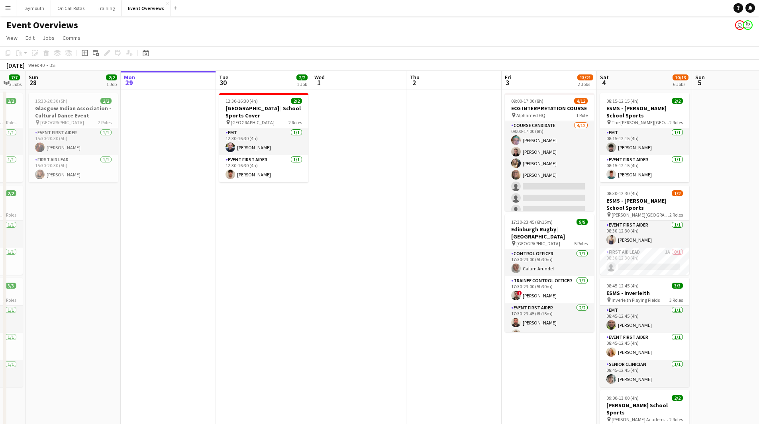
drag, startPoint x: 399, startPoint y: 336, endPoint x: 356, endPoint y: 337, distance: 42.6
click at [429, 336] on app-calendar-viewport "Fri 26 Sat 27 7/7 3 Jobs Sun 28 2/2 1 Job Mon 29 Tue 30 2/2 1 Job Wed 1 Thu 2 F…" at bounding box center [379, 402] width 759 height 662
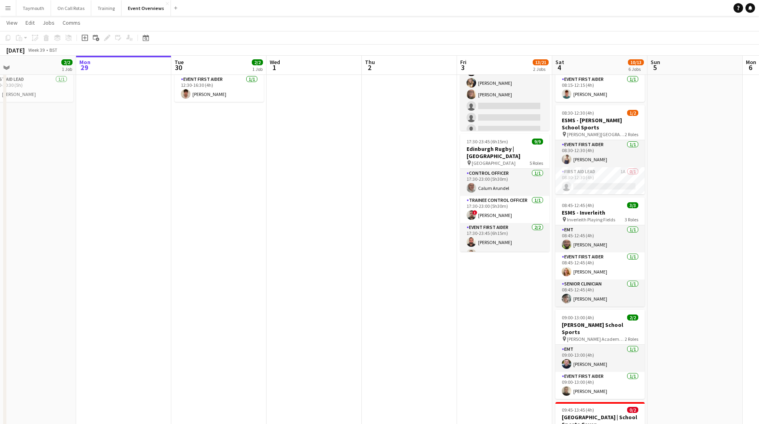
scroll to position [0, 227]
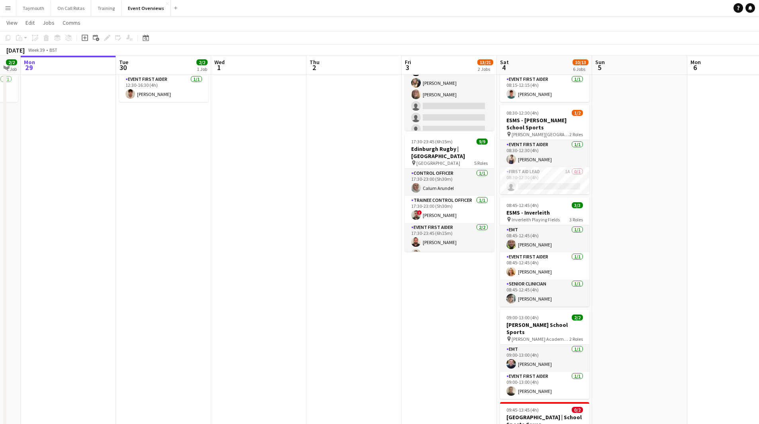
drag, startPoint x: 334, startPoint y: 299, endPoint x: 255, endPoint y: 288, distance: 79.9
click at [255, 288] on app-calendar-viewport "Fri 26 Sat 27 7/7 3 Jobs Sun 28 2/2 1 Job Mon 29 Tue 30 2/2 1 Job Wed 1 Thu 2 F…" at bounding box center [379, 301] width 759 height 701
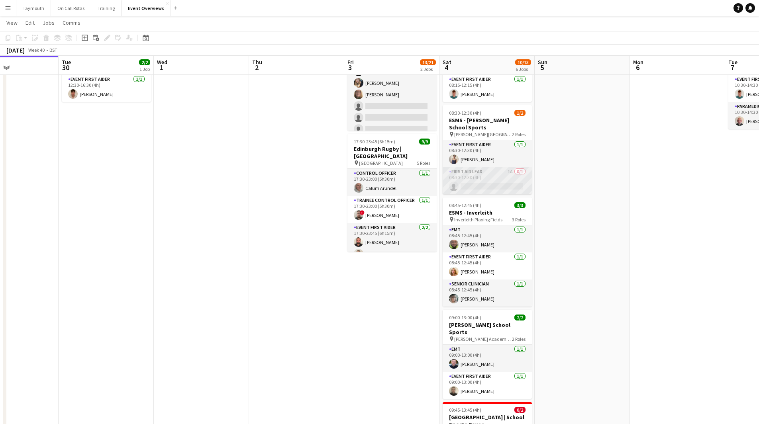
click at [489, 182] on app-card-role "First Aid Lead 1A 0/1 08:30-12:30 (4h) single-neutral-actions" at bounding box center [486, 180] width 89 height 27
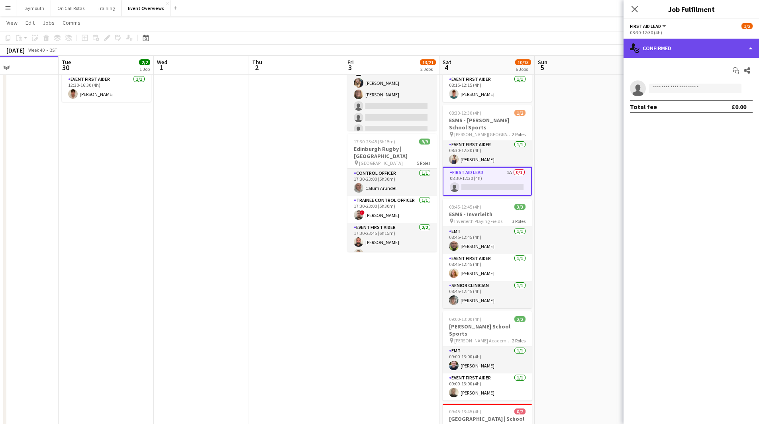
click at [693, 52] on div "single-neutral-actions-check-2 Confirmed" at bounding box center [690, 48] width 135 height 19
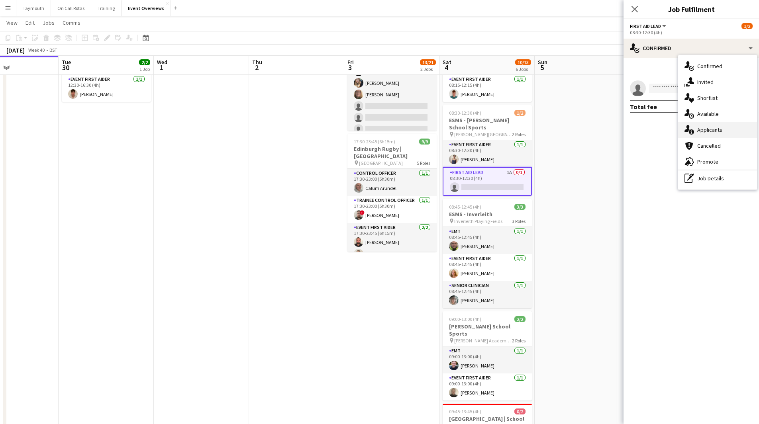
click at [709, 123] on div "single-neutral-actions-information Applicants" at bounding box center [717, 130] width 79 height 16
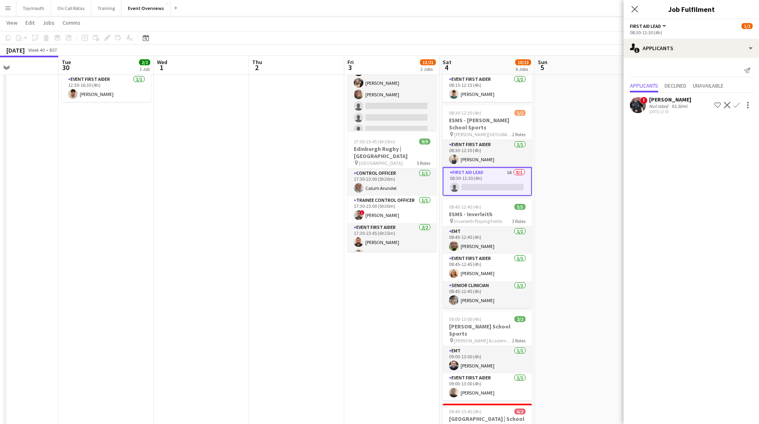
click at [734, 105] on app-icon "Confirm" at bounding box center [736, 105] width 6 height 6
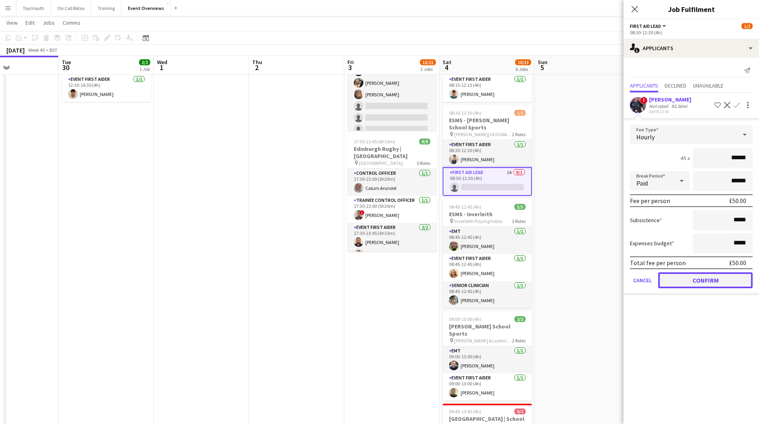
click at [695, 284] on button "Confirm" at bounding box center [705, 280] width 94 height 16
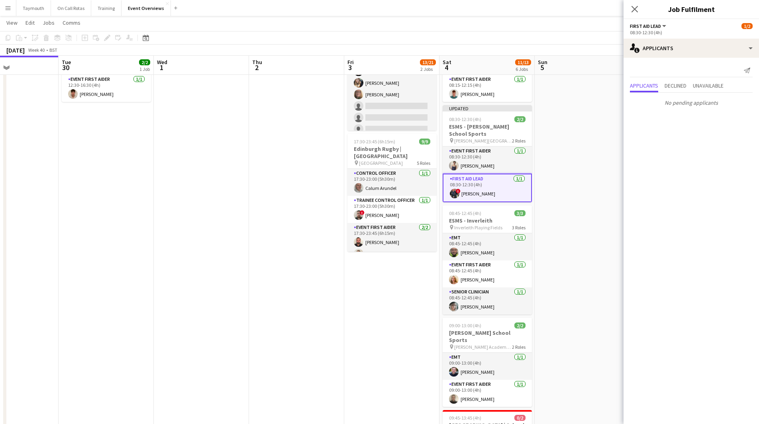
click at [621, 268] on app-date-cell at bounding box center [581, 331] width 95 height 643
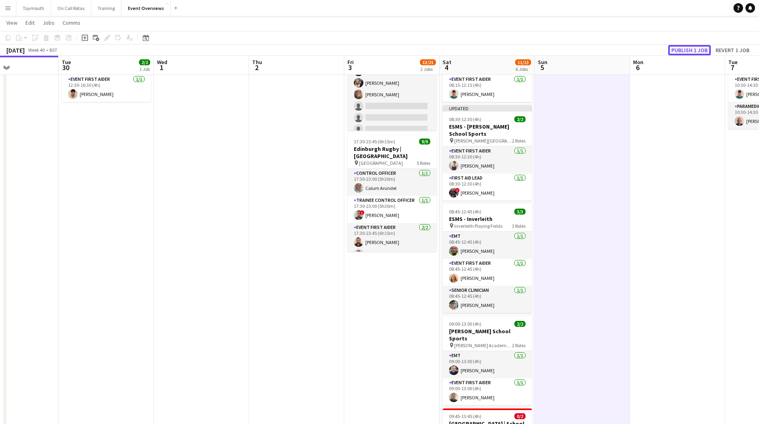
click at [702, 46] on button "Publish 1 job" at bounding box center [689, 50] width 43 height 10
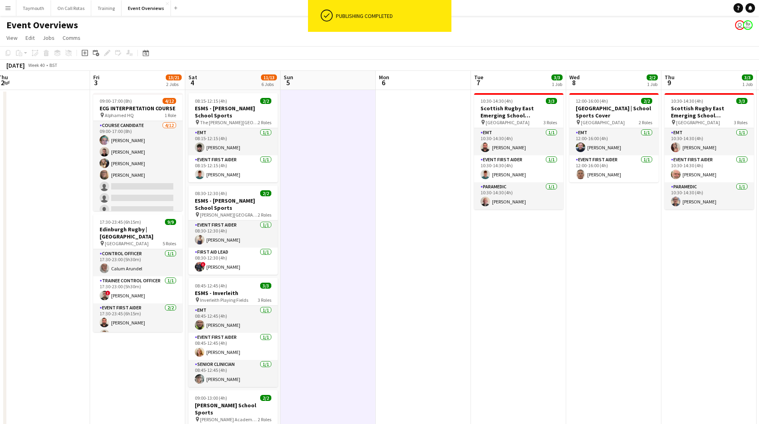
scroll to position [0, 229]
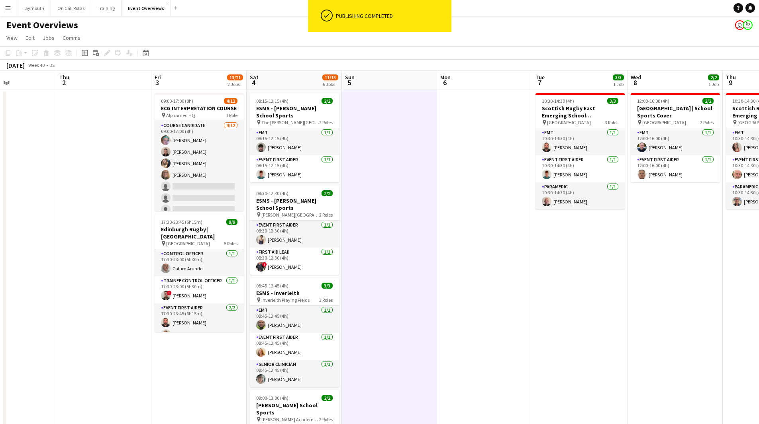
drag, startPoint x: 675, startPoint y: 227, endPoint x: 388, endPoint y: 243, distance: 288.4
click at [388, 243] on app-calendar-viewport "Mon 29 Tue 30 2/2 1 Job Wed 1 Thu 2 Fri 3 13/21 2 Jobs Sat 4 11/13 6 Jobs Sun 5…" at bounding box center [379, 402] width 759 height 662
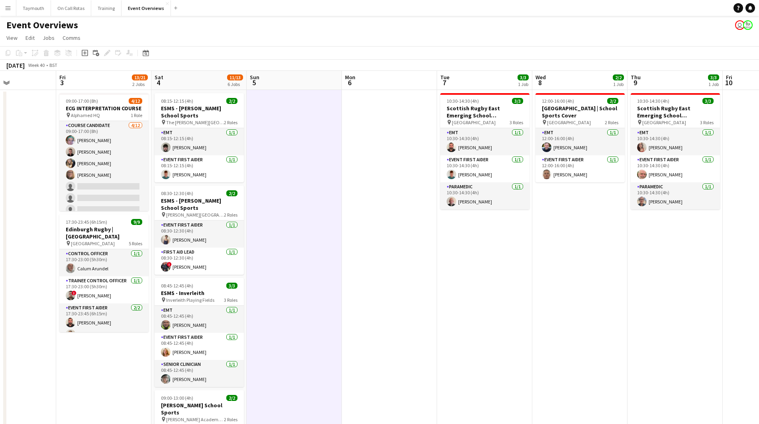
scroll to position [0, 192]
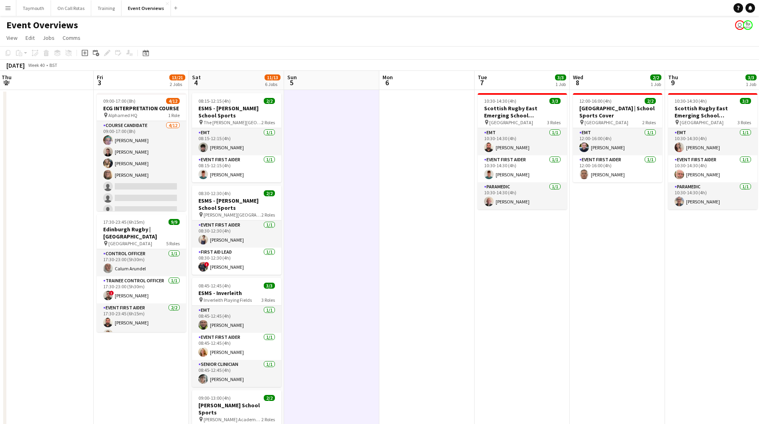
drag, startPoint x: 581, startPoint y: 240, endPoint x: 764, endPoint y: 249, distance: 183.8
click at [759, 249] on html "Menu Boards Boards Boards All jobs Status Workforce Workforce My Workforce Recr…" at bounding box center [379, 366] width 759 height 733
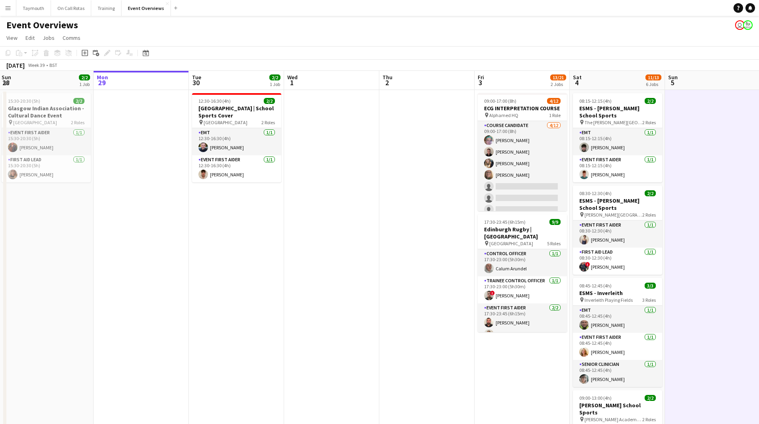
click at [62, 281] on app-calendar-viewport "Fri 26 Sat 27 7/7 3 Jobs Sun 28 2/2 1 Job Mon 29 Tue 30 2/2 1 Job Wed 1 Thu 2 F…" at bounding box center [379, 402] width 759 height 662
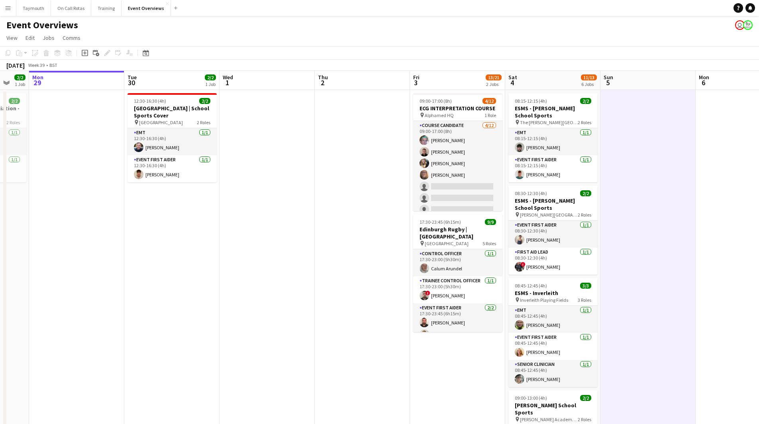
drag, startPoint x: 238, startPoint y: 273, endPoint x: 167, endPoint y: 295, distance: 74.1
click at [168, 296] on app-calendar-viewport "Fri 26 Sat 27 7/7 3 Jobs Sun 28 2/2 1 Job Mon 29 Tue 30 2/2 1 Job Wed 1 Thu 2 F…" at bounding box center [379, 402] width 759 height 662
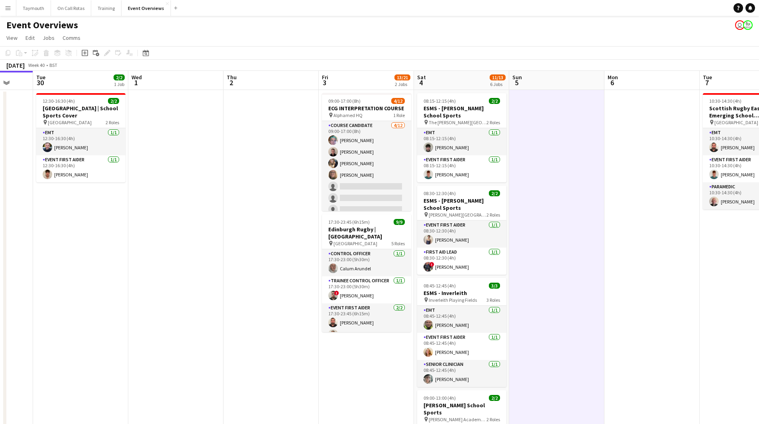
drag, startPoint x: 213, startPoint y: 362, endPoint x: 134, endPoint y: 358, distance: 78.6
click at [134, 359] on app-calendar-viewport "Sat 27 7/7 3 Jobs Sun 28 2/2 1 Job Mon 29 Tue 30 2/2 1 Job Wed 1 Thu 2 Fri 3 13…" at bounding box center [379, 402] width 759 height 662
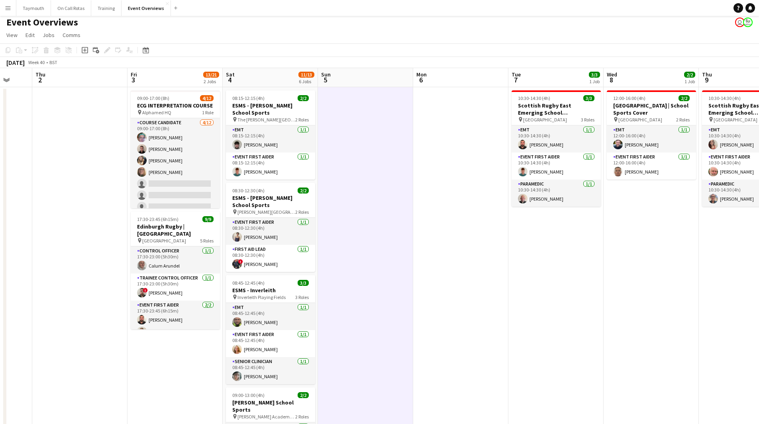
scroll to position [0, 0]
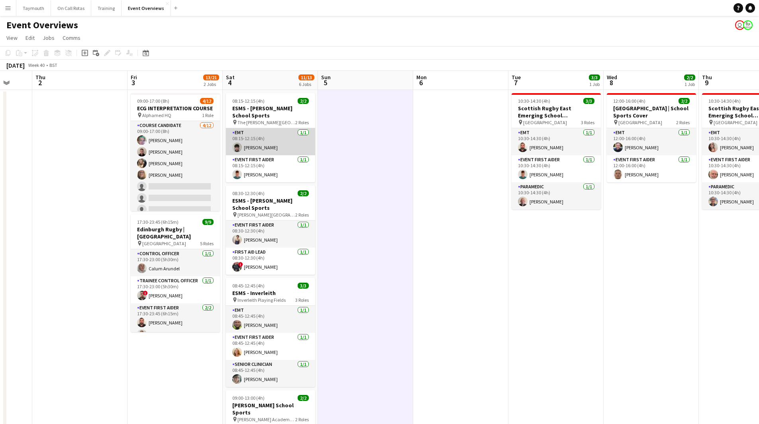
click at [286, 147] on app-card-role "EMT [DATE] 08:15-12:15 (4h) [PERSON_NAME]" at bounding box center [270, 141] width 89 height 27
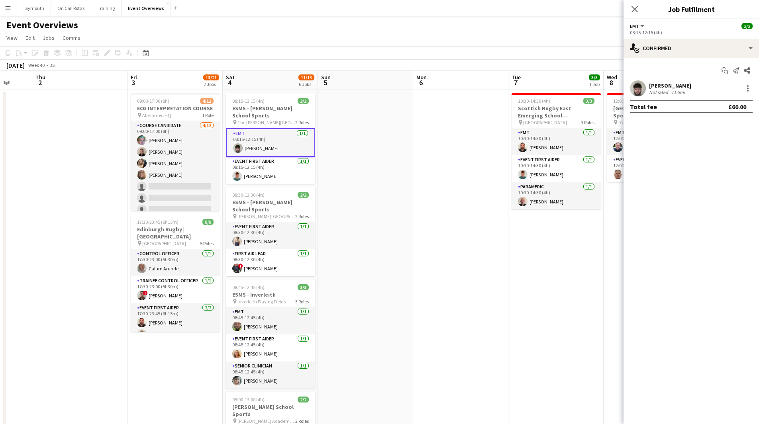
click at [681, 93] on div "11.5mi" at bounding box center [677, 92] width 17 height 6
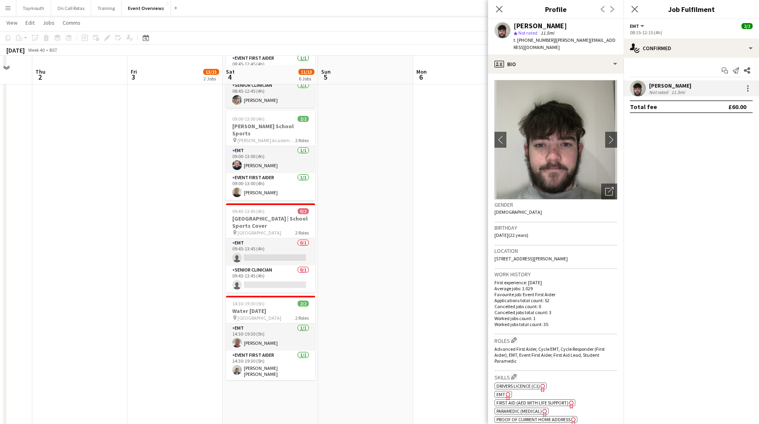
scroll to position [308, 0]
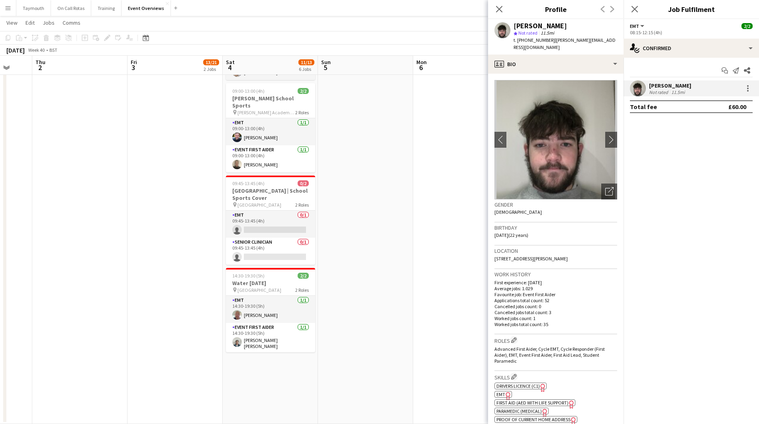
click at [147, 231] on app-date-cell "09:00-17:00 (8h) 4/12 ECG INTERPRETATION COURSE pin Alphamed HQ 1 Role Course C…" at bounding box center [174, 102] width 95 height 643
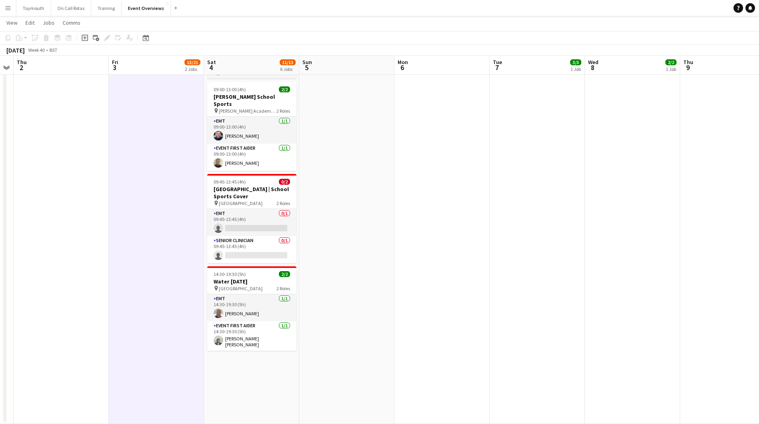
drag, startPoint x: 427, startPoint y: 313, endPoint x: 44, endPoint y: 313, distance: 383.5
click at [31, 317] on app-calendar-viewport "Mon 29 Tue 30 2/2 1 Job Wed 1 Thu 2 Fri 3 13/21 2 Jobs Sat 4 11/13 6 Jobs Sun 5…" at bounding box center [379, 73] width 759 height 701
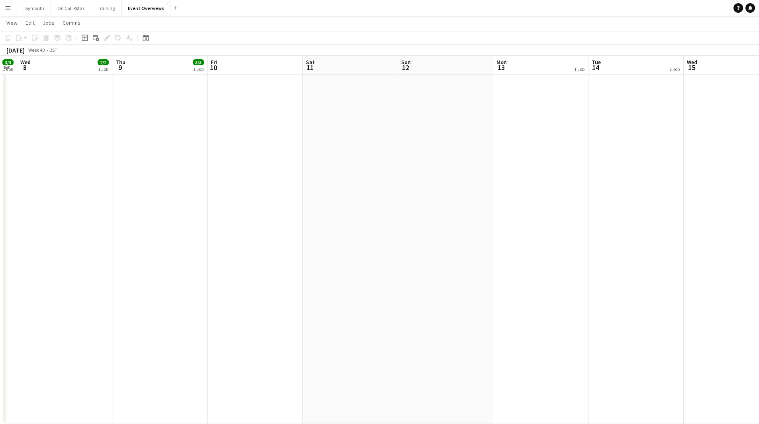
drag, startPoint x: 335, startPoint y: 310, endPoint x: 274, endPoint y: 321, distance: 62.7
click at [274, 321] on app-calendar-viewport "Sun 5 Mon 6 Tue 7 3/3 1 Job Wed 8 2/2 1 Job Thu 9 3/3 1 Job Fri 10 Sat 11 Sun 1…" at bounding box center [379, 73] width 759 height 701
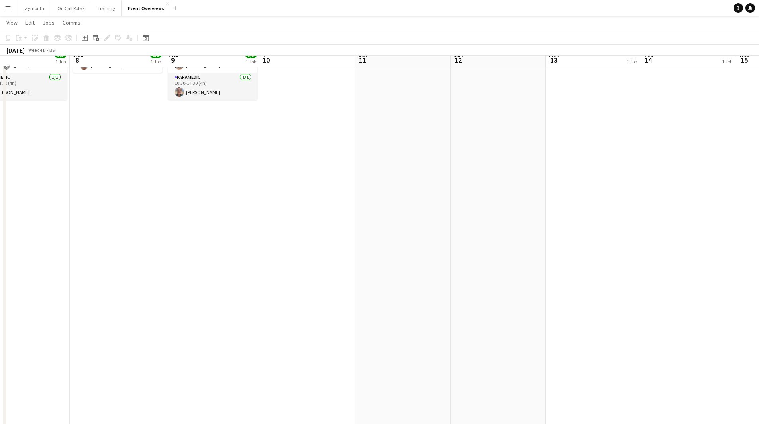
scroll to position [0, 0]
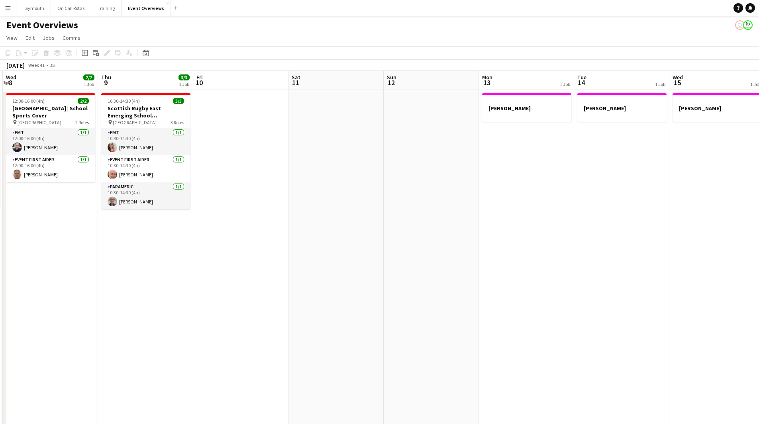
drag, startPoint x: 521, startPoint y: 293, endPoint x: 55, endPoint y: 303, distance: 466.5
click at [55, 303] on app-calendar-viewport "Sun 5 Mon 6 Tue 7 3/3 1 Job Wed 8 2/2 1 Job Thu 9 3/3 1 Job Fri 10 Sat 11 Sun 1…" at bounding box center [379, 402] width 759 height 662
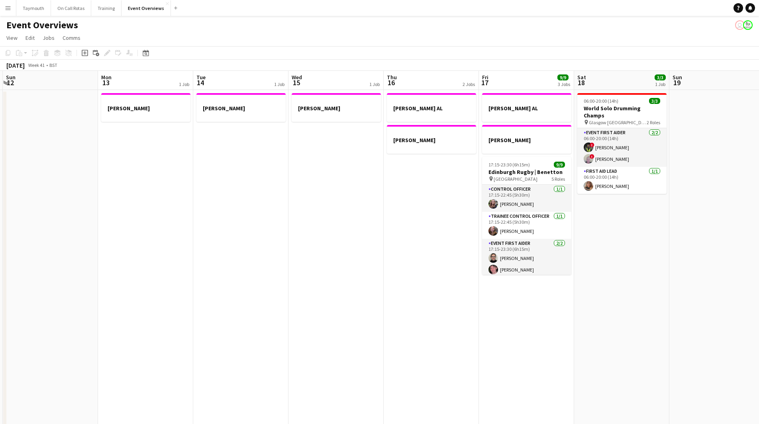
scroll to position [0, 301]
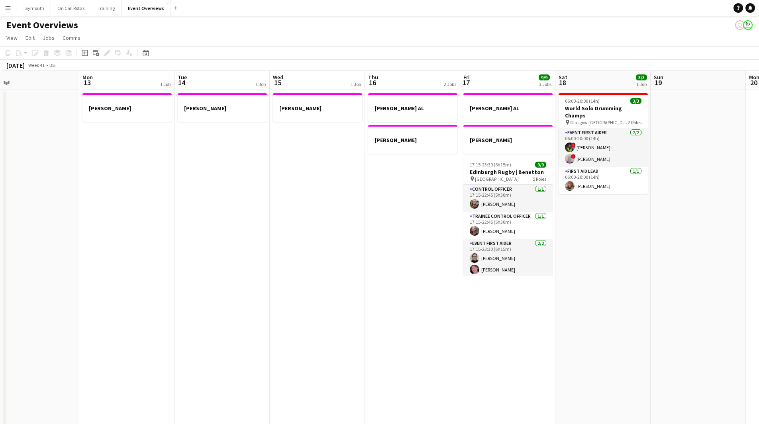
drag, startPoint x: 611, startPoint y: 278, endPoint x: 49, endPoint y: 282, distance: 562.0
click at [49, 283] on app-calendar-viewport "Thu 9 3/3 1 Job Fri 10 Sat 11 Sun 12 Mon 13 1 Job Tue 14 1 Job Wed 15 1 Job Thu…" at bounding box center [379, 402] width 759 height 662
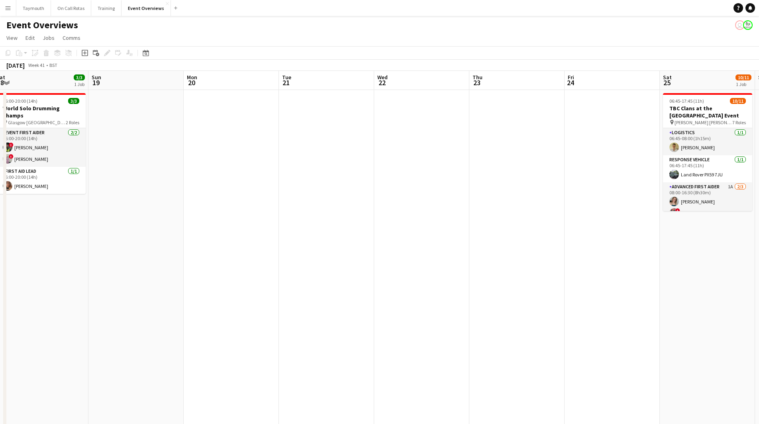
drag, startPoint x: 548, startPoint y: 283, endPoint x: 96, endPoint y: 292, distance: 452.5
click at [96, 292] on app-calendar-viewport "Wed 15 1 Job Thu 16 2 Jobs Fri 17 9/9 3 Jobs Sat 18 3/3 1 Job Sun 19 Mon 20 Tue…" at bounding box center [379, 402] width 759 height 662
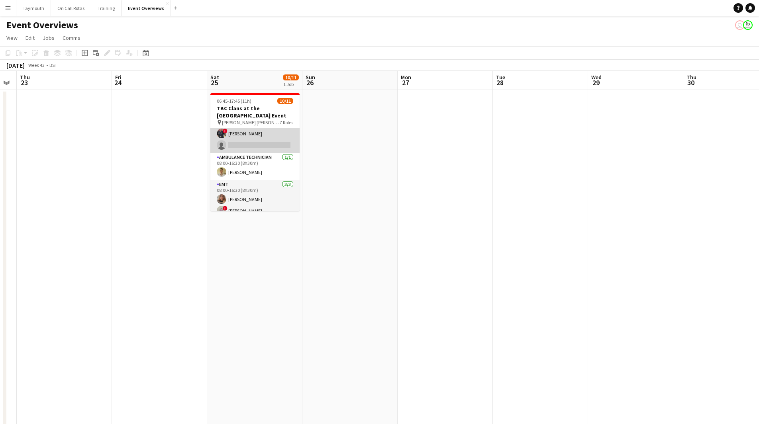
click at [266, 140] on app-card-role "Advanced First Aider 1A [DATE] 08:00-16:30 (8h30m) [PERSON_NAME] ! [PERSON_NAME…" at bounding box center [254, 128] width 89 height 50
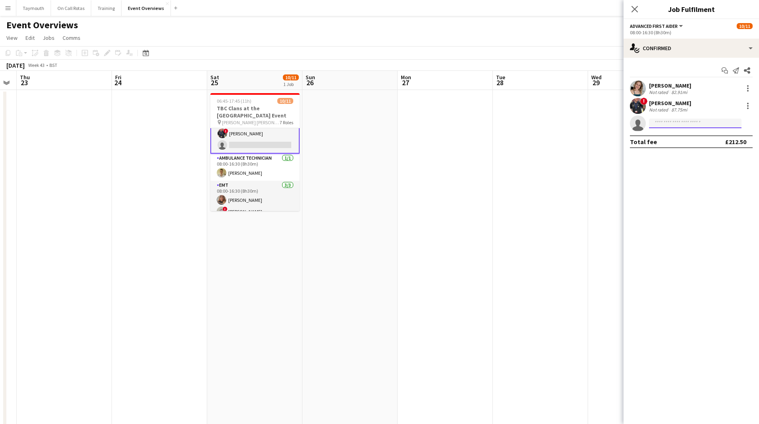
click at [685, 121] on input at bounding box center [695, 124] width 92 height 10
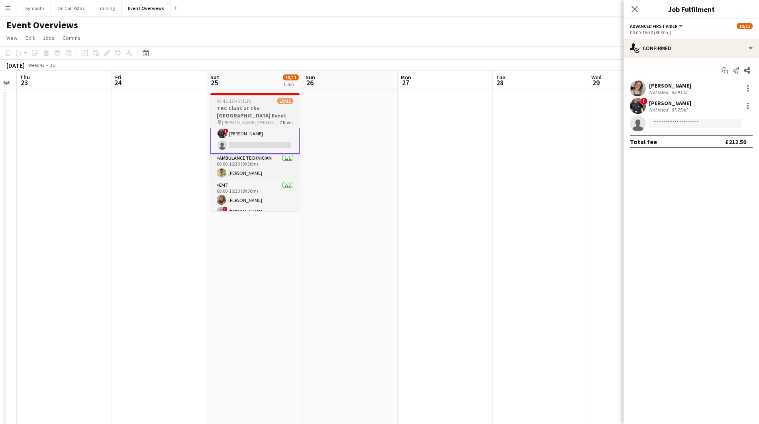
click at [225, 117] on h3 "TBC Clans at the [GEOGRAPHIC_DATA] Event" at bounding box center [254, 112] width 89 height 14
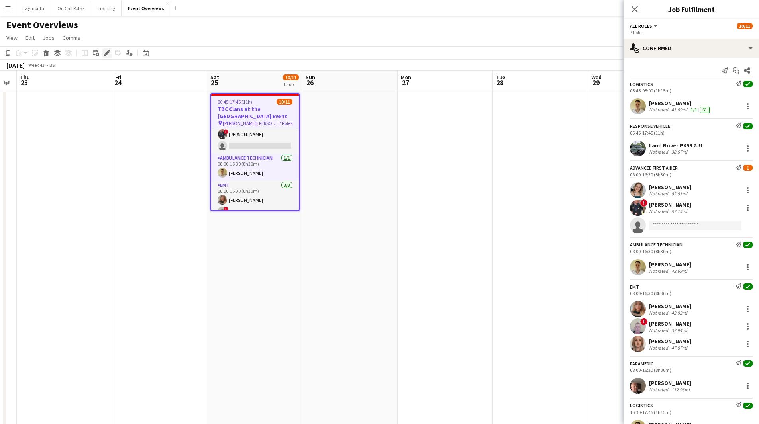
click at [108, 52] on icon at bounding box center [107, 53] width 4 height 4
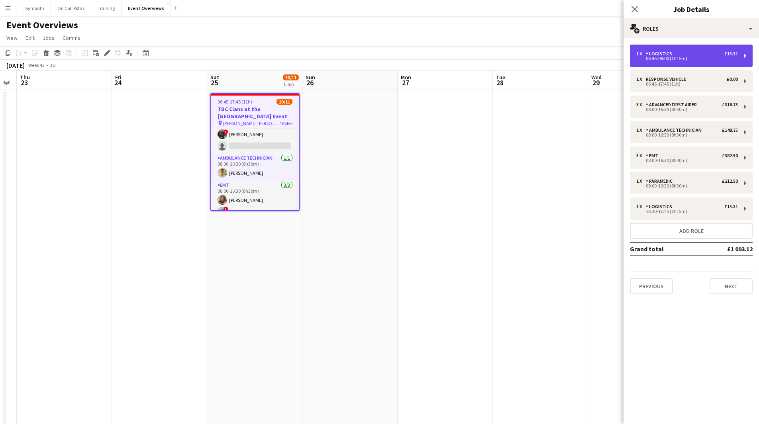
click at [673, 57] on div "06:45-08:00 (1h15m)" at bounding box center [687, 59] width 102 height 4
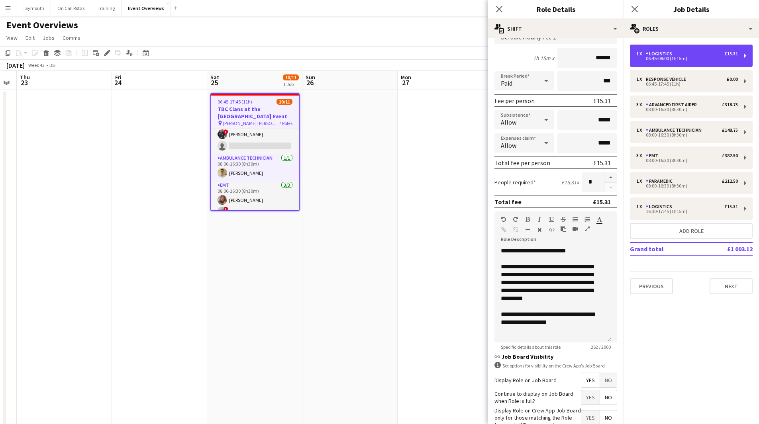
scroll to position [115, 0]
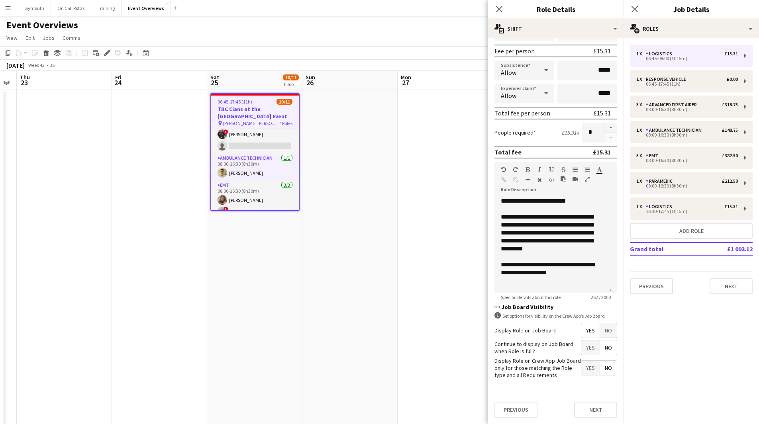
drag, startPoint x: 581, startPoint y: 337, endPoint x: 579, endPoint y: 345, distance: 9.1
click at [581, 337] on span "Yes" at bounding box center [590, 330] width 18 height 14
click at [581, 347] on span "Yes" at bounding box center [590, 348] width 18 height 14
click at [665, 83] on div "06:45-17:45 (11h)" at bounding box center [687, 84] width 102 height 4
type input "**********"
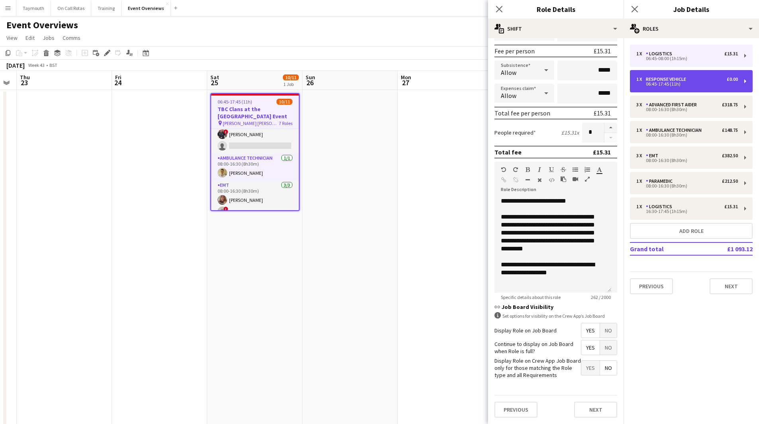
type input "*****"
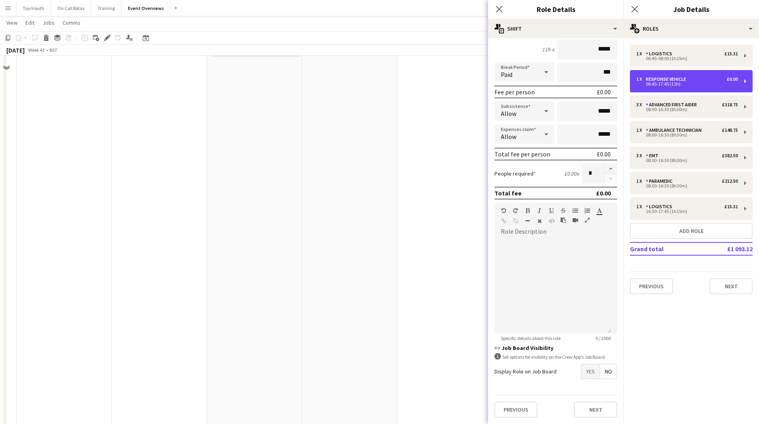
scroll to position [159, 0]
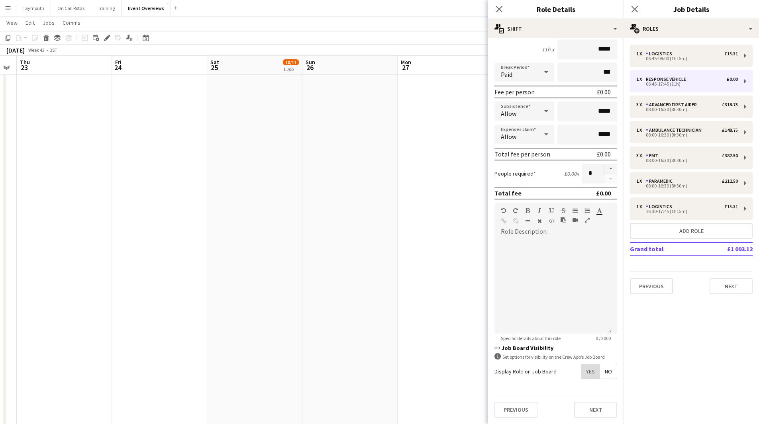
click at [582, 368] on span "Yes" at bounding box center [590, 371] width 18 height 14
click at [581, 389] on span "Yes" at bounding box center [590, 389] width 18 height 14
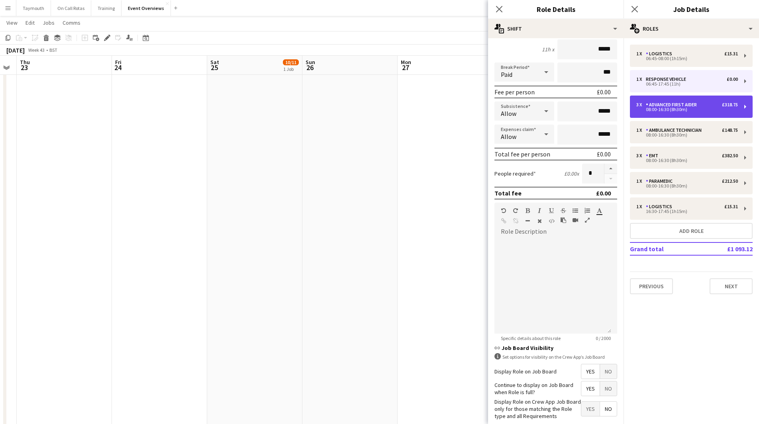
click at [653, 106] on div "Advanced First Aider" at bounding box center [673, 105] width 54 height 6
type input "**********"
type input "*****"
type input "******"
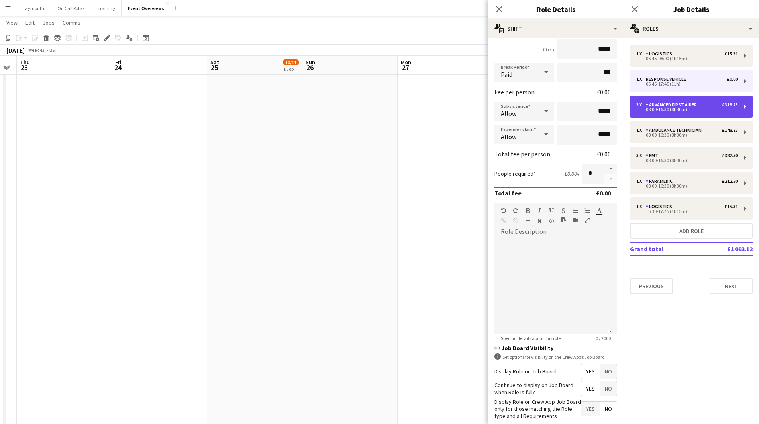
type input "*"
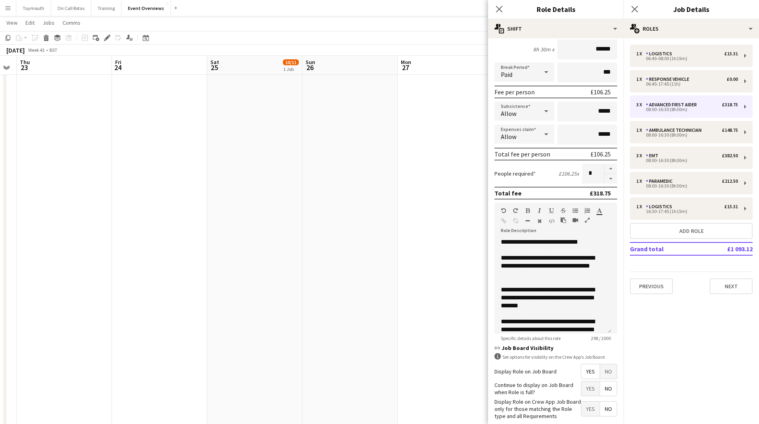
click at [581, 390] on span "Yes" at bounding box center [590, 389] width 18 height 14
click at [653, 135] on div "08:00-16:30 (8h30m)" at bounding box center [687, 135] width 102 height 4
type input "**********"
type input "******"
type input "*"
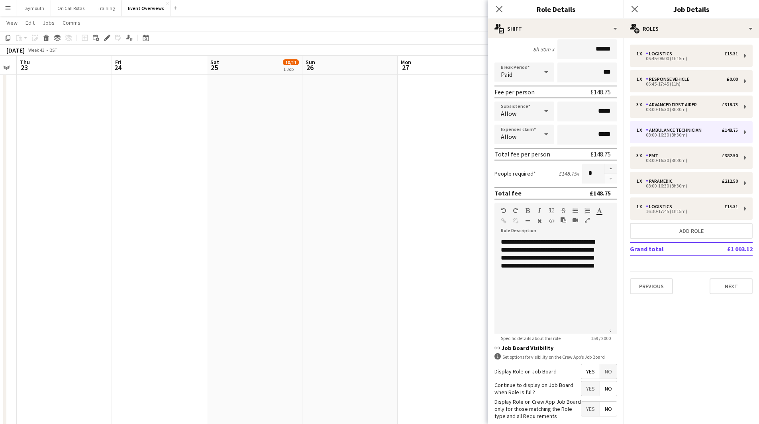
click at [581, 387] on span "Yes" at bounding box center [590, 389] width 18 height 14
click at [660, 168] on div "3 x EMT £382.50 08:00-16:30 (8h30m)" at bounding box center [691, 158] width 123 height 22
type input "***"
type input "******"
type input "*"
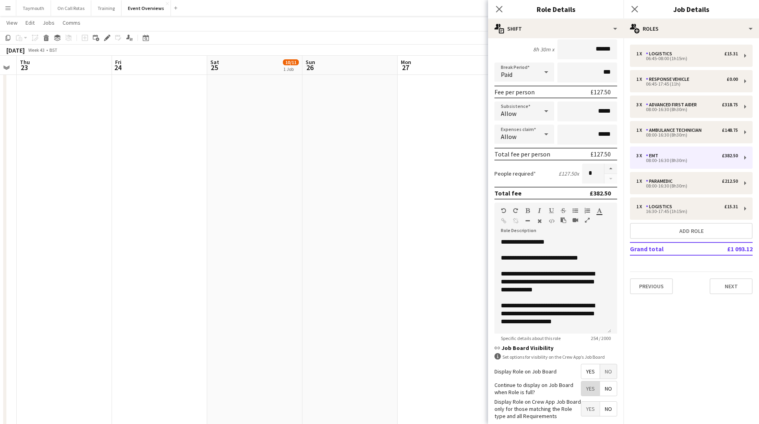
click at [581, 387] on span "Yes" at bounding box center [590, 389] width 18 height 14
click at [669, 185] on div "08:00-16:30 (8h30m)" at bounding box center [687, 186] width 102 height 4
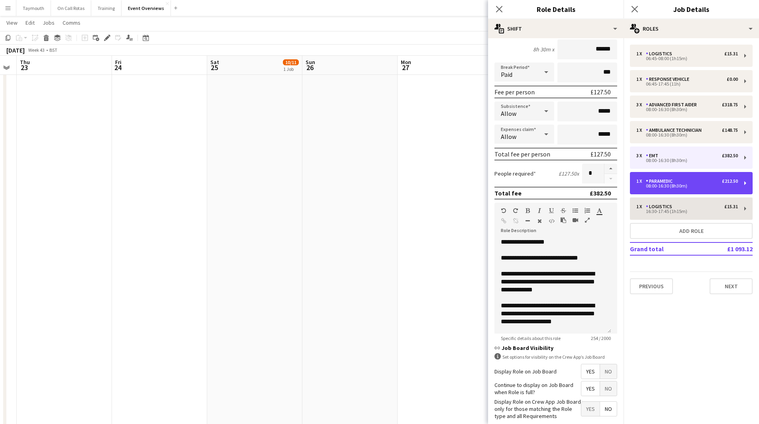
type input "*********"
type input "******"
type input "*"
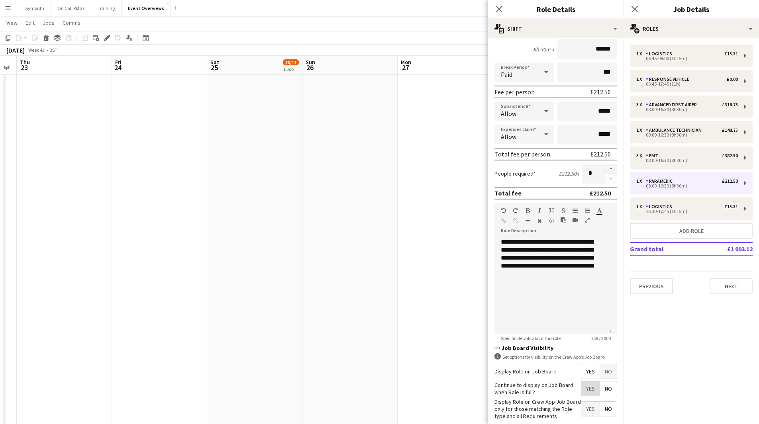
click at [585, 388] on span "Yes" at bounding box center [590, 389] width 18 height 14
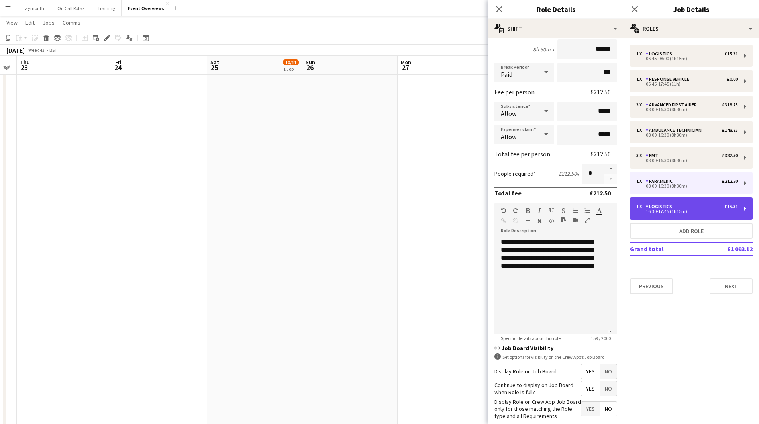
click at [681, 212] on div "16:30-17:45 (1h15m)" at bounding box center [687, 211] width 102 height 4
type input "*********"
type input "*****"
type input "******"
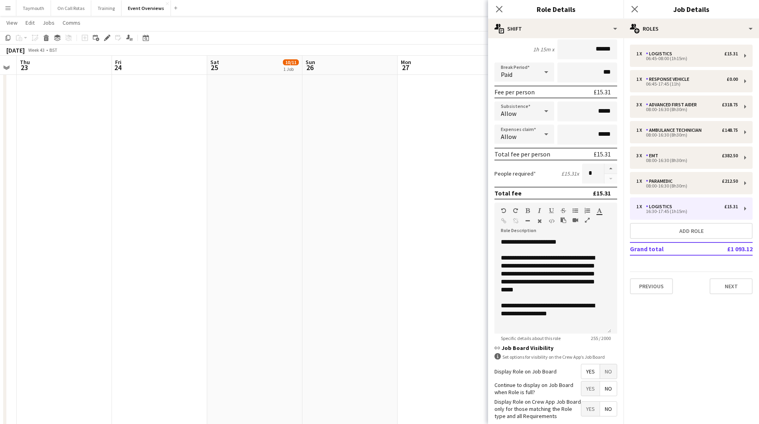
click at [581, 388] on span "Yes" at bounding box center [590, 389] width 18 height 14
click at [395, 310] on app-date-cell at bounding box center [349, 251] width 95 height 643
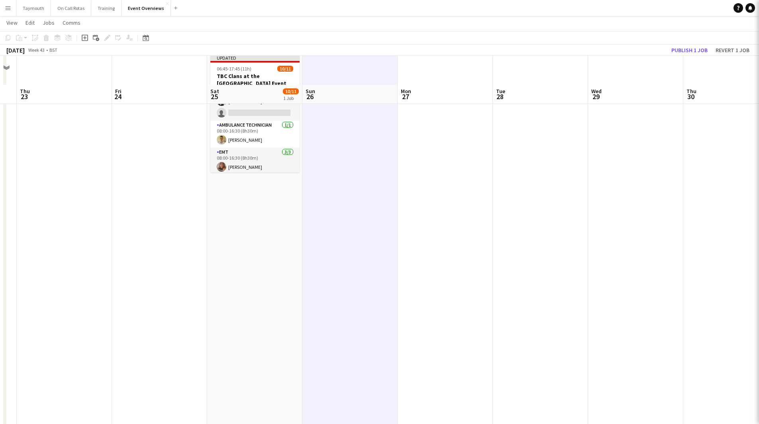
scroll to position [0, 0]
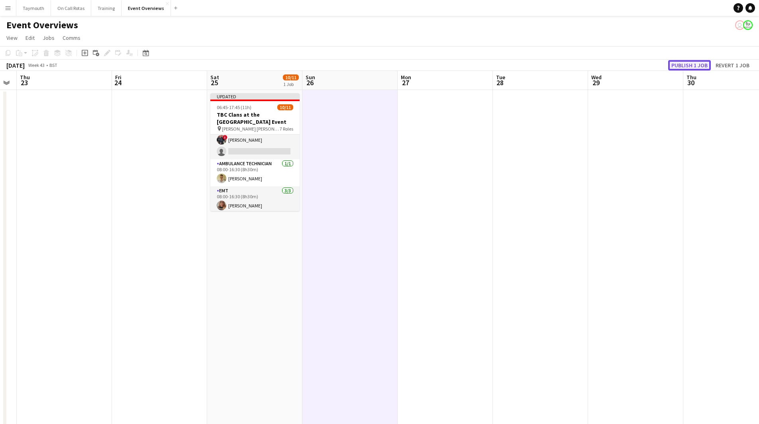
click at [680, 60] on button "Publish 1 job" at bounding box center [689, 65] width 43 height 10
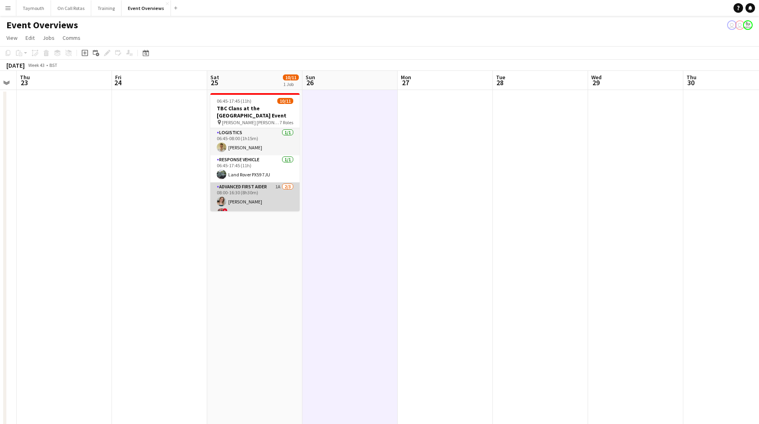
click at [280, 199] on app-card-role "Advanced First Aider 1A [DATE] 08:00-16:30 (8h30m) [PERSON_NAME] ! [PERSON_NAME…" at bounding box center [254, 207] width 89 height 50
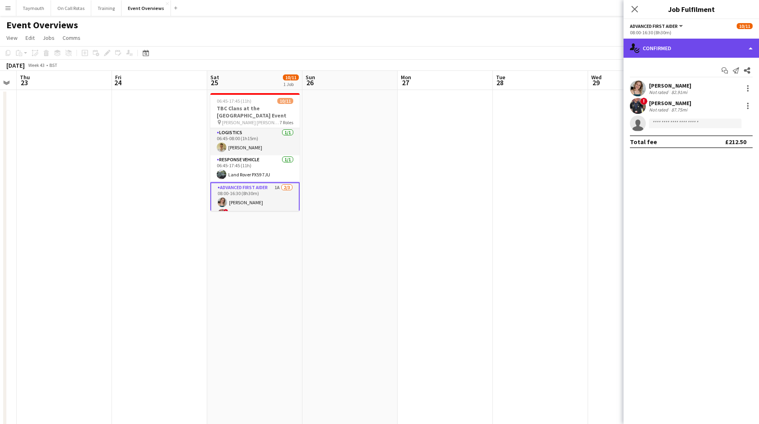
click at [712, 44] on div "single-neutral-actions-check-2 Confirmed" at bounding box center [690, 48] width 135 height 19
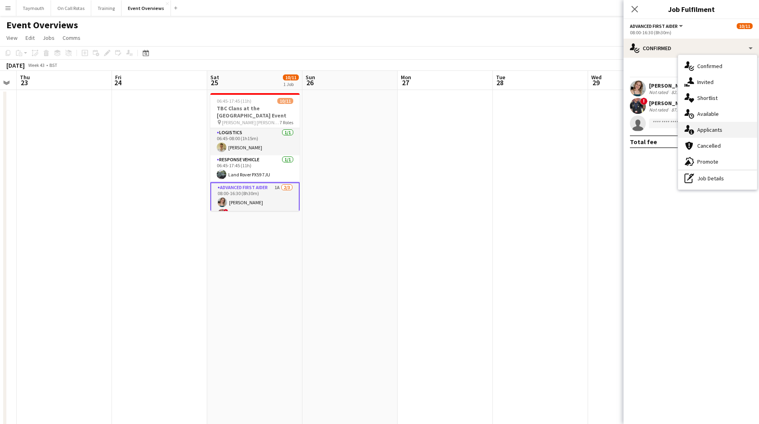
click at [731, 131] on div "single-neutral-actions-information Applicants" at bounding box center [717, 130] width 79 height 16
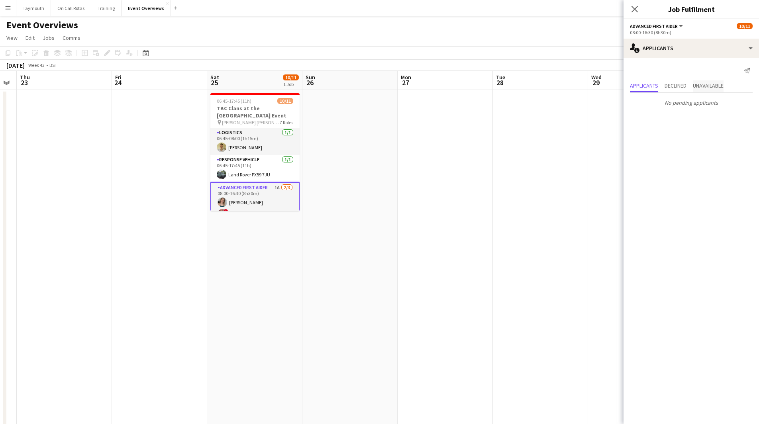
click at [709, 85] on span "Unavailable" at bounding box center [708, 86] width 31 height 6
click at [649, 72] on span "Applicants" at bounding box center [644, 70] width 28 height 6
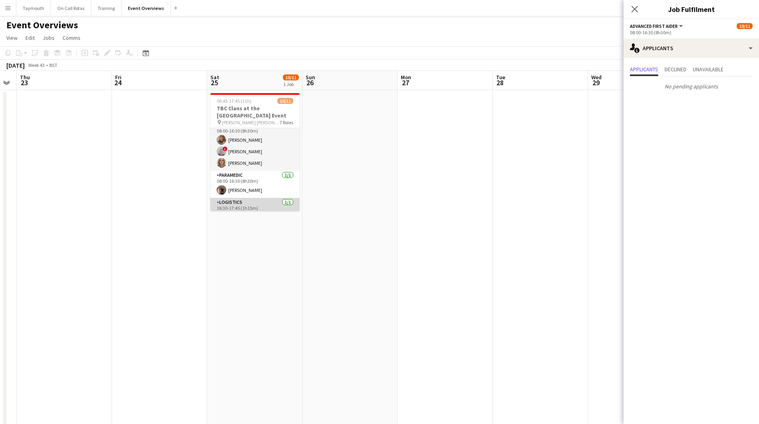
scroll to position [155, 0]
drag, startPoint x: 188, startPoint y: 281, endPoint x: 545, endPoint y: 333, distance: 361.1
click at [629, 311] on body "Menu Boards Boards Boards All jobs Status Workforce Workforce My Workforce Recr…" at bounding box center [379, 366] width 759 height 733
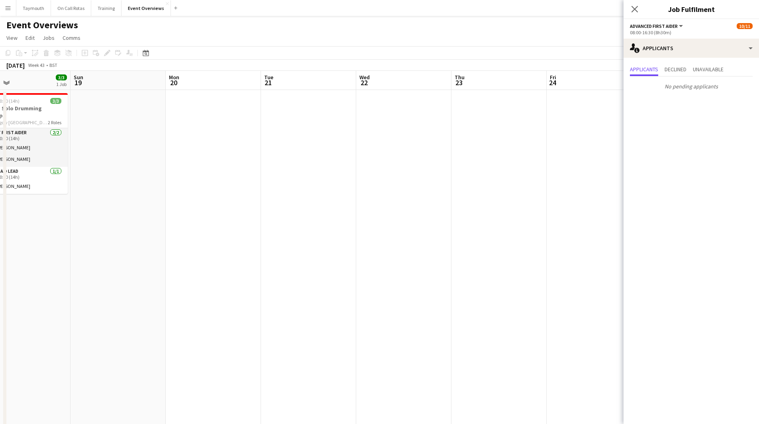
drag, startPoint x: 441, startPoint y: 332, endPoint x: 679, endPoint y: 334, distance: 238.6
click at [639, 333] on body "Menu Boards Boards Boards All jobs Status Workforce Workforce My Workforce Recr…" at bounding box center [379, 366] width 759 height 733
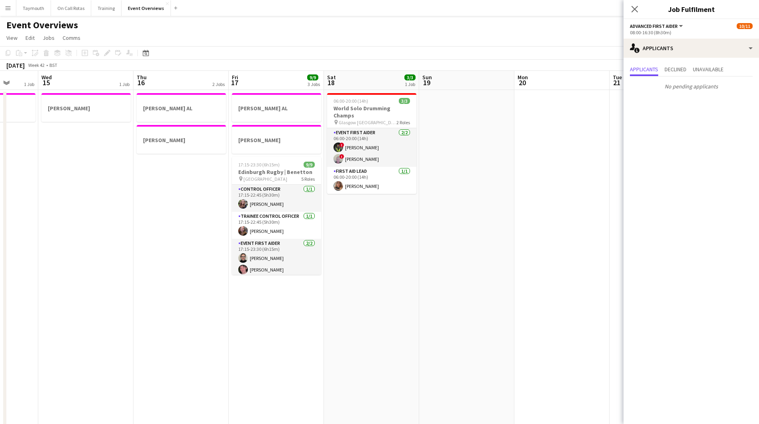
drag, startPoint x: 303, startPoint y: 334, endPoint x: 664, endPoint y: 313, distance: 361.0
click at [657, 314] on body "Menu Boards Boards Boards All jobs Status Workforce Workforce My Workforce Recr…" at bounding box center [379, 366] width 759 height 733
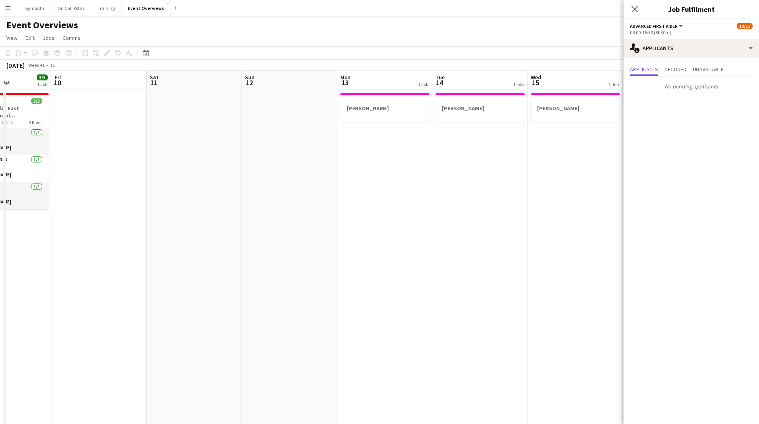
drag, startPoint x: 433, startPoint y: 318, endPoint x: 593, endPoint y: 328, distance: 160.0
click at [605, 317] on app-calendar-viewport "Tue 7 3/3 1 Job Wed 8 2/2 1 Job Thu 9 3/3 1 Job Fri 10 Sat 11 Sun 12 Mon 13 1 J…" at bounding box center [379, 402] width 759 height 662
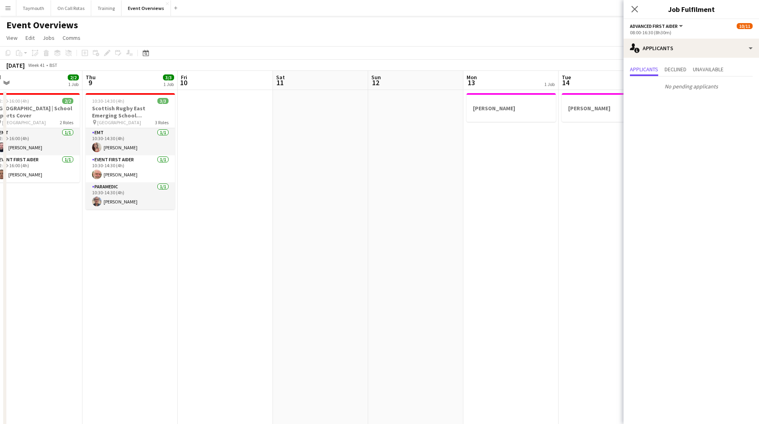
drag, startPoint x: 311, startPoint y: 321, endPoint x: 557, endPoint y: 316, distance: 245.8
click at [557, 316] on app-calendar-viewport "Mon 6 Tue 7 3/3 1 Job Wed 8 2/2 1 Job Thu 9 3/3 1 Job Fri 10 Sat 11 Sun 12 Mon …" at bounding box center [379, 402] width 759 height 662
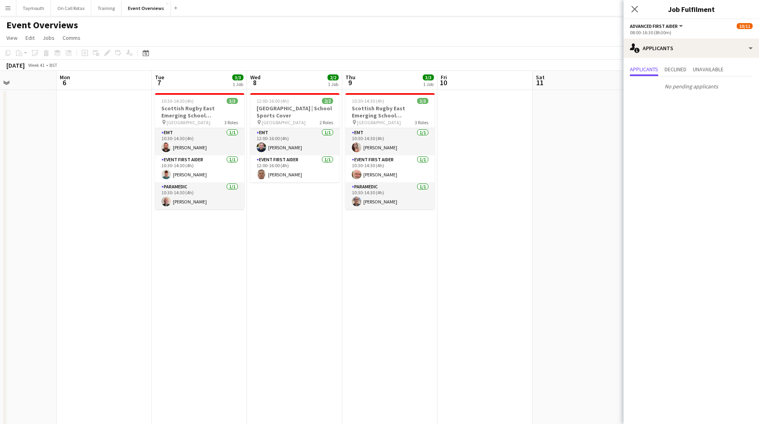
drag, startPoint x: 220, startPoint y: 325, endPoint x: 466, endPoint y: 320, distance: 246.2
click at [422, 319] on app-calendar-viewport "Fri 3 13/21 2 Jobs Sat 4 11/13 6 Jobs Sun 5 Mon 6 Tue 7 3/3 1 Job Wed 8 2/2 1 J…" at bounding box center [379, 402] width 759 height 662
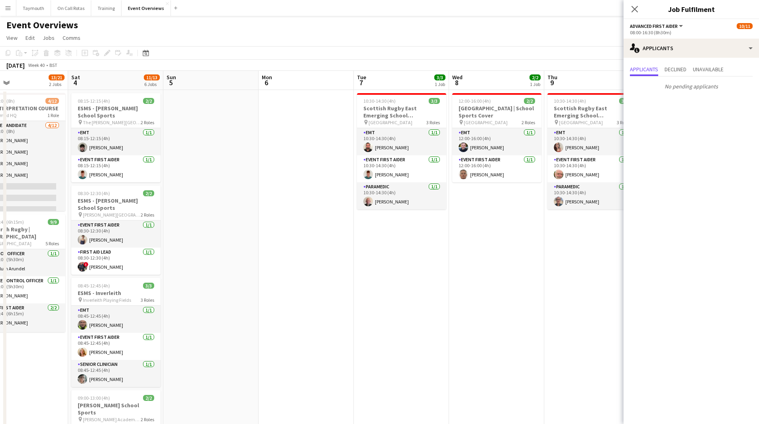
drag, startPoint x: 198, startPoint y: 324, endPoint x: 392, endPoint y: 309, distance: 194.9
click at [341, 311] on app-calendar-viewport "Wed 1 Thu 2 Fri 3 13/21 2 Jobs Sat 4 11/13 6 Jobs Sun 5 Mon 6 Tue 7 3/3 1 Job W…" at bounding box center [379, 402] width 759 height 662
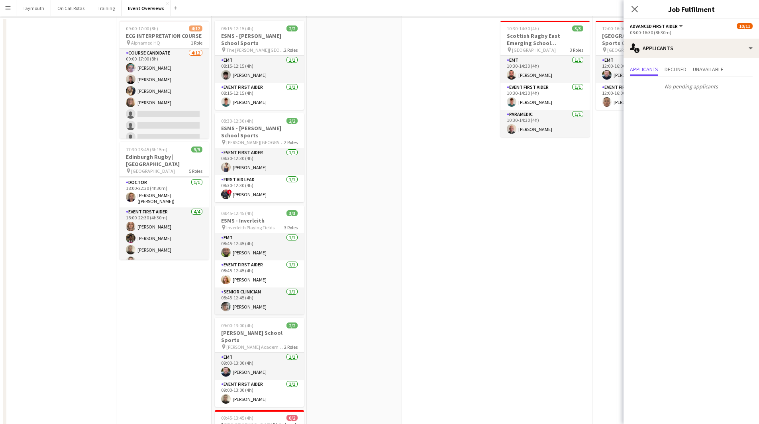
scroll to position [0, 0]
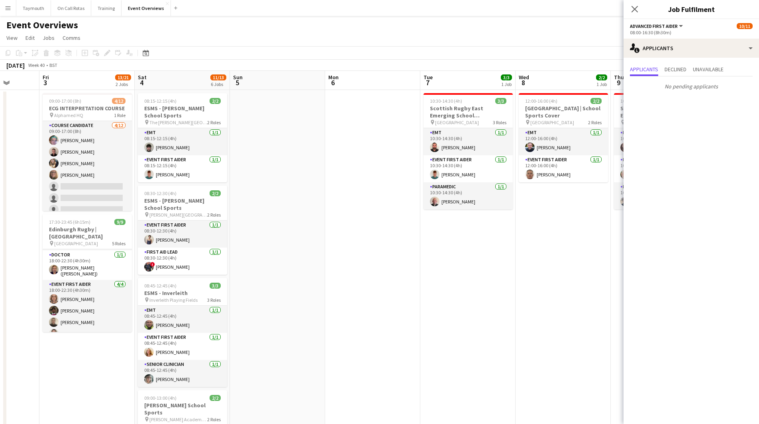
drag, startPoint x: 410, startPoint y: 259, endPoint x: 536, endPoint y: 263, distance: 125.5
click at [534, 263] on app-calendar-viewport "Tue 30 2/2 1 Job Wed 1 Thu 2 Fri 3 13/21 2 Jobs Sat 4 11/13 6 Jobs Sun 5 Mon 6 …" at bounding box center [379, 402] width 759 height 662
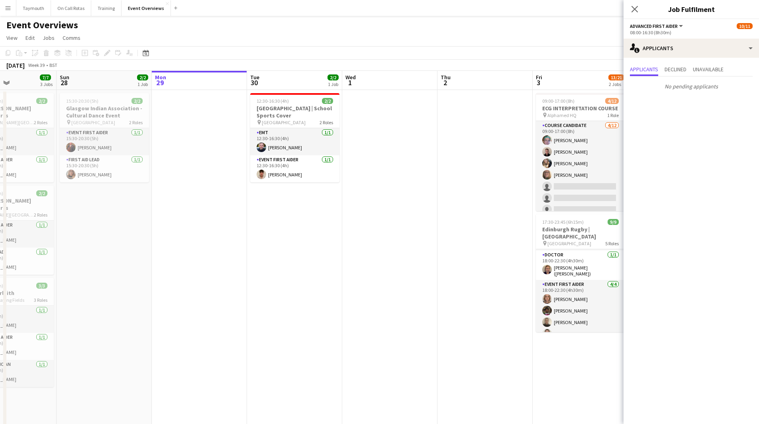
drag, startPoint x: 255, startPoint y: 315, endPoint x: 517, endPoint y: 305, distance: 262.6
click at [487, 305] on app-calendar-viewport "Thu 25 Fri 26 Sat 27 7/7 3 Jobs Sun 28 2/2 1 Job Mon 29 Tue 30 2/2 1 Job Wed 1 …" at bounding box center [379, 402] width 759 height 662
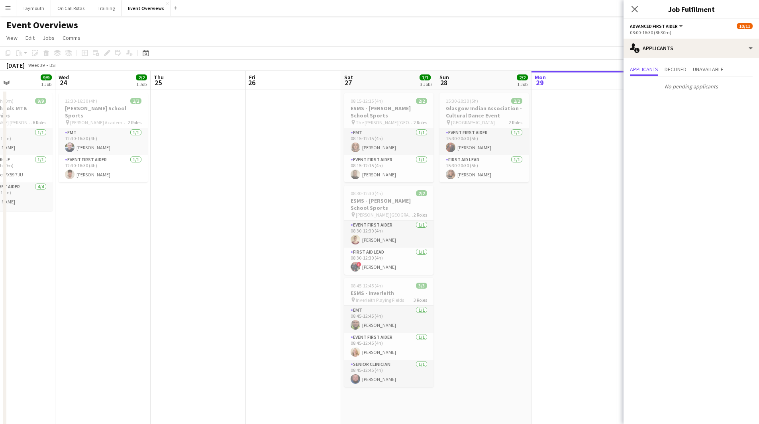
drag, startPoint x: 139, startPoint y: 294, endPoint x: 555, endPoint y: 293, distance: 416.2
click at [548, 293] on app-calendar-viewport "Mon 22 Tue 23 9/9 1 Job Wed 24 2/2 1 Job Thu 25 Fri 26 Sat 27 7/7 3 Jobs Sun 28…" at bounding box center [379, 402] width 759 height 662
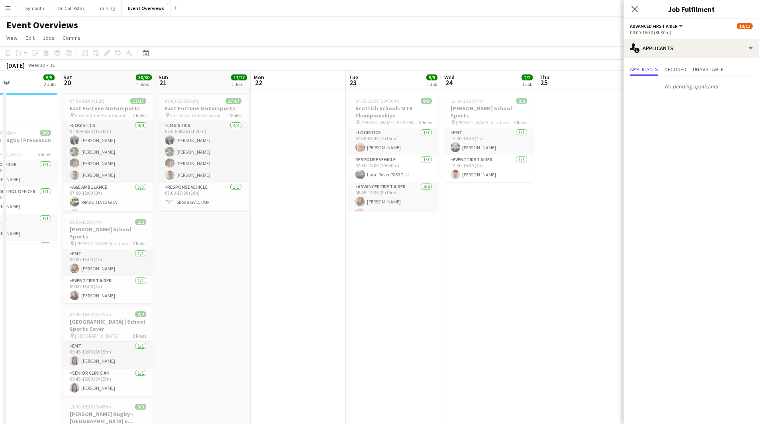
drag, startPoint x: 281, startPoint y: 291, endPoint x: 521, endPoint y: 287, distance: 239.4
click at [521, 286] on app-calendar-viewport "Wed 17 Thu 18 Fri 19 9/9 2 Jobs Sat 20 30/30 4 Jobs Sun 21 17/17 1 Job Mon 22 T…" at bounding box center [379, 402] width 759 height 662
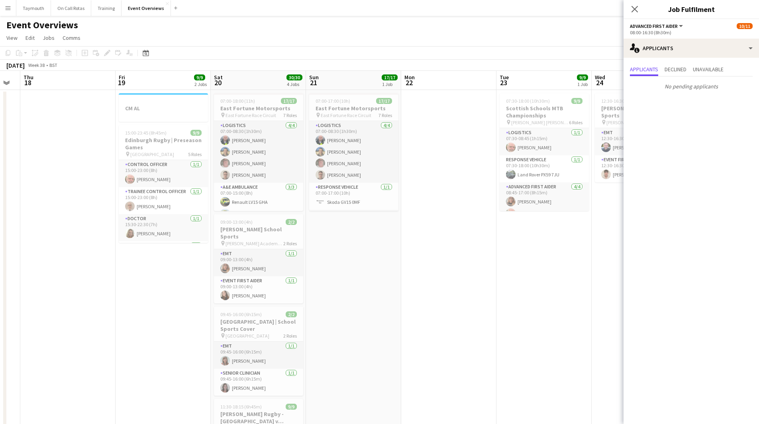
drag, startPoint x: 308, startPoint y: 297, endPoint x: 154, endPoint y: 295, distance: 153.7
click at [133, 297] on app-calendar-viewport "Mon 15 Tue 16 Wed 17 Thu 18 Fri 19 9/9 2 Jobs Sat 20 30/30 4 Jobs Sun 21 17/17 …" at bounding box center [379, 402] width 759 height 662
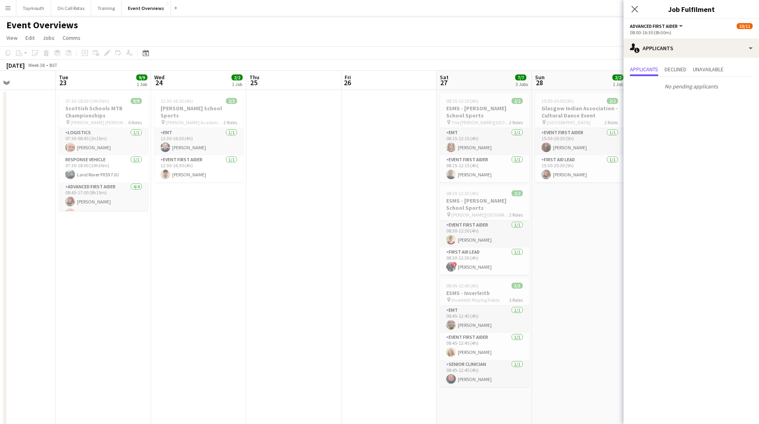
drag, startPoint x: 385, startPoint y: 295, endPoint x: 102, endPoint y: 314, distance: 283.0
click at [102, 314] on app-calendar-viewport "Sat 20 30/30 4 Jobs Sun 21 17/17 1 Job Mon 22 Tue 23 9/9 1 Job Wed 24 2/2 1 Job…" at bounding box center [379, 402] width 759 height 662
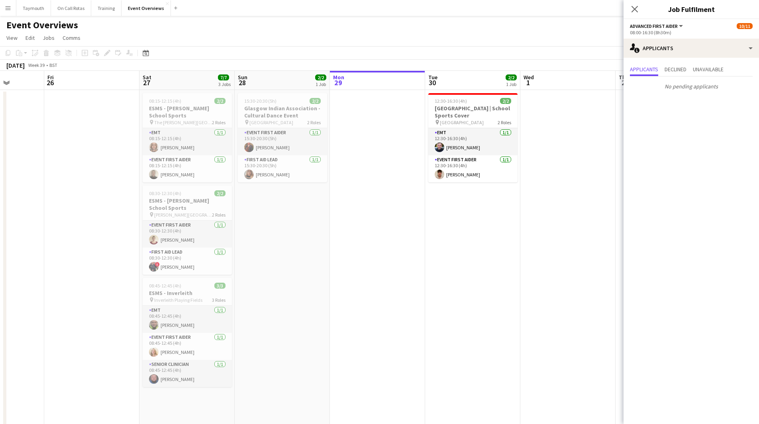
drag, startPoint x: 466, startPoint y: 292, endPoint x: 151, endPoint y: 294, distance: 315.4
click at [161, 297] on app-calendar-viewport "Tue 23 9/9 1 Job Wed 24 2/2 1 Job Thu 25 Fri 26 Sat 27 7/7 3 Jobs Sun 28 2/2 1 …" at bounding box center [379, 402] width 759 height 662
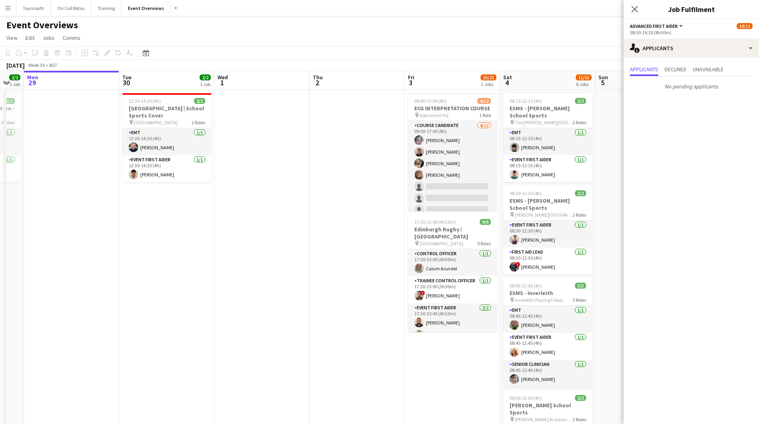
click at [232, 223] on app-date-cell at bounding box center [261, 411] width 95 height 643
